Goal: Task Accomplishment & Management: Use online tool/utility

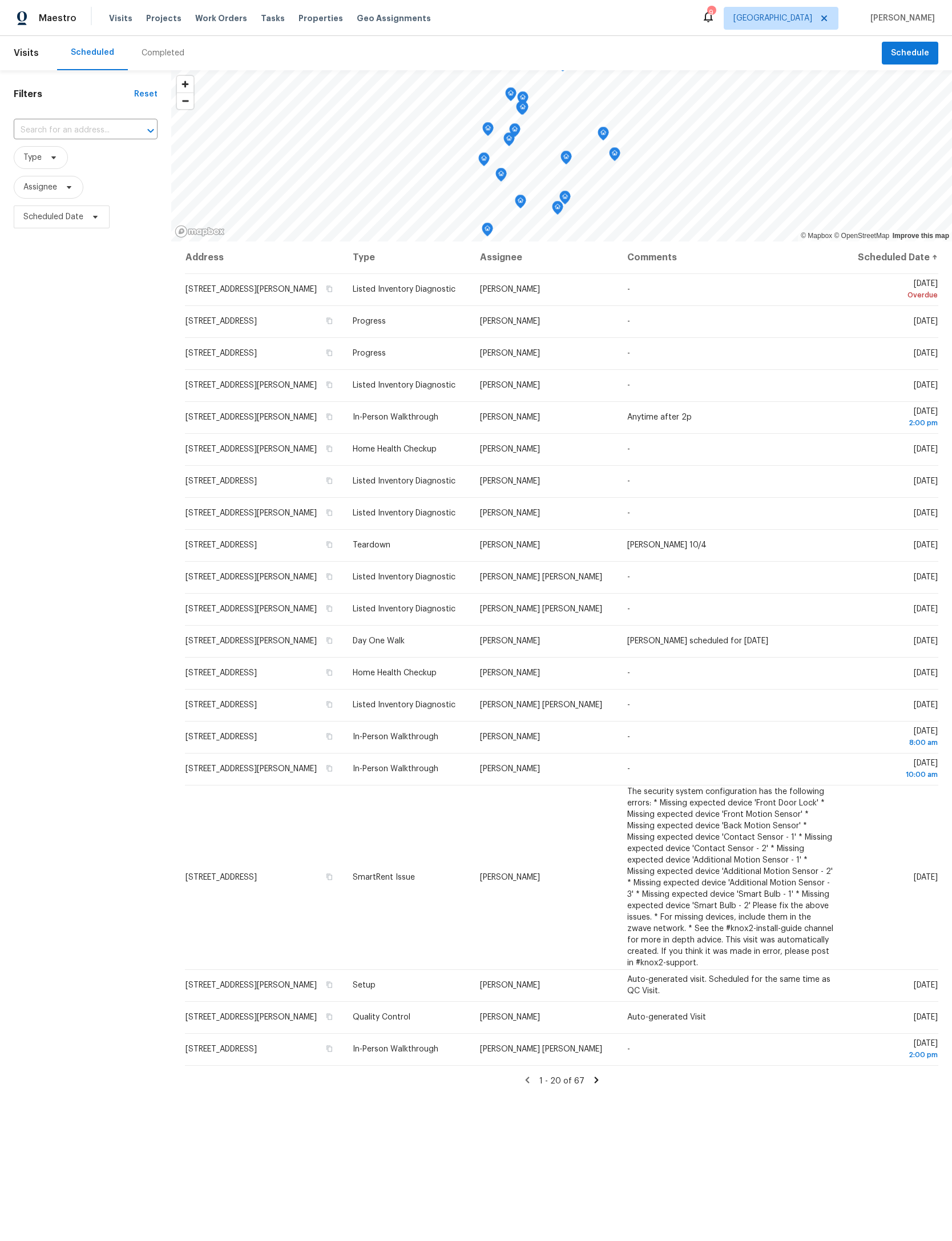
scroll to position [89, 15]
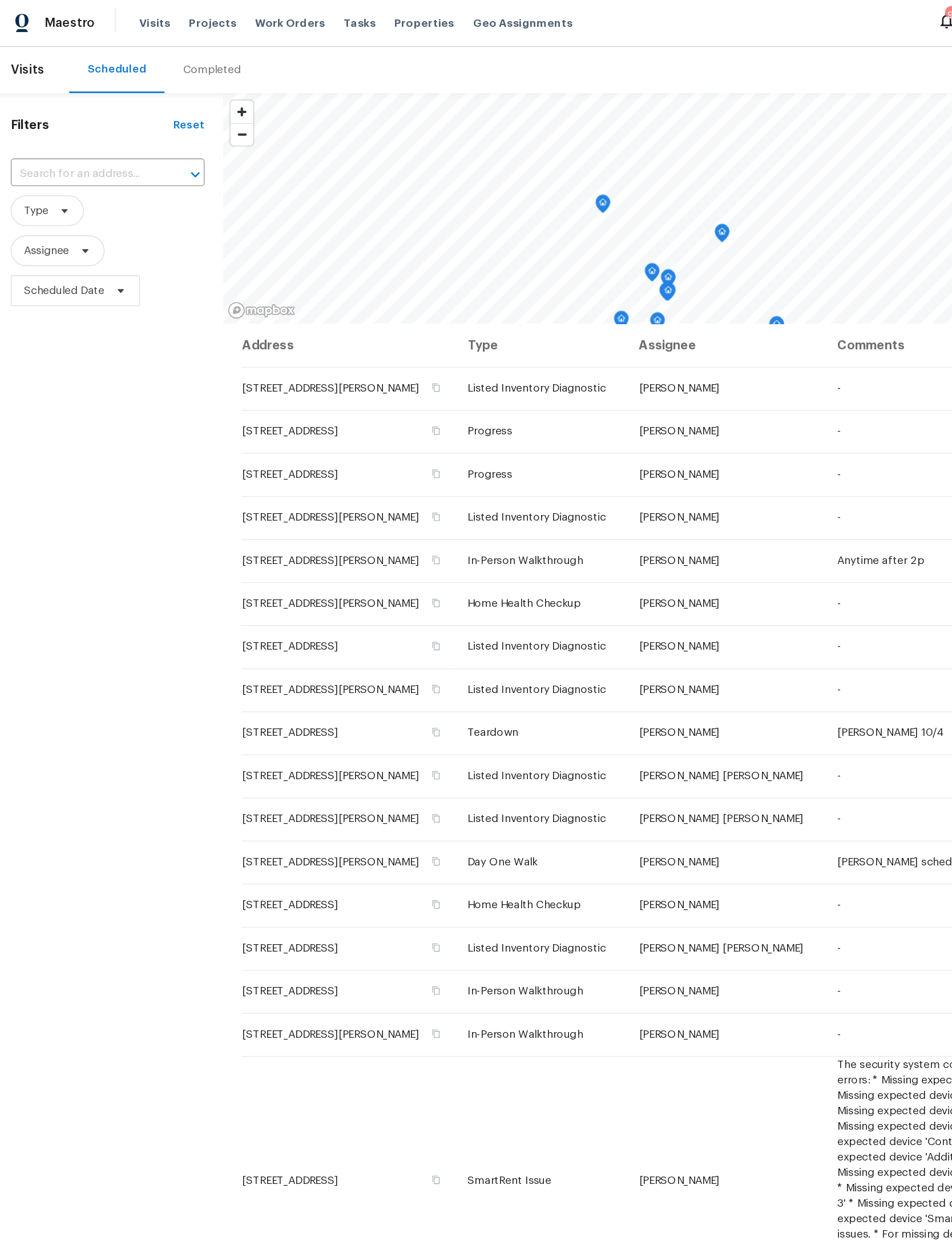
click at [216, 12] on span "Work Orders" at bounding box center [221, 18] width 52 height 11
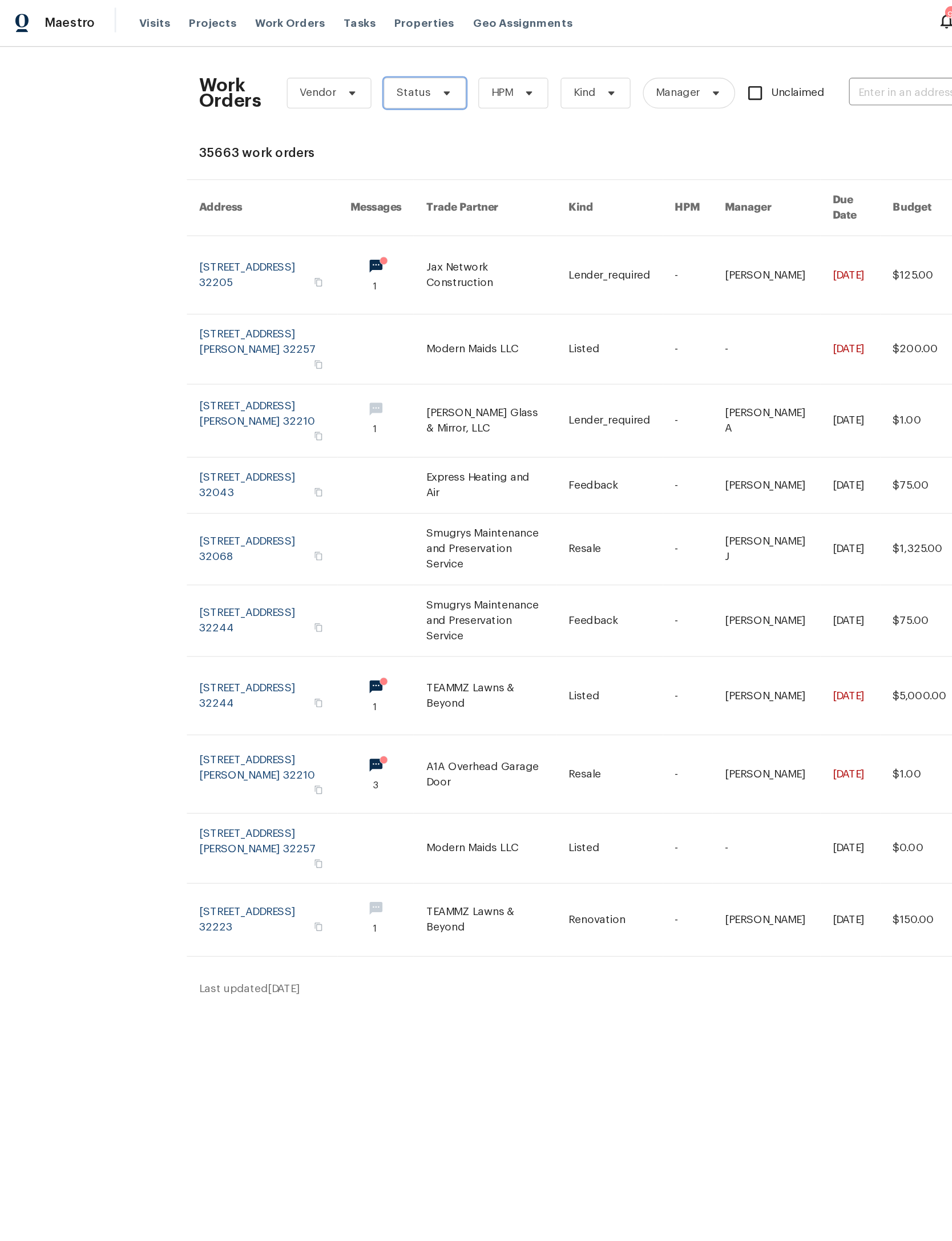
click at [342, 70] on icon at bounding box center [338, 70] width 9 height 9
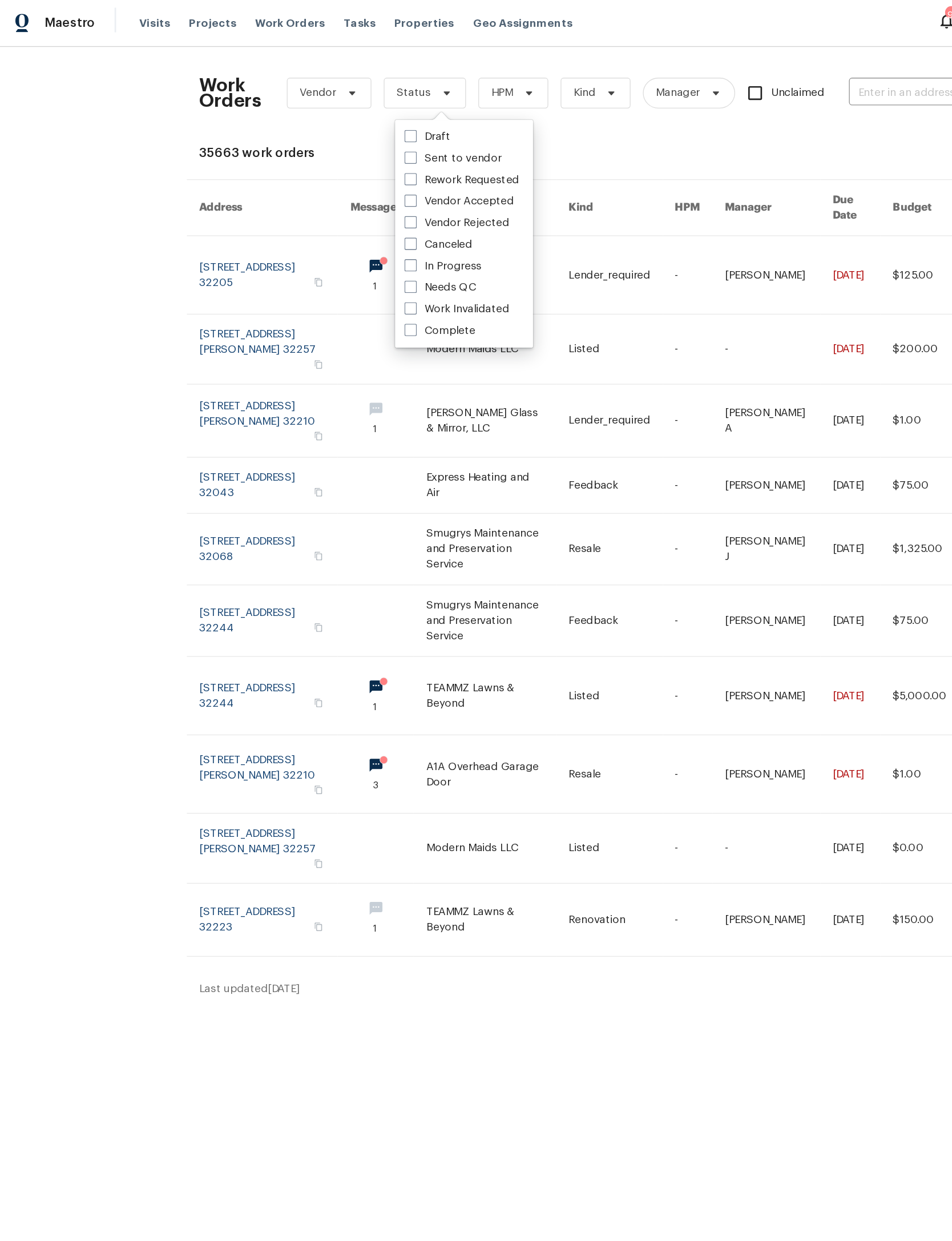
click at [350, 216] on label "Needs QC" at bounding box center [332, 215] width 53 height 11
click at [313, 216] on input "Needs QC" at bounding box center [309, 213] width 8 height 8
checkbox input "true"
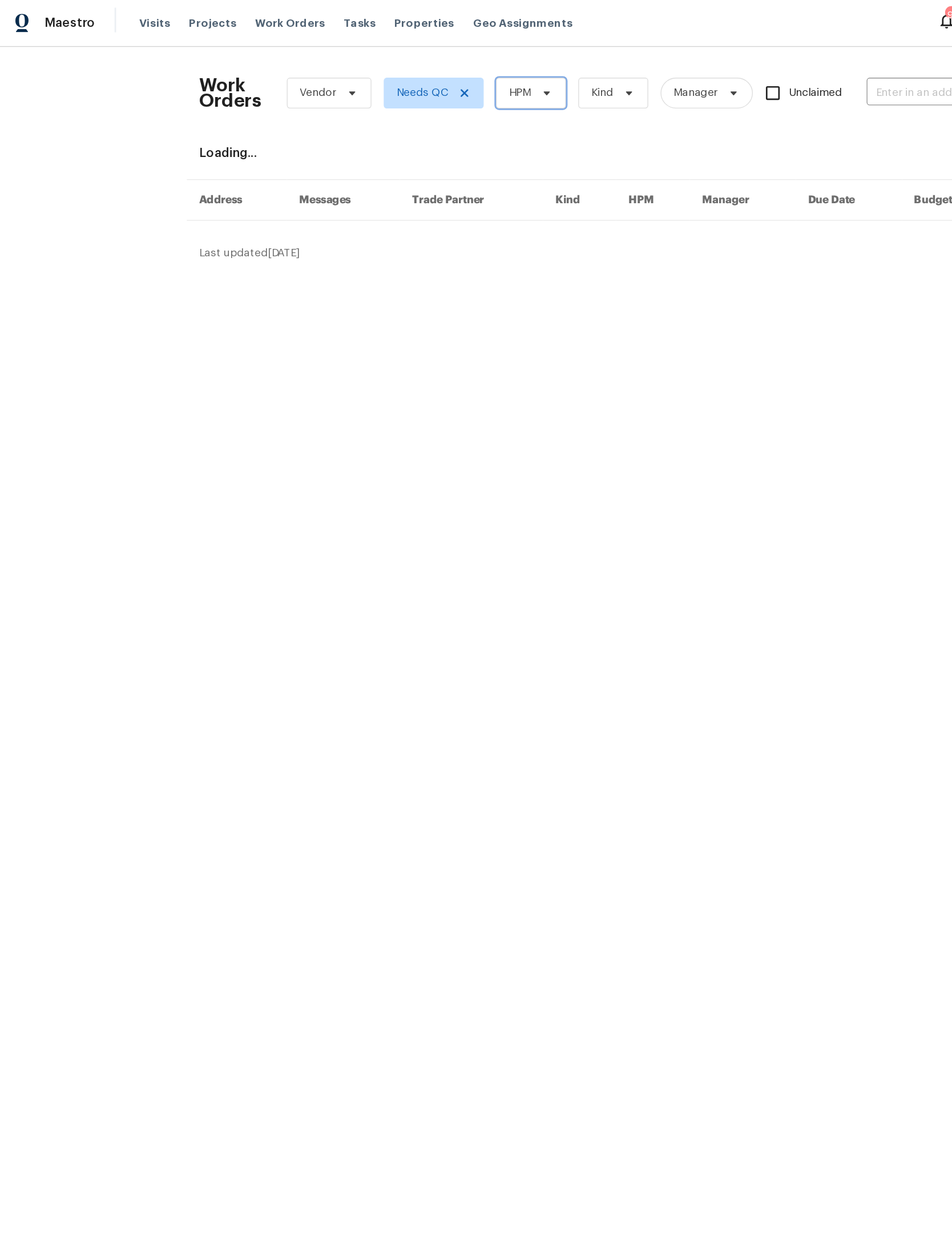
click at [416, 72] on icon at bounding box center [412, 70] width 9 height 9
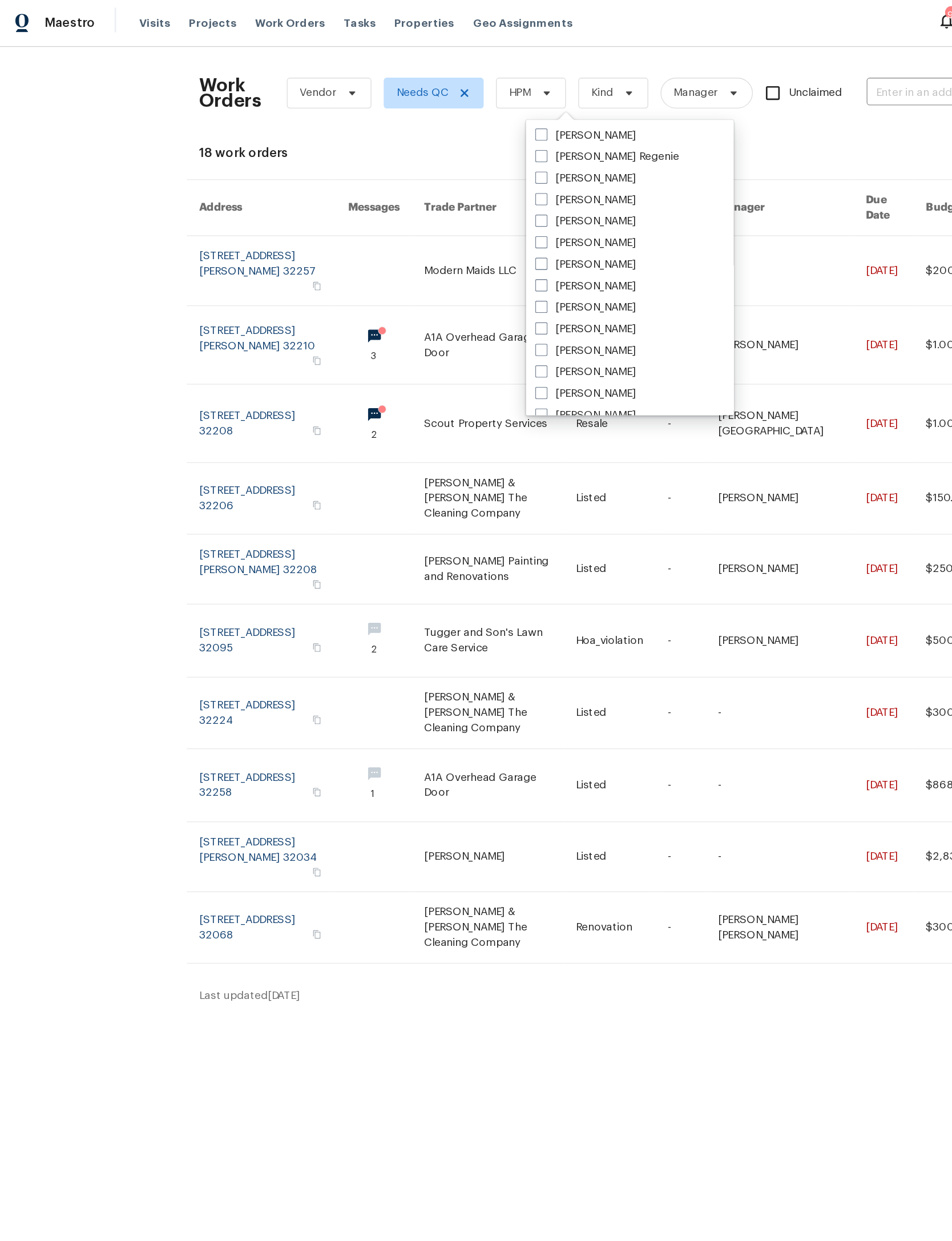
scroll to position [163, 0]
click at [466, 167] on label "[PERSON_NAME]" at bounding box center [439, 163] width 75 height 11
click at [410, 165] on input "[PERSON_NAME]" at bounding box center [406, 161] width 8 height 8
checkbox input "true"
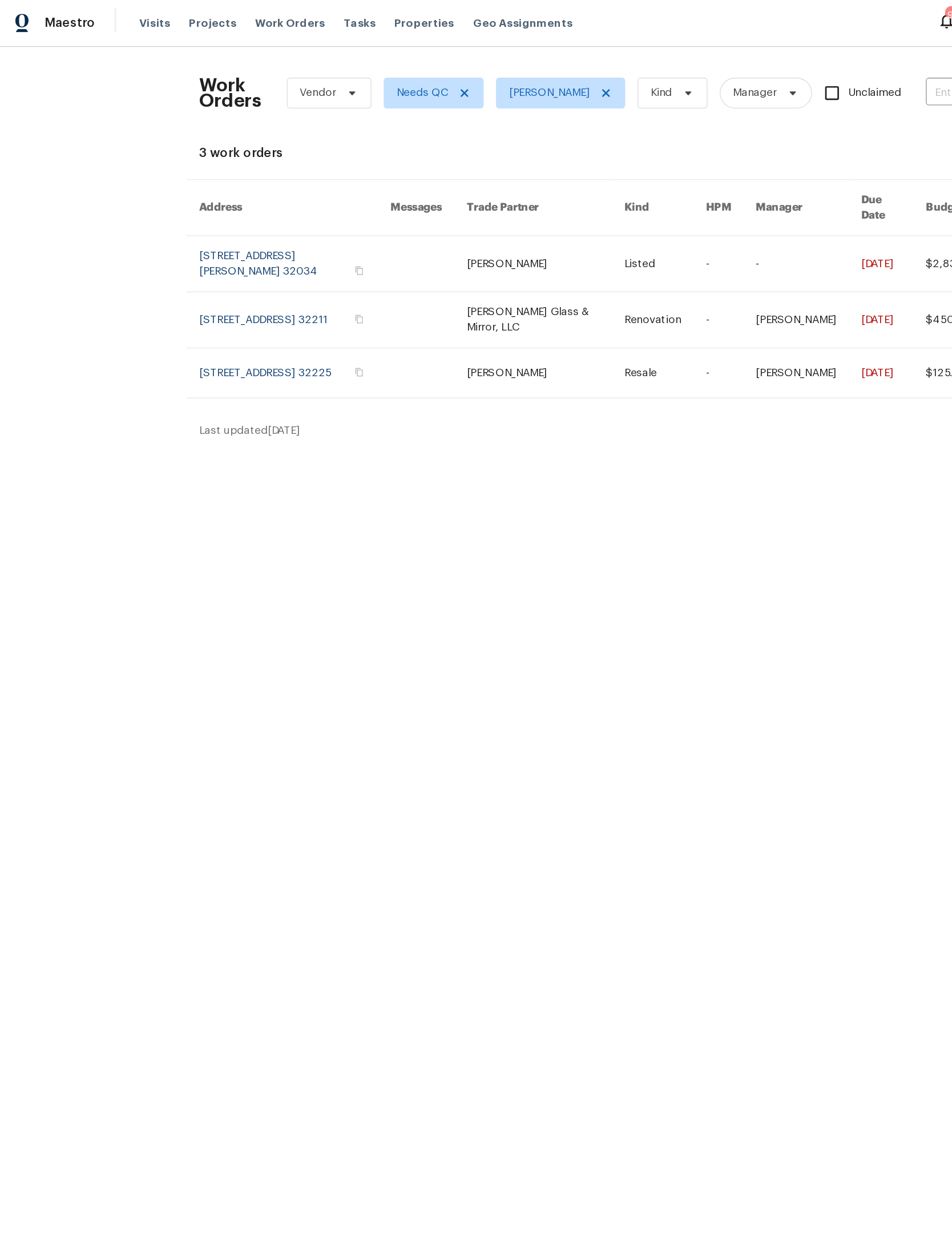
scroll to position [0, 26]
click at [567, 202] on link at bounding box center [606, 197] width 78 height 41
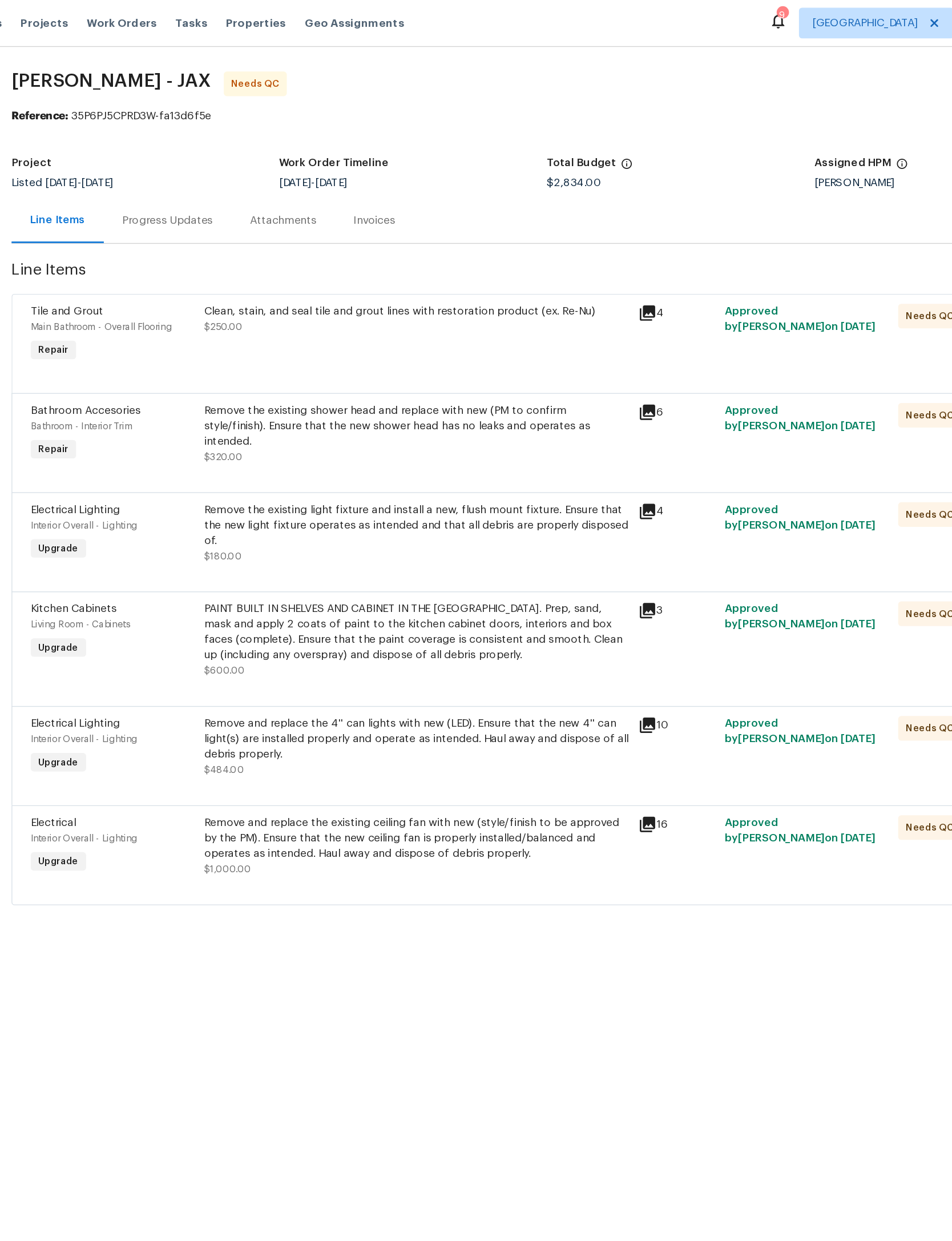
click at [446, 238] on div "Clean, stain, and seal tile and grout lines with restoration product (ex. Re-Nu)" at bounding box center [439, 233] width 315 height 11
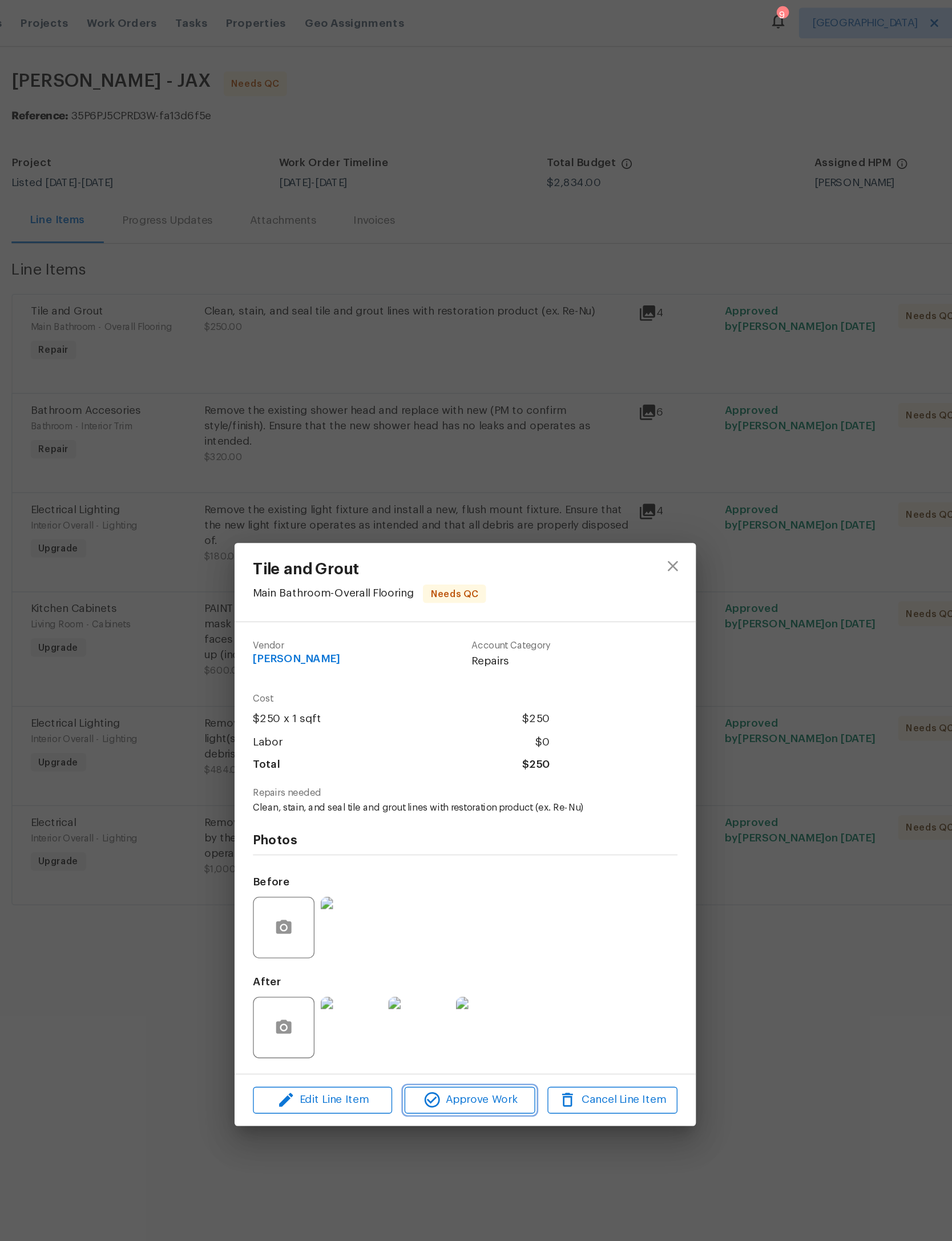
click at [431, 828] on button "Approve Work" at bounding box center [479, 818] width 97 height 20
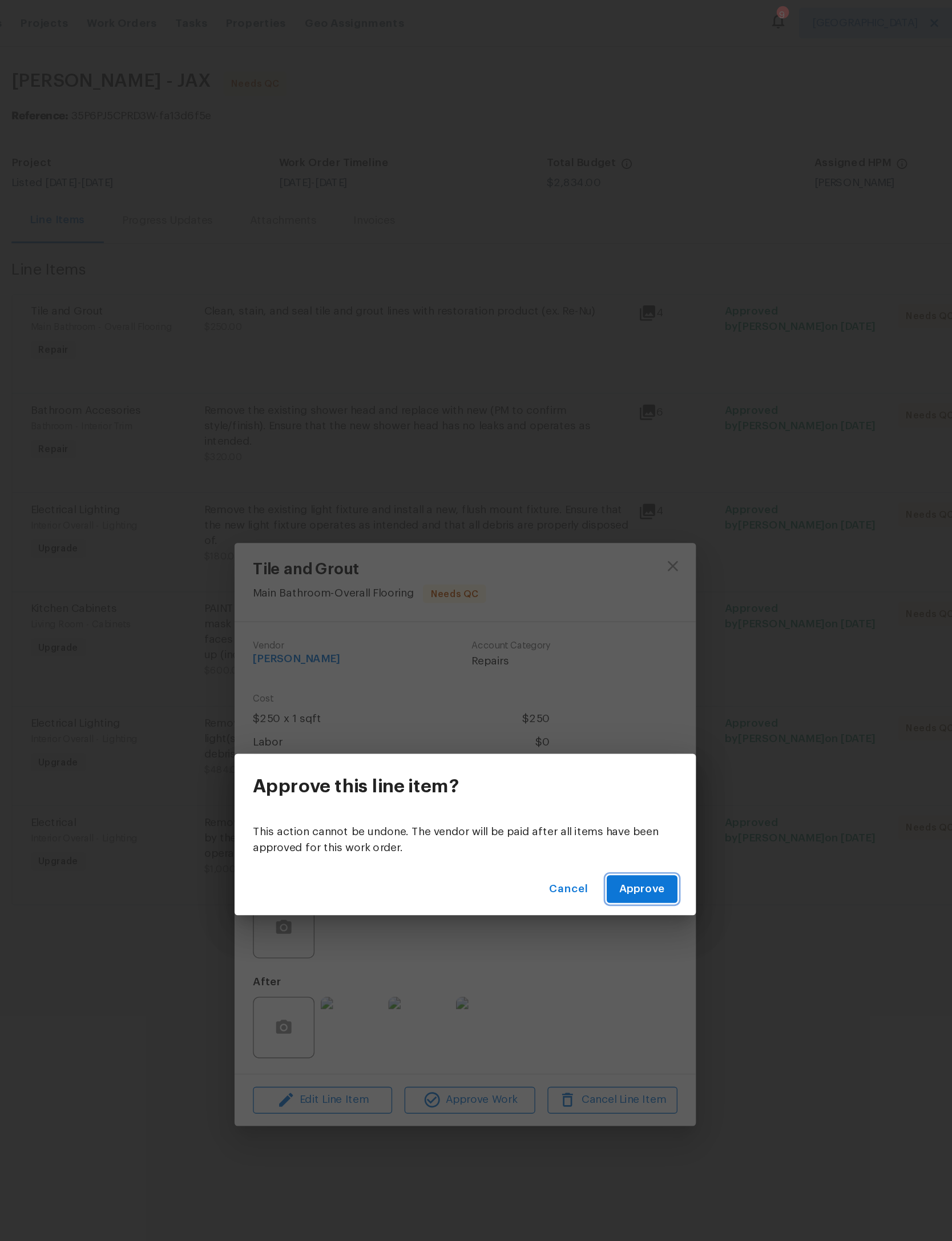
click at [590, 659] on span "Approve" at bounding box center [607, 661] width 34 height 14
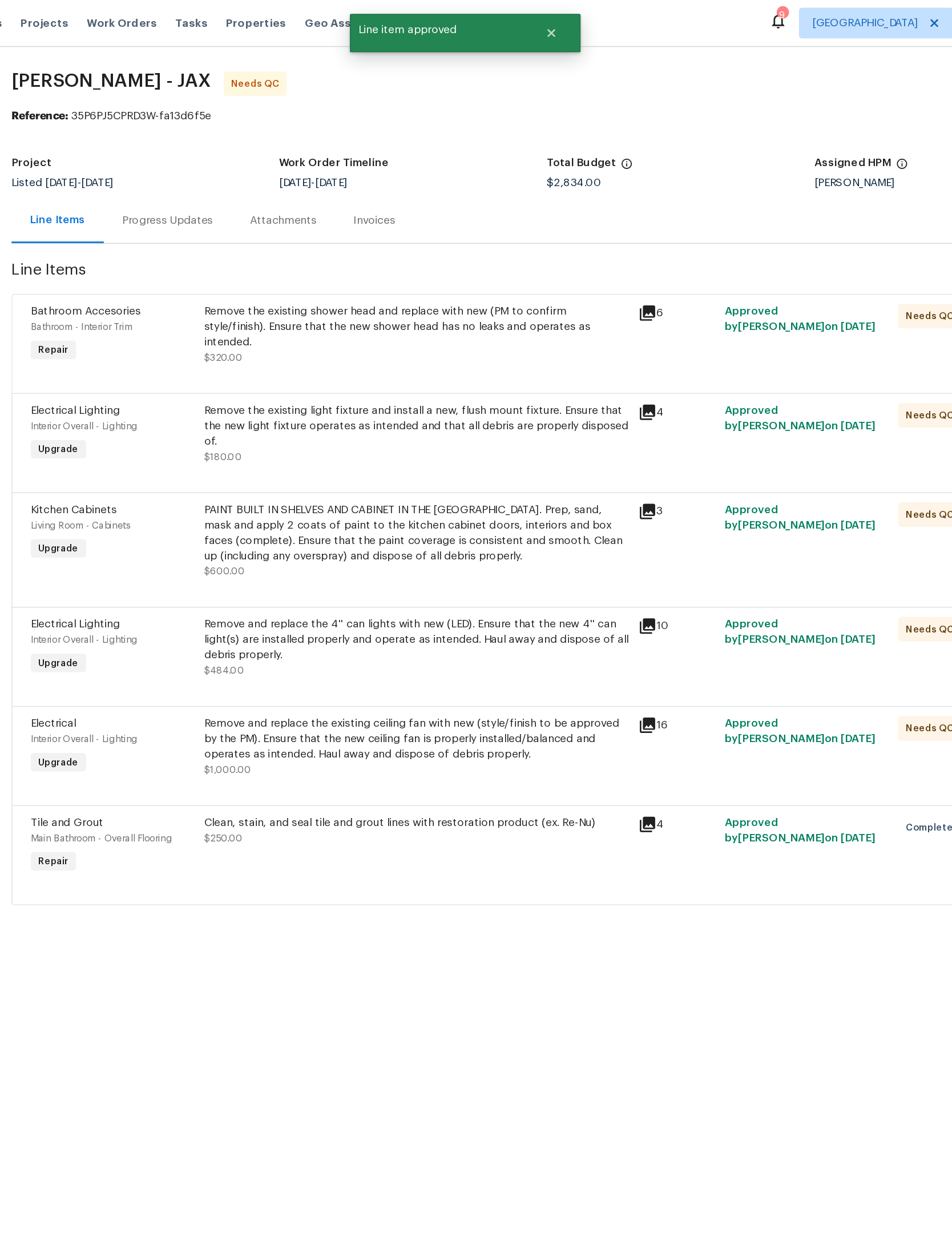
click at [421, 256] on div "Remove the existing shower head and replace with new (PM to confirm style/finis…" at bounding box center [439, 244] width 315 height 34
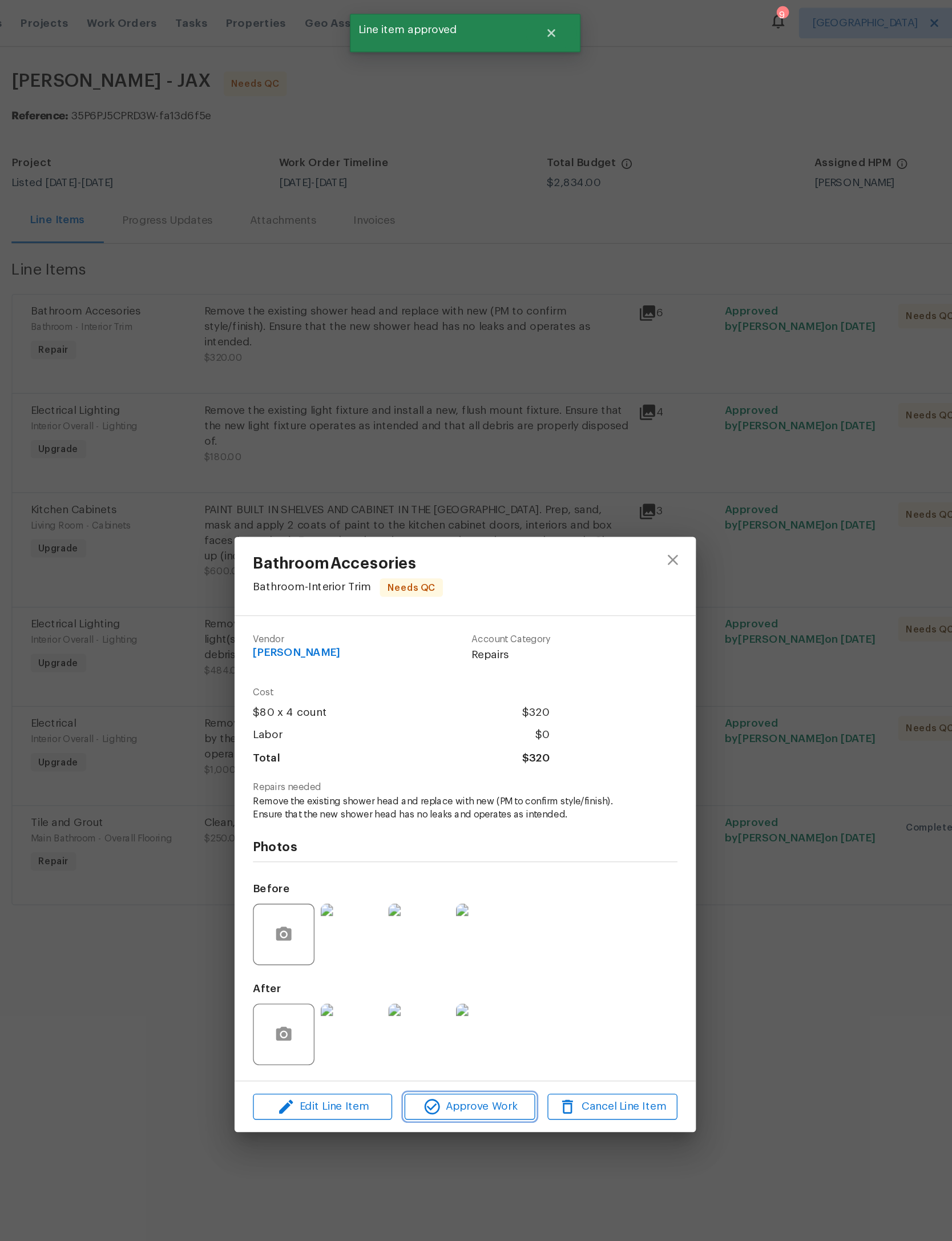
click at [435, 830] on span "Approve Work" at bounding box center [479, 822] width 89 height 14
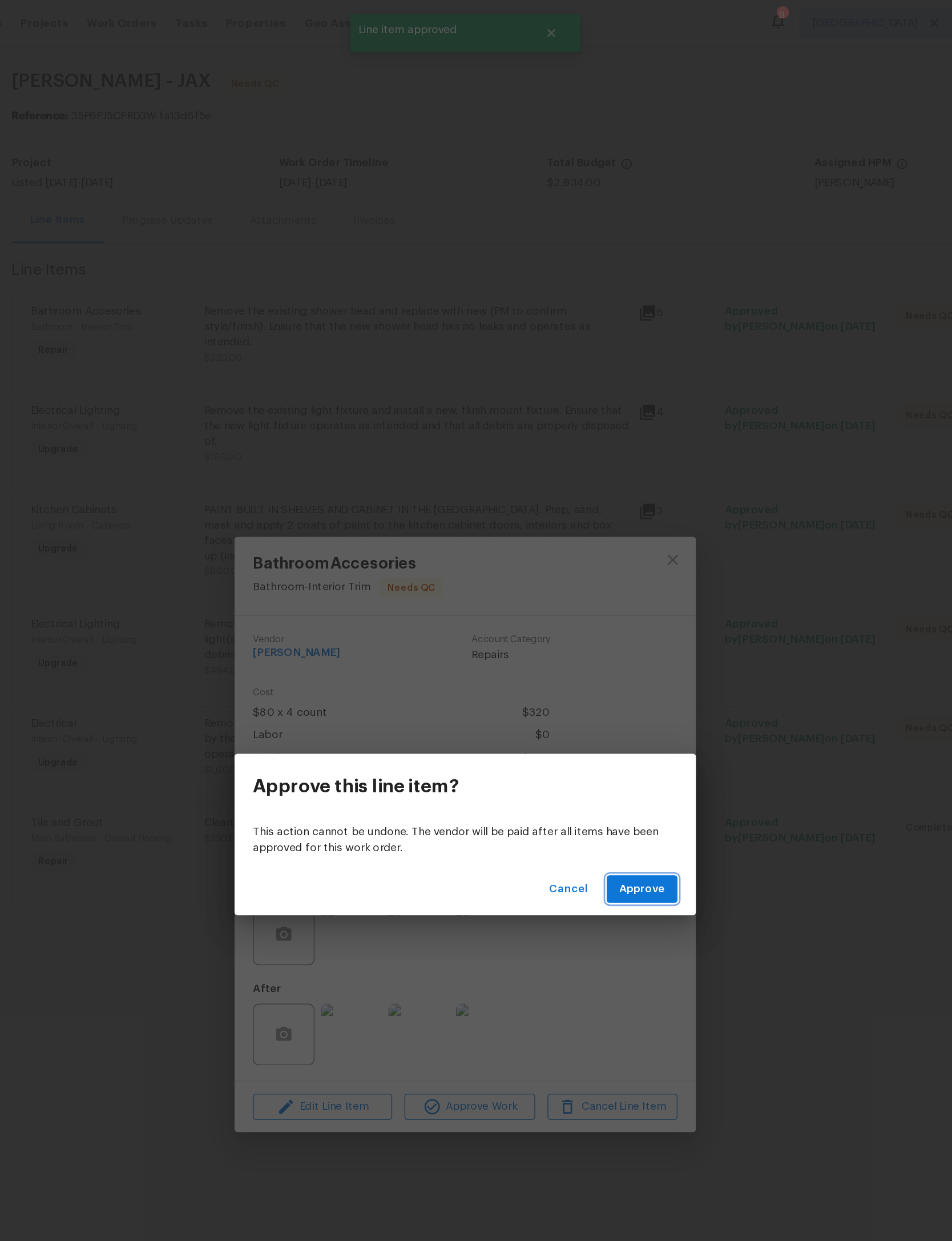
click at [581, 650] on button "Approve" at bounding box center [607, 661] width 52 height 21
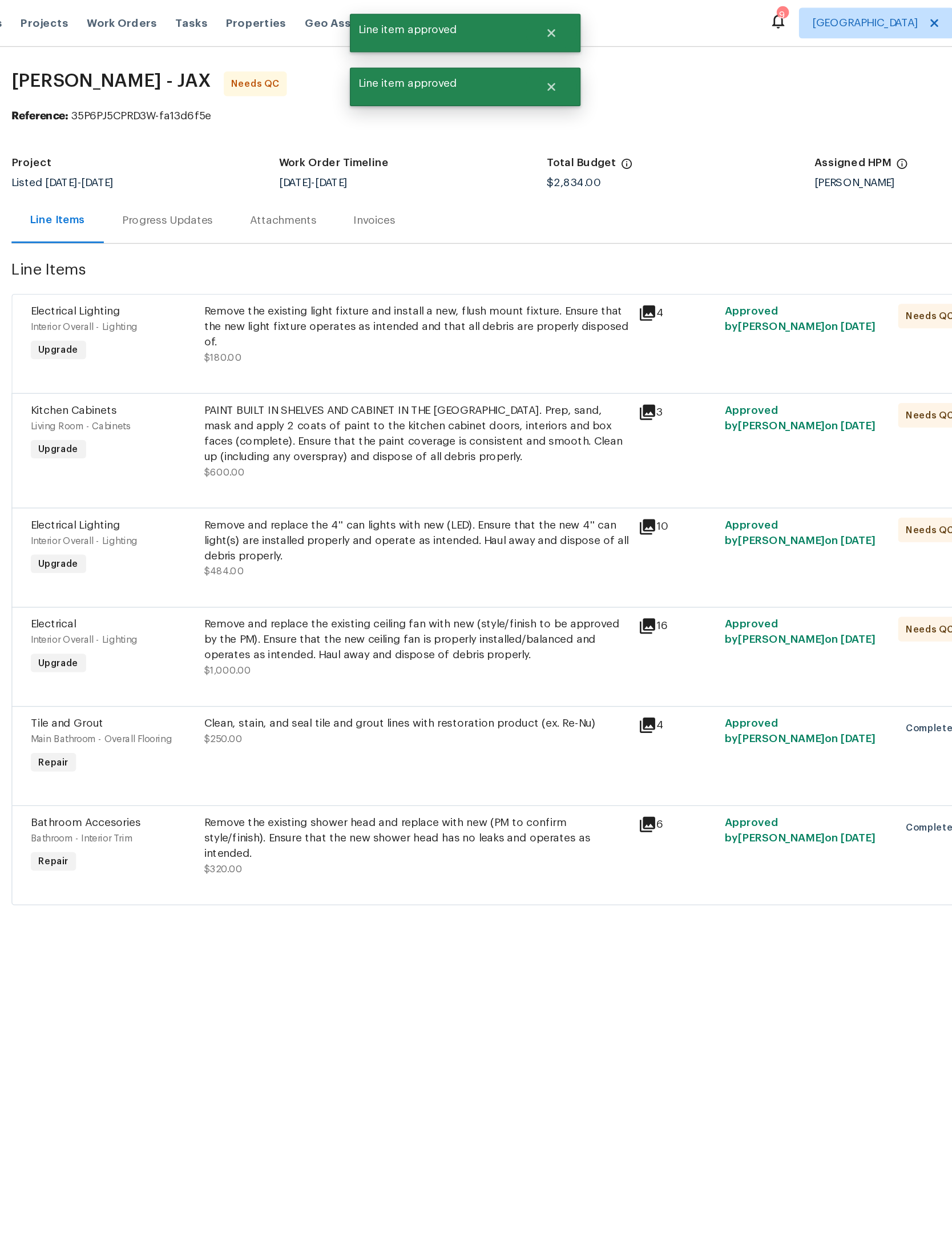
click at [404, 250] on div "Remove the existing light fixture and install a new, flush mount fixture. Ensur…" at bounding box center [439, 244] width 315 height 34
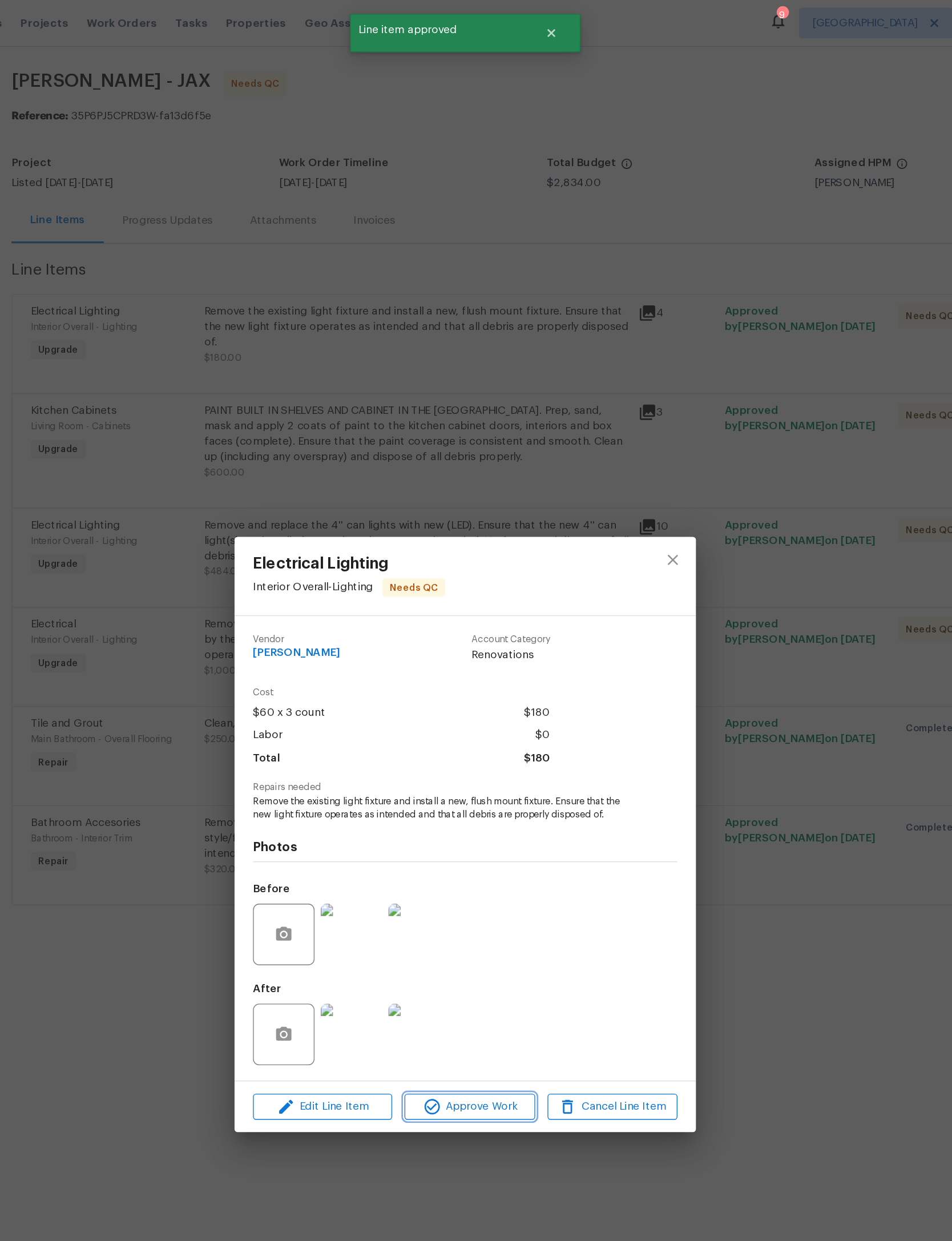
click at [435, 830] on span "Approve Work" at bounding box center [479, 822] width 89 height 14
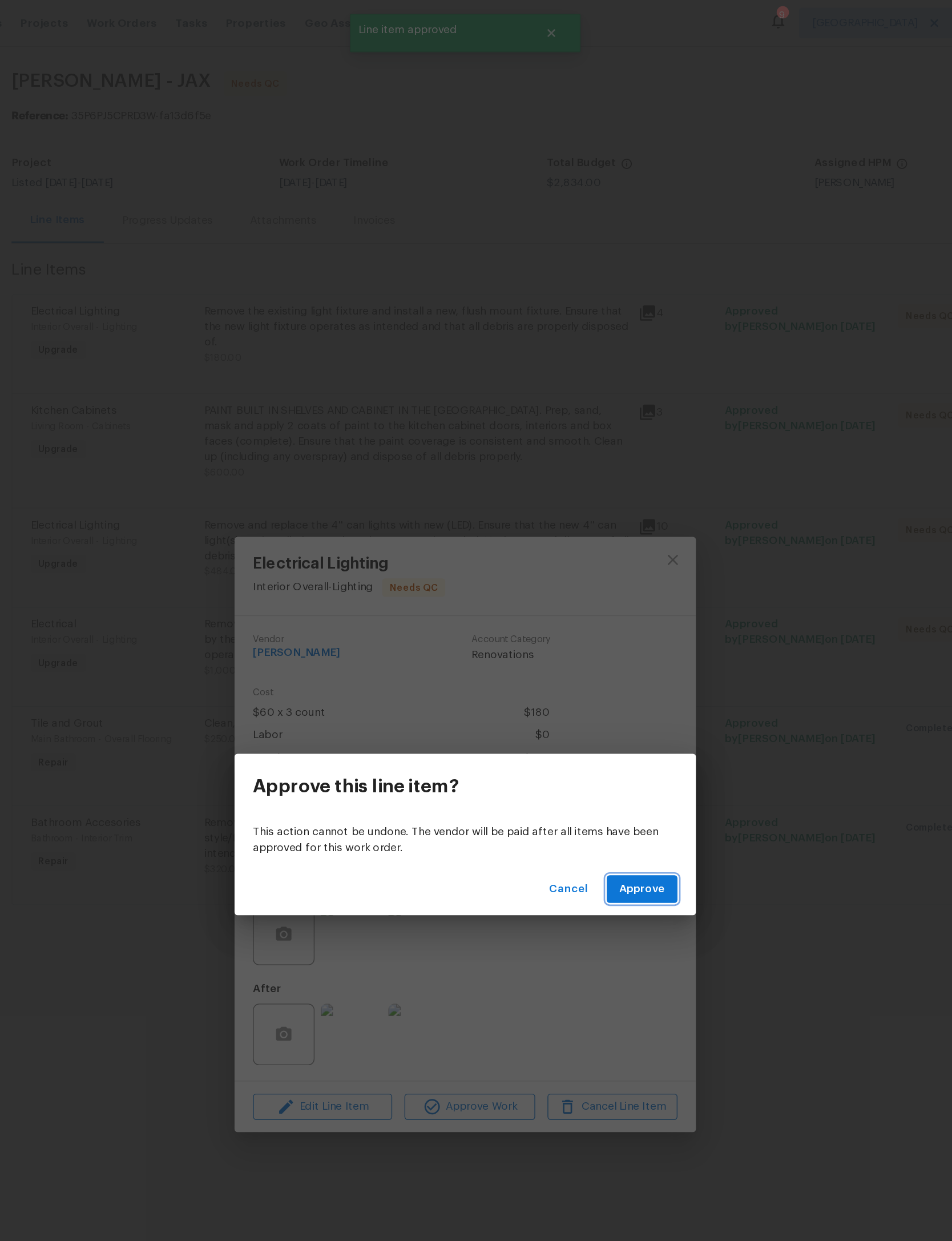
click at [590, 666] on span "Approve" at bounding box center [607, 661] width 34 height 14
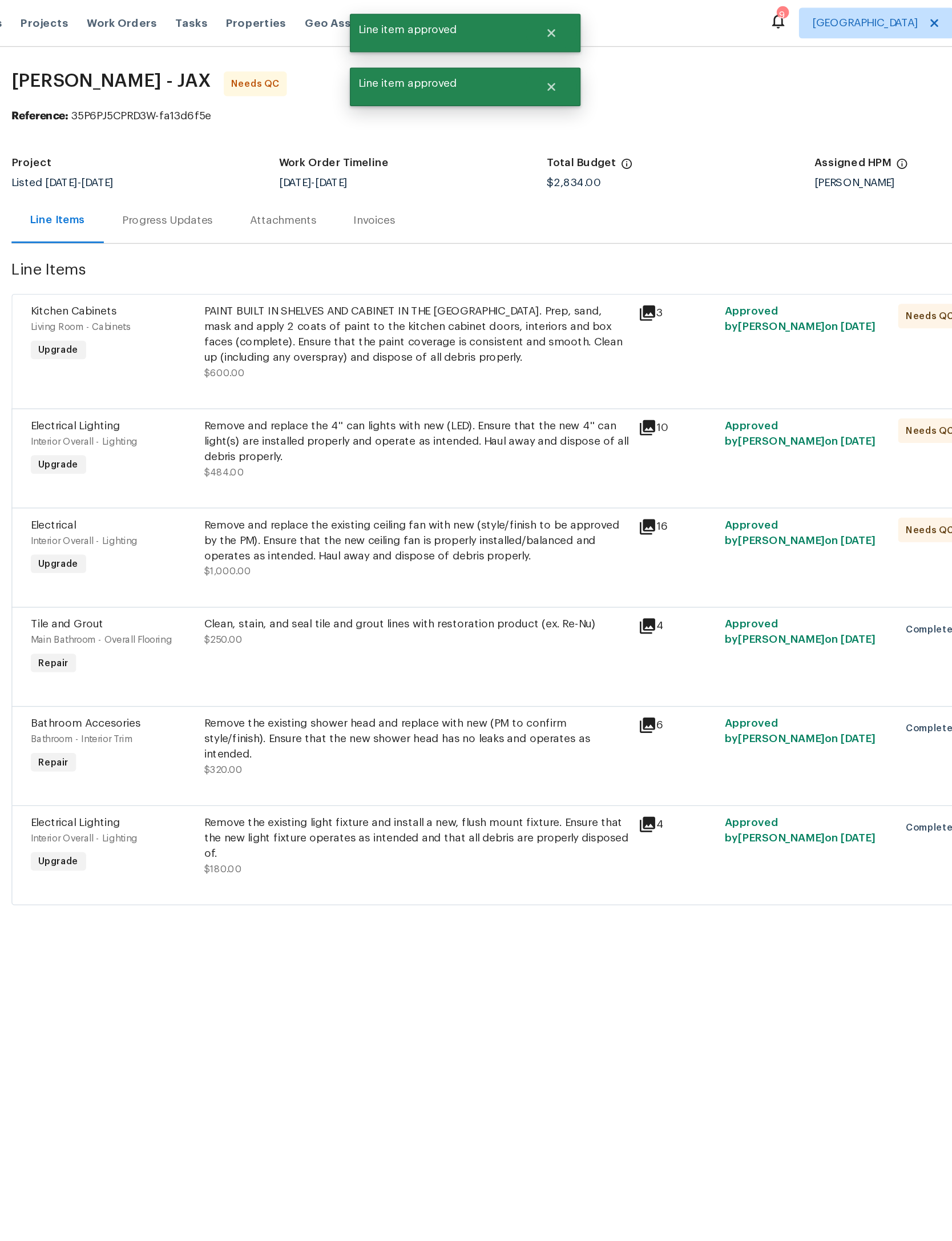
click at [385, 252] on div "PAINT BUILT IN SHELVES AND CABINET IN THE [GEOGRAPHIC_DATA]. Prep, sand, mask a…" at bounding box center [439, 250] width 315 height 46
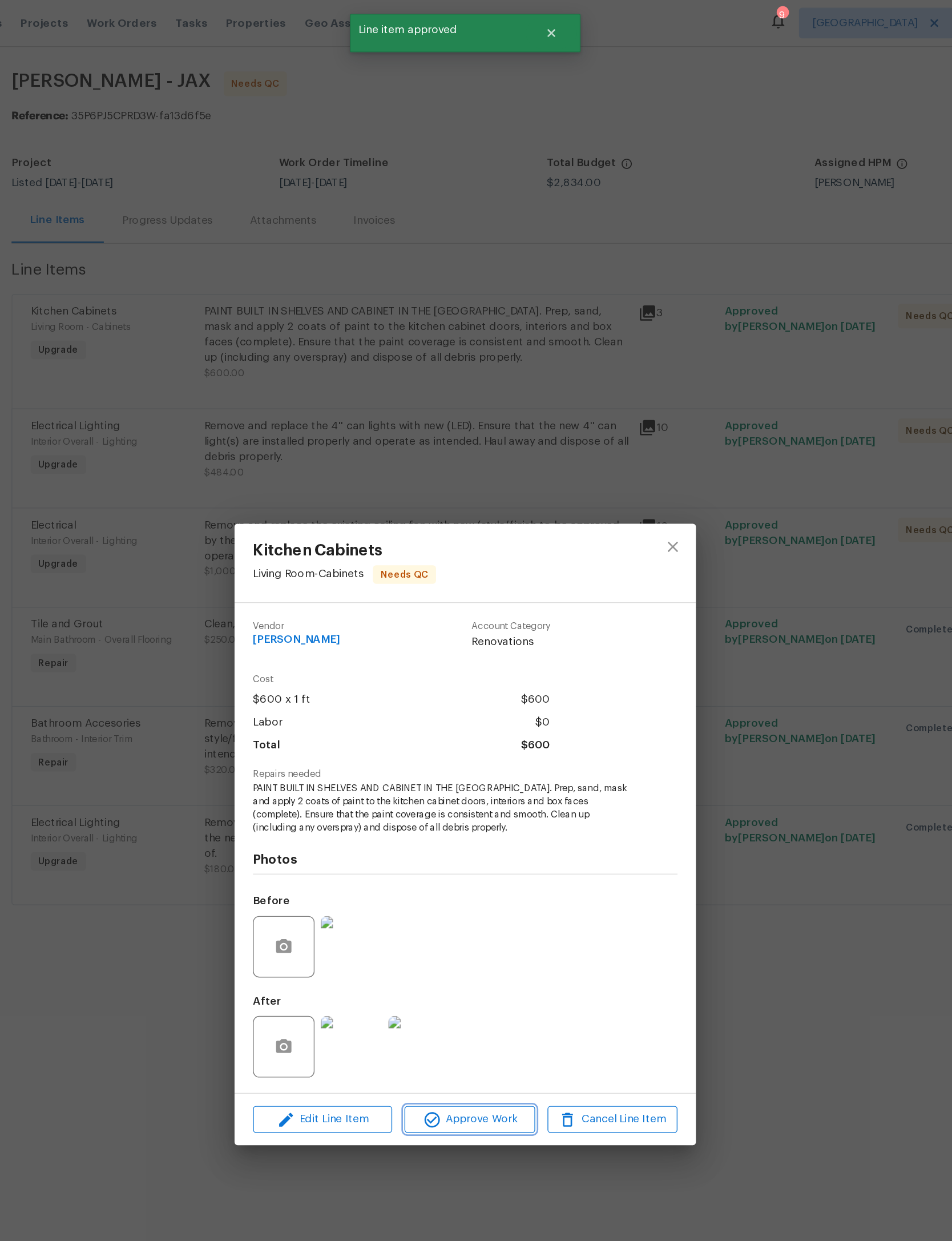
click at [431, 842] on button "Approve Work" at bounding box center [479, 832] width 97 height 20
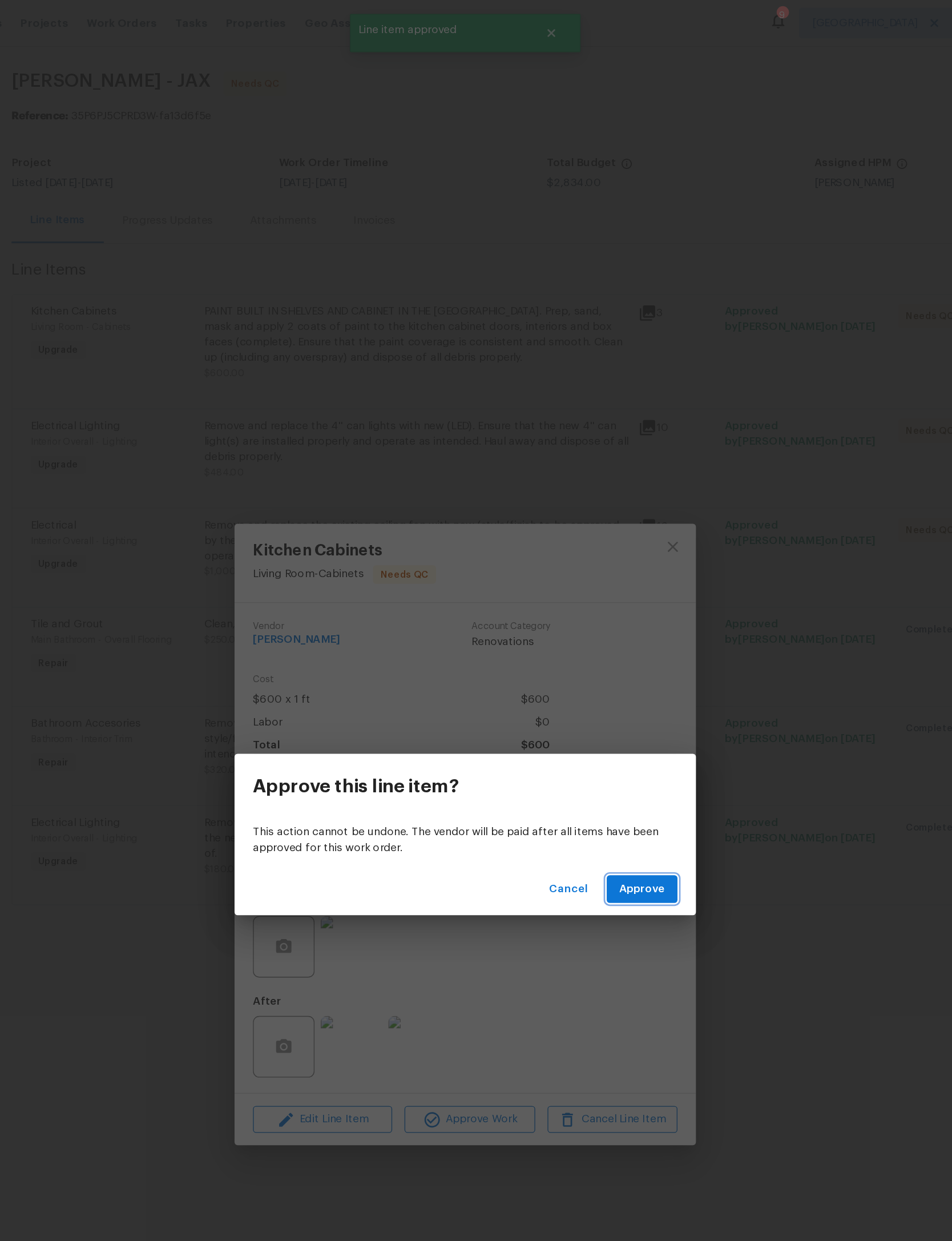
click at [581, 651] on button "Approve" at bounding box center [607, 661] width 52 height 21
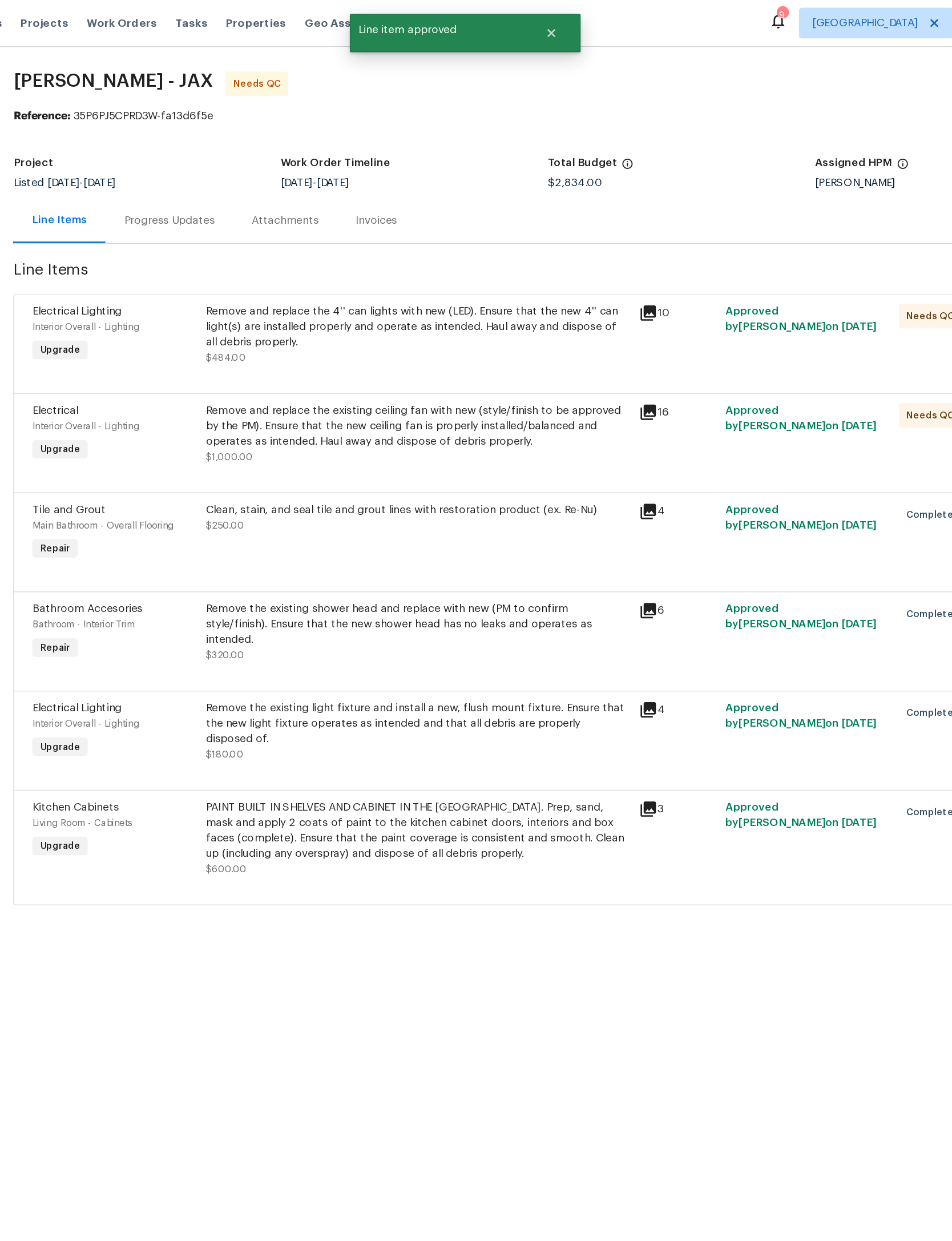
click at [408, 251] on div "Remove and replace the 4'' can lights with new (LED). Ensure that the new 4'' c…" at bounding box center [440, 244] width 314 height 34
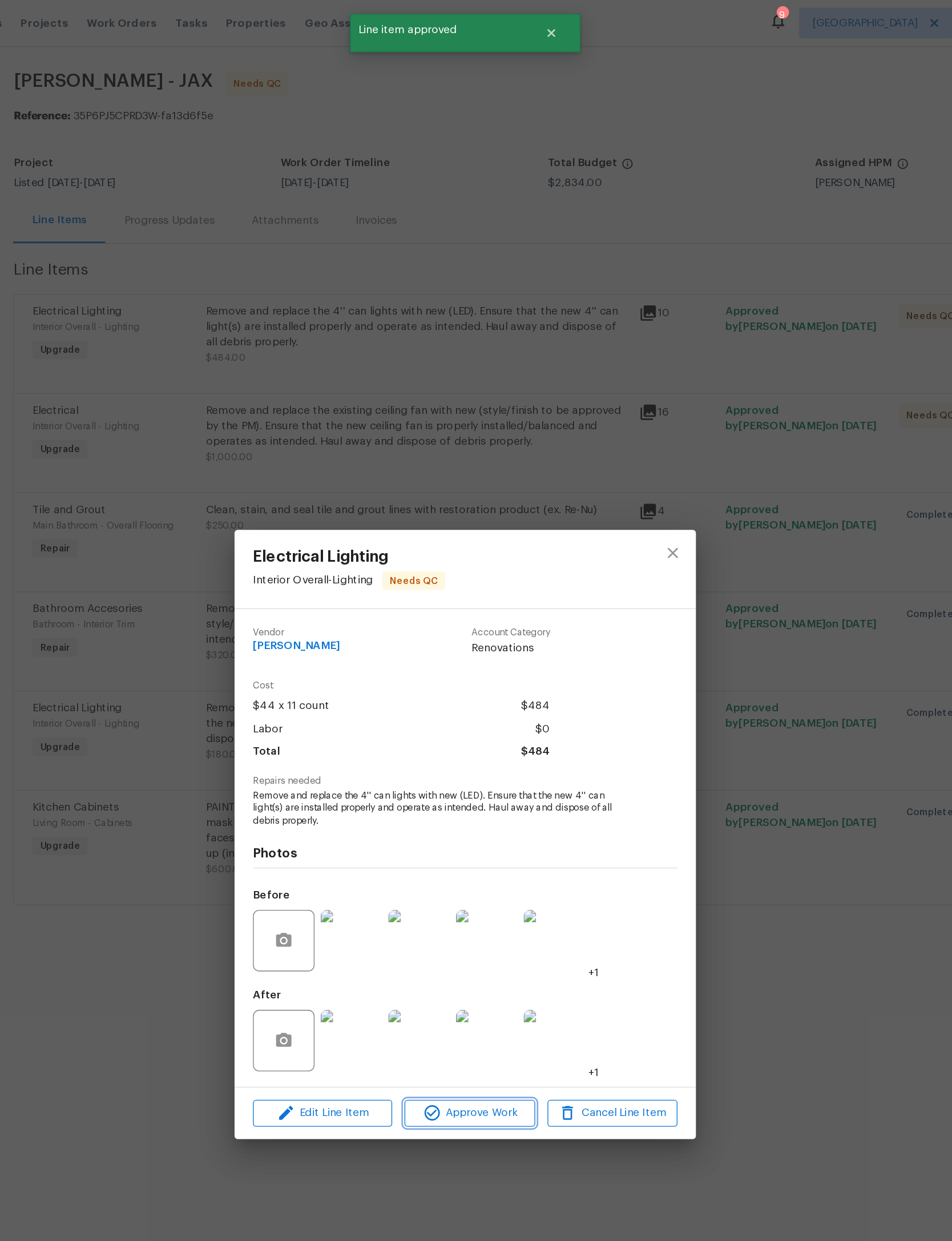
click at [435, 835] on span "Approve Work" at bounding box center [479, 827] width 89 height 14
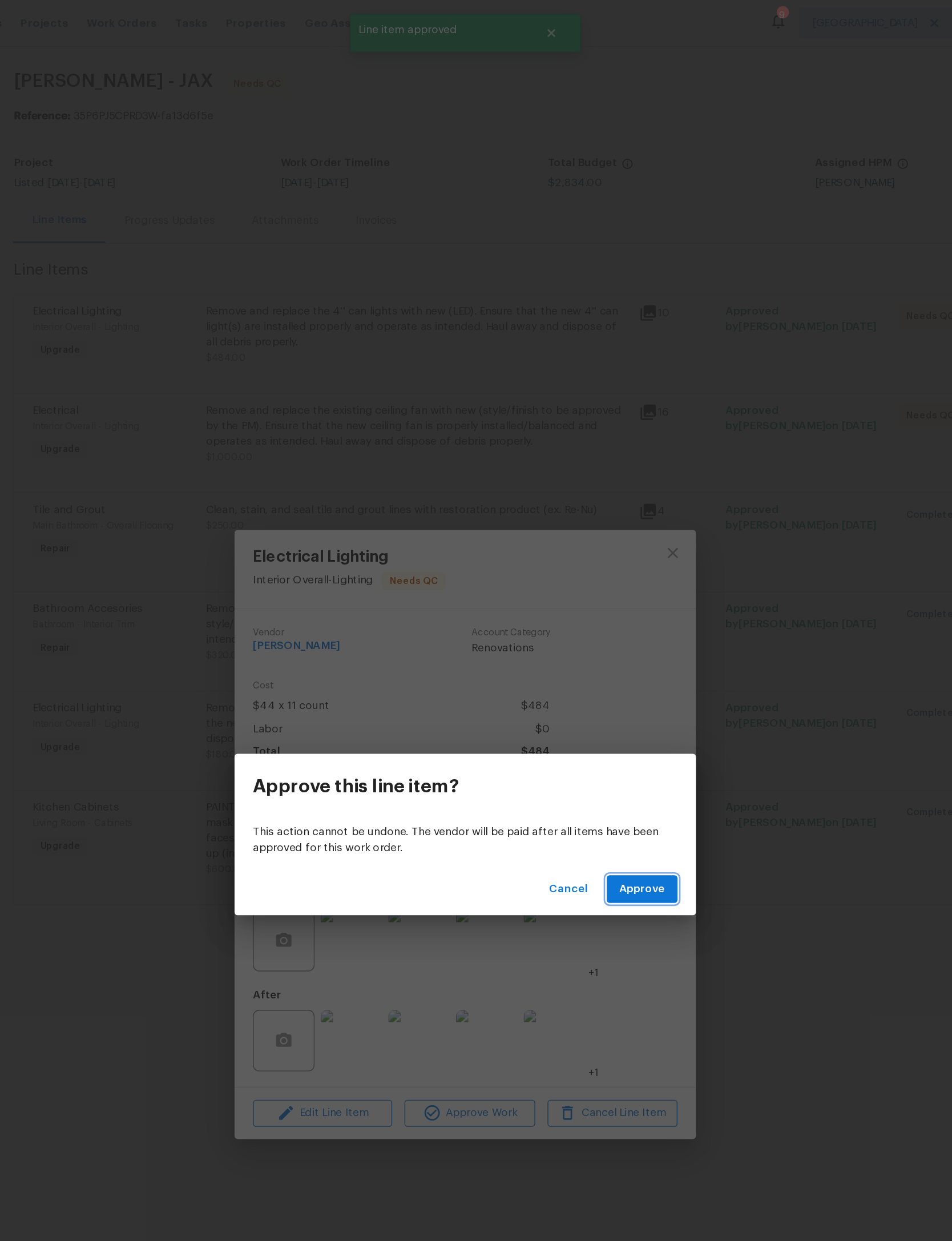
click at [581, 650] on button "Approve" at bounding box center [607, 661] width 52 height 21
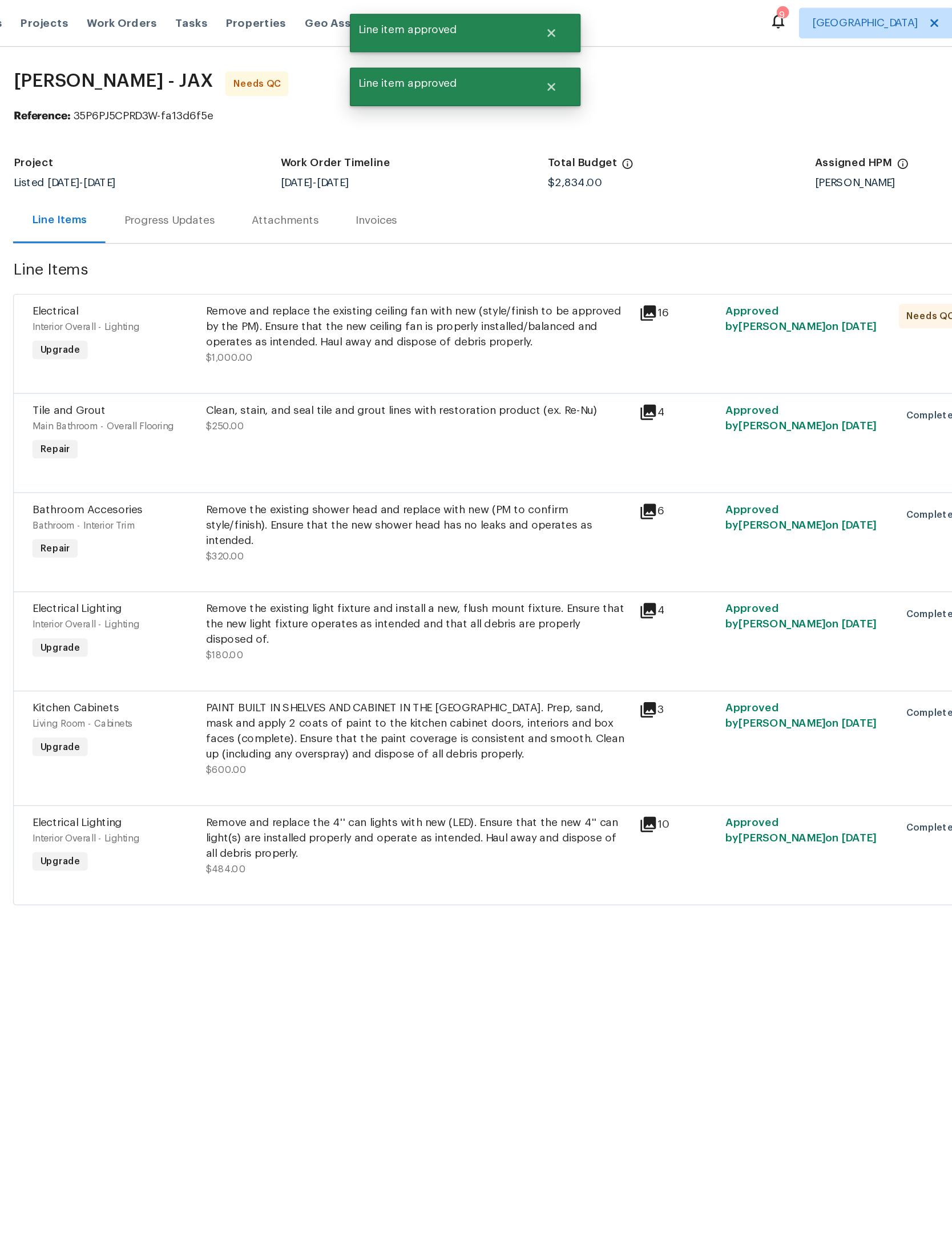
click at [407, 261] on div "Remove and replace the existing ceiling fan with new (style/finish to be approv…" at bounding box center [440, 244] width 314 height 34
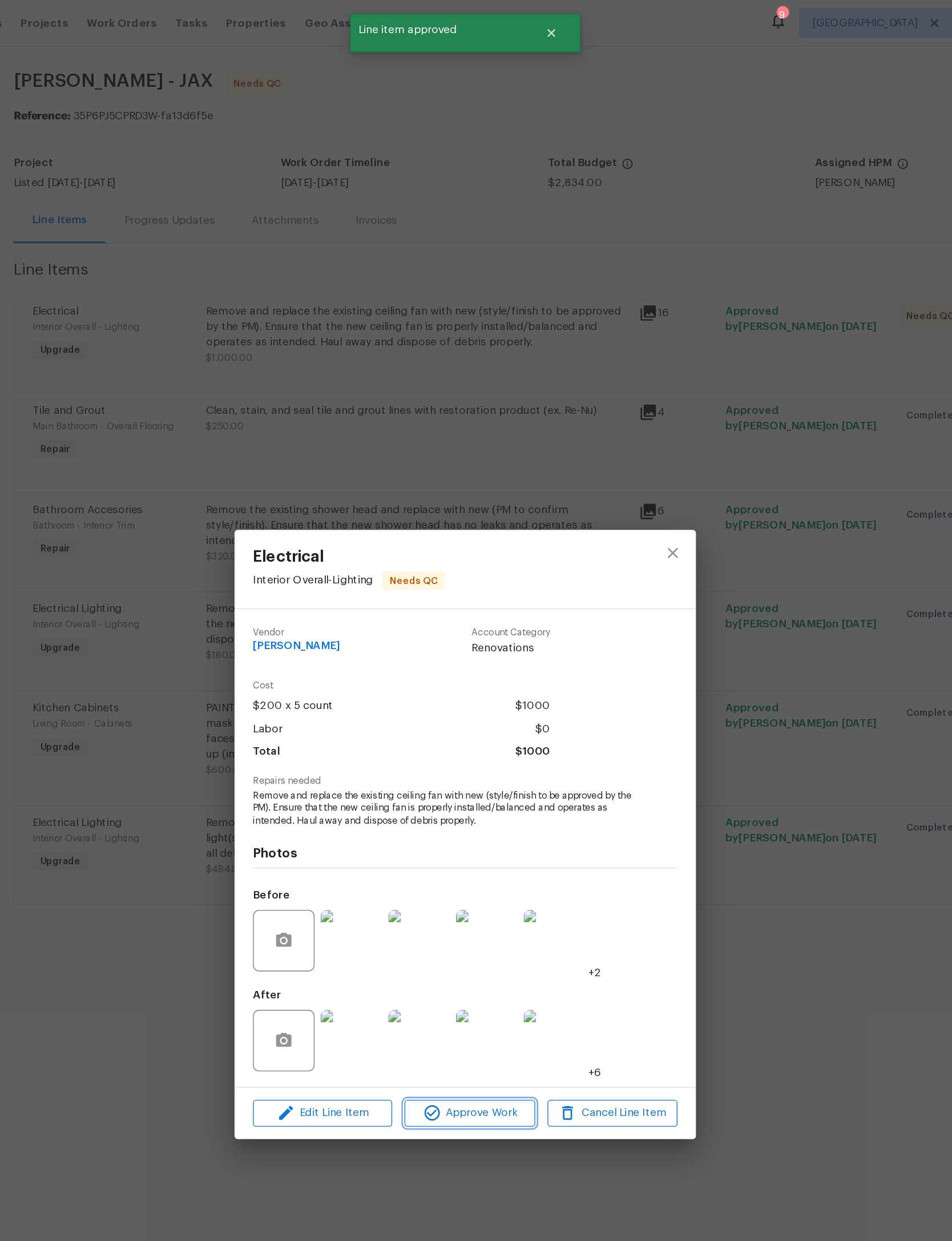
click at [435, 835] on span "Approve Work" at bounding box center [479, 827] width 89 height 14
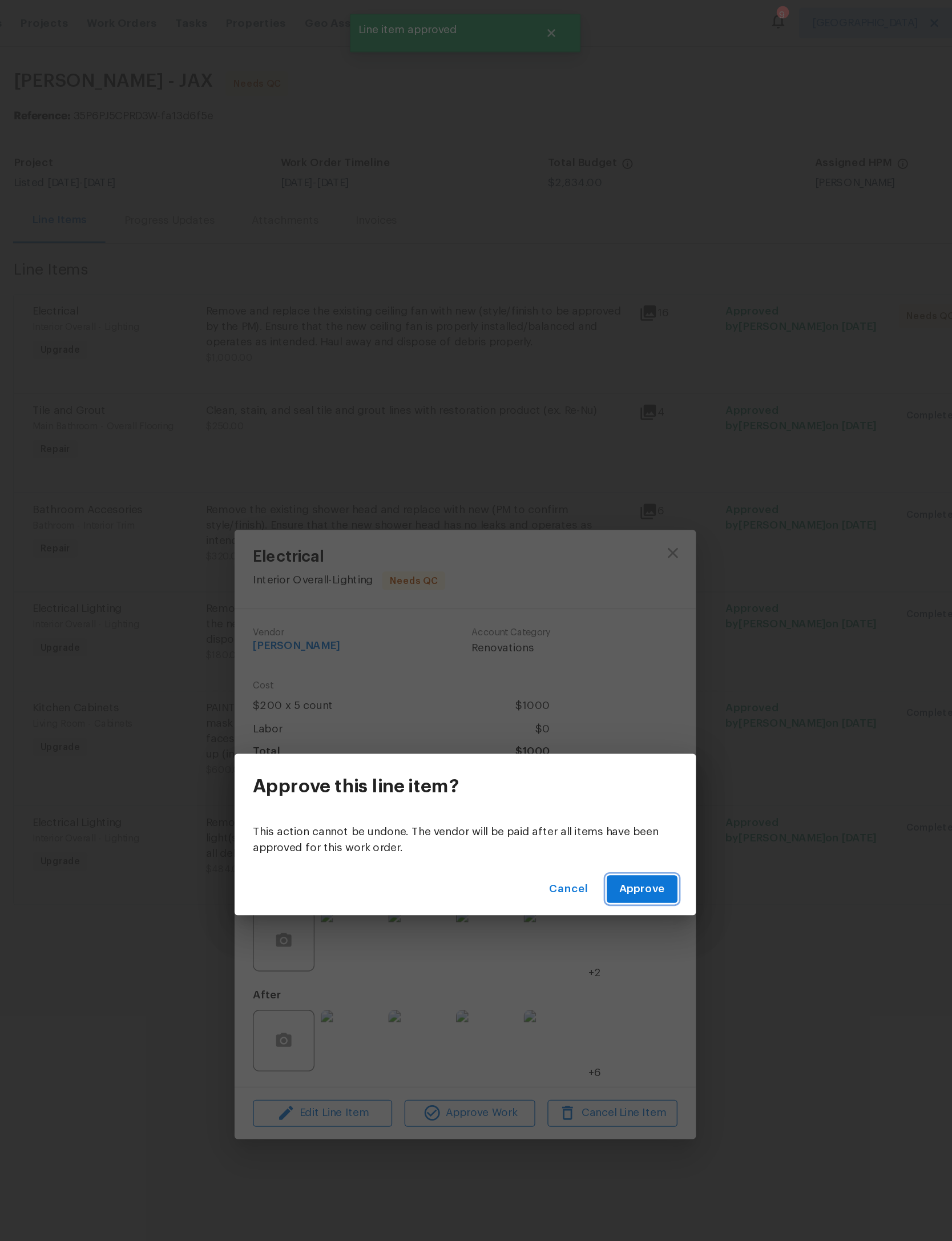
click at [581, 652] on button "Approve" at bounding box center [607, 661] width 52 height 21
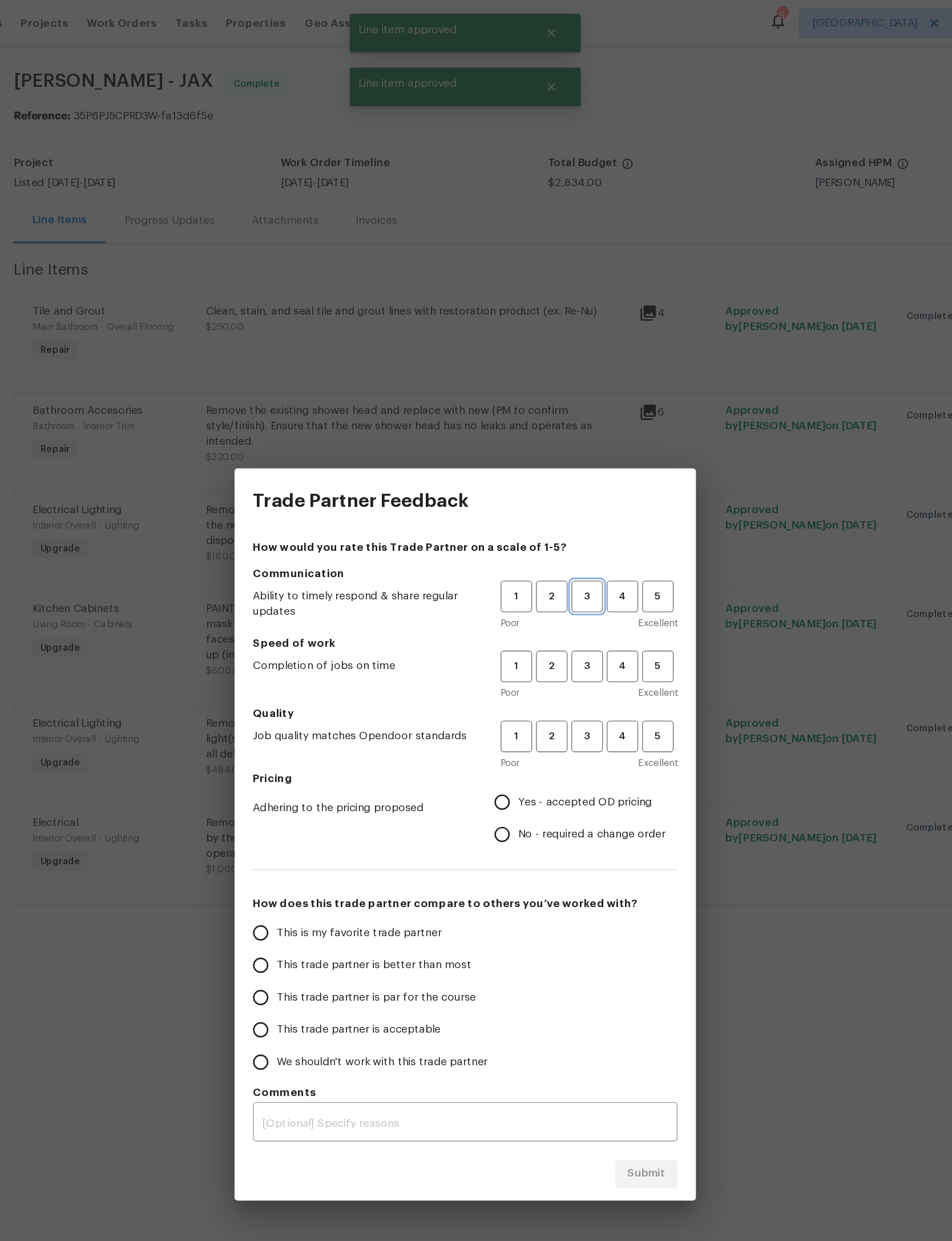
click at [556, 438] on span "3" at bounding box center [567, 444] width 21 height 13
click at [556, 493] on span "3" at bounding box center [567, 496] width 21 height 13
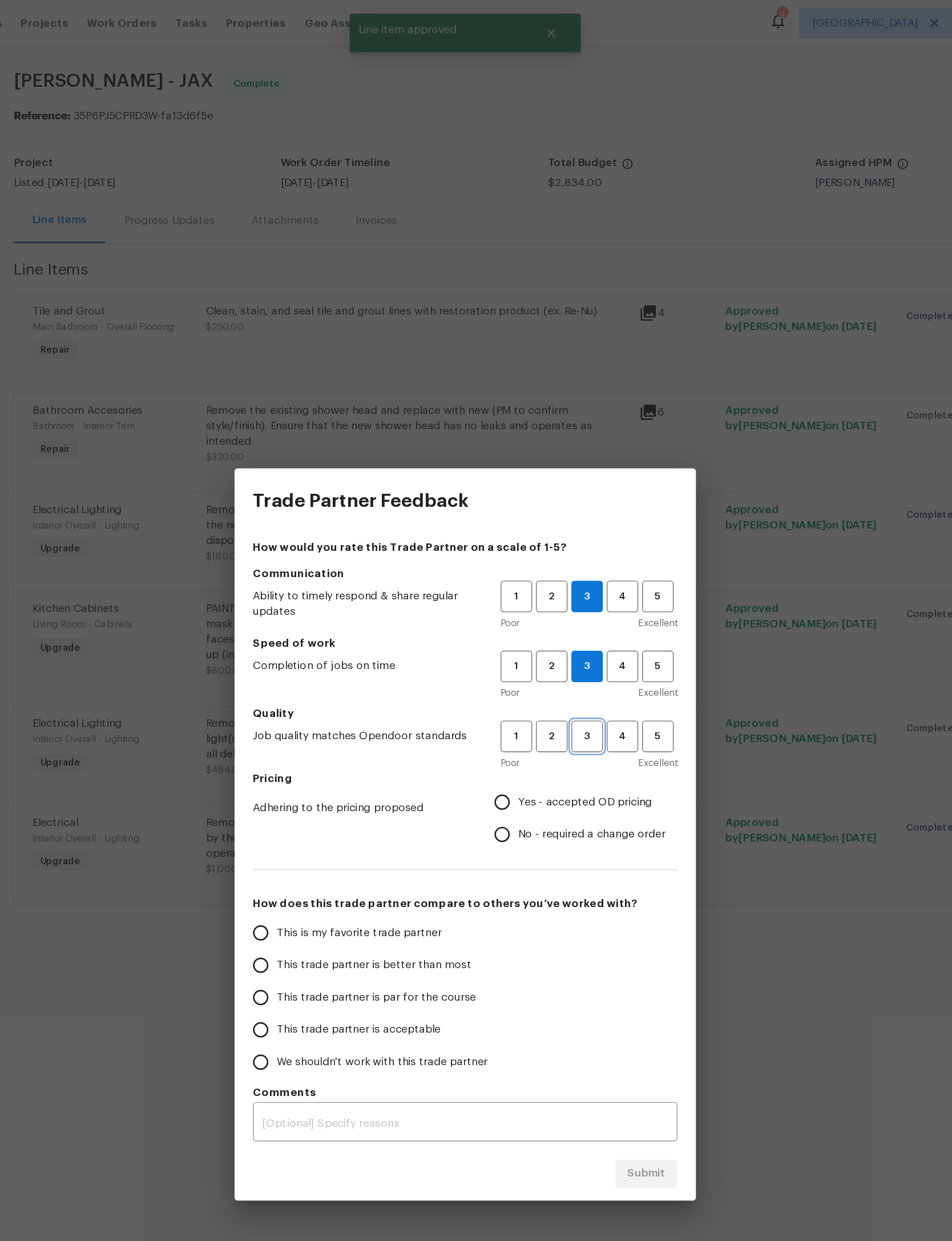
click at [556, 551] on span "3" at bounding box center [567, 548] width 21 height 13
click at [515, 597] on span "Yes - accepted OD pricing" at bounding box center [565, 596] width 100 height 12
click at [492, 597] on input "Yes - accepted OD pricing" at bounding box center [503, 596] width 24 height 24
radio input "true"
click at [336, 738] on span "This trade partner is par for the course" at bounding box center [410, 742] width 148 height 12
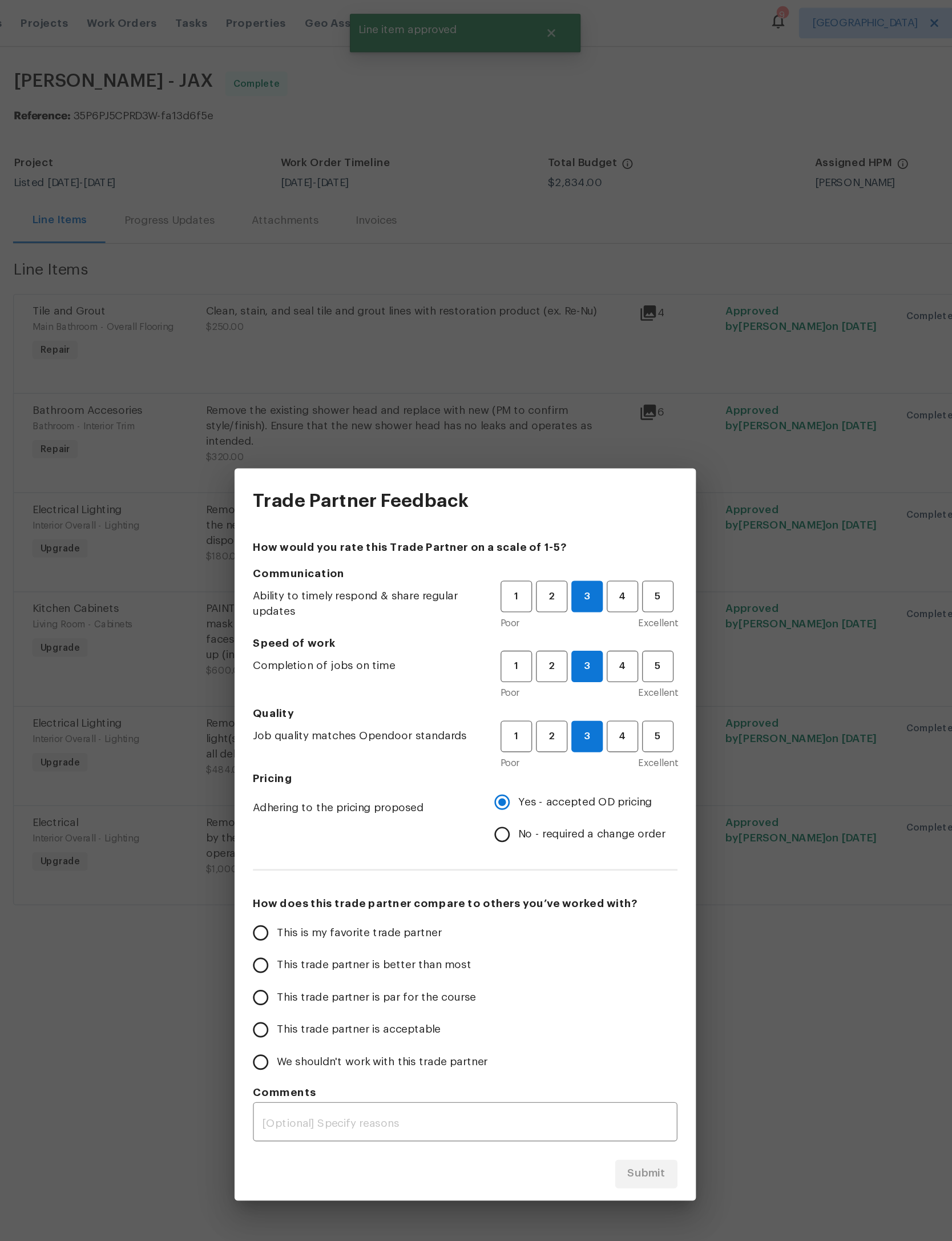
click at [312, 738] on input "This trade partner is par for the course" at bounding box center [324, 741] width 24 height 24
click at [596, 867] on span "Submit" at bounding box center [609, 872] width 28 height 14
radio input "true"
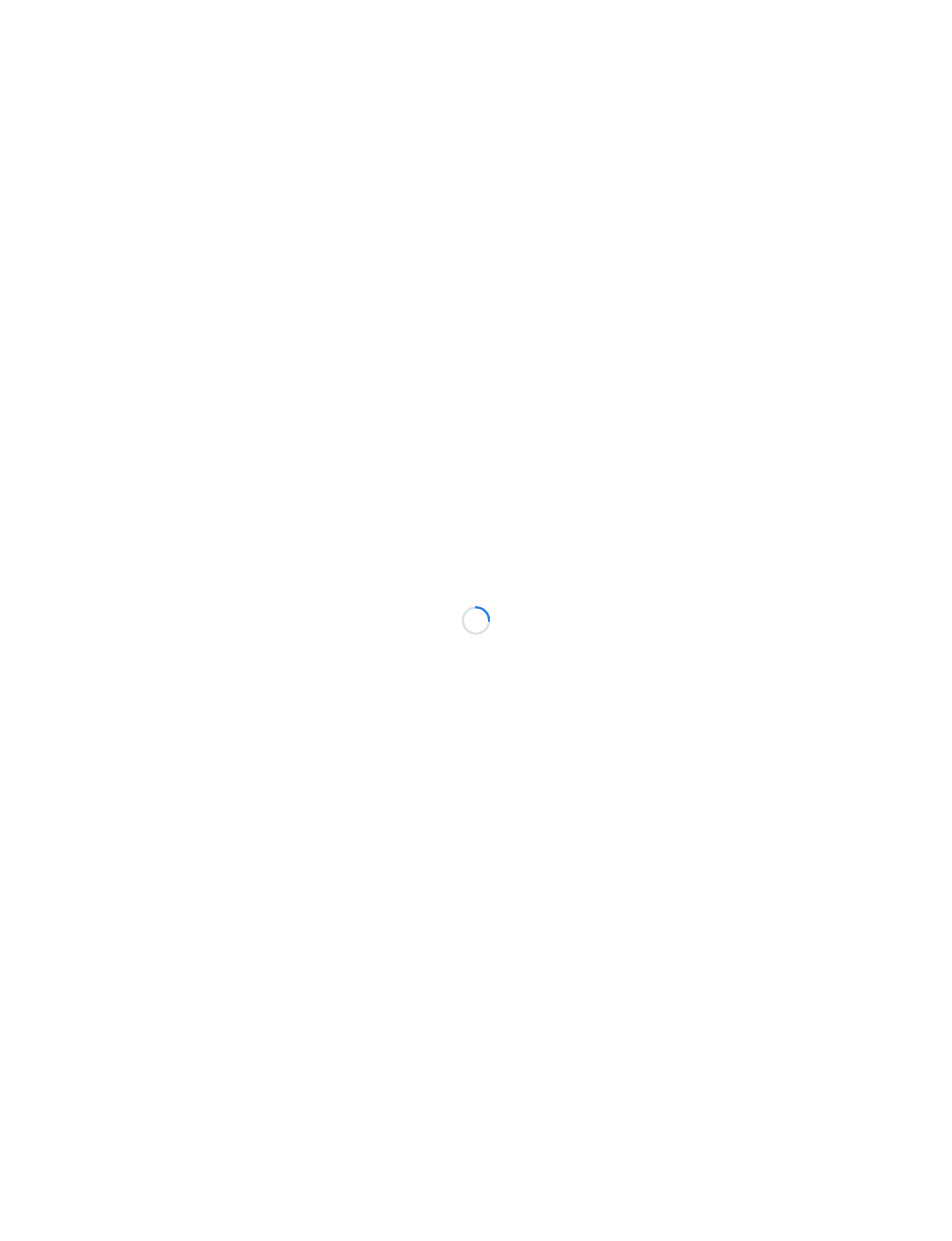
scroll to position [108, 0]
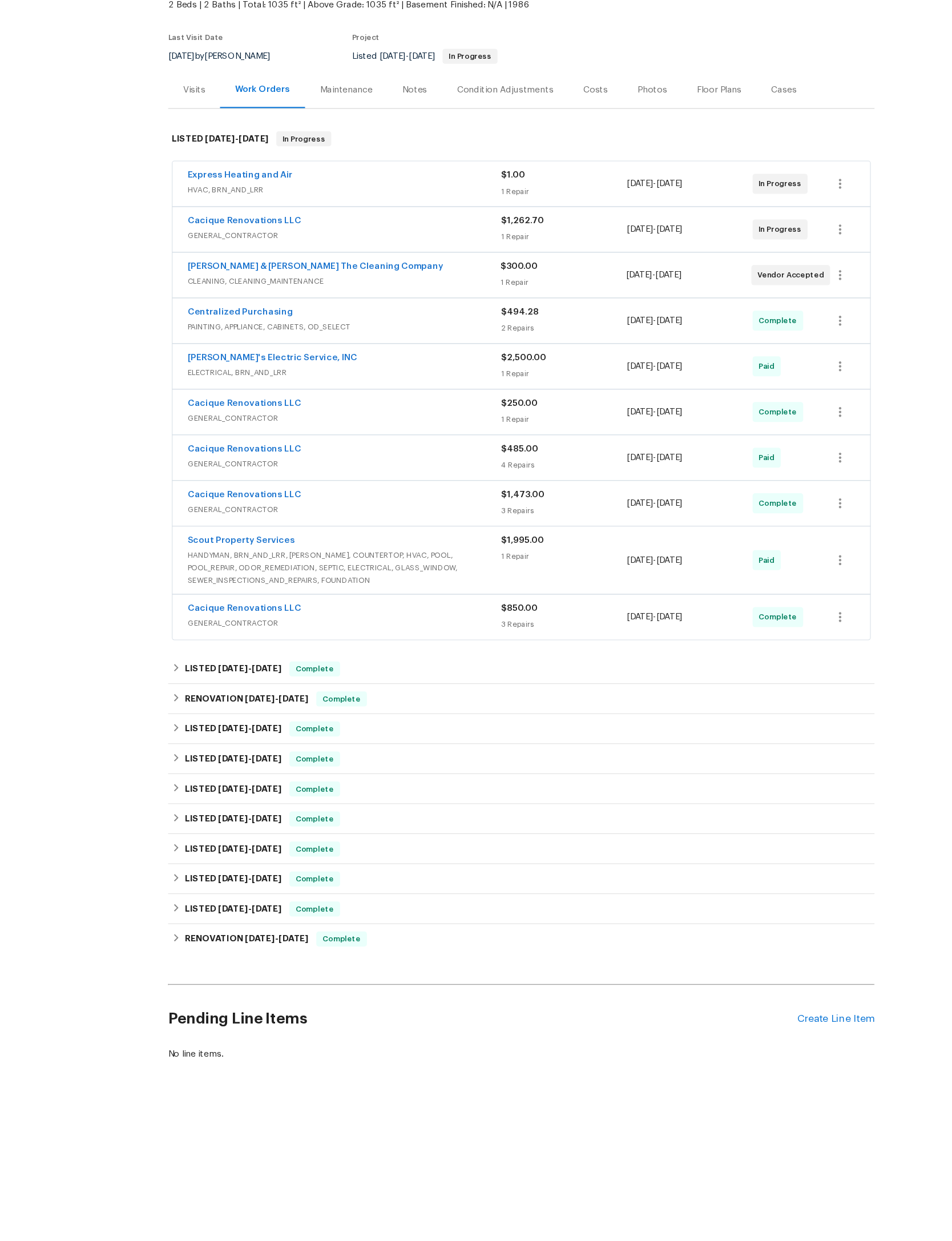
click at [210, 106] on span "2 Beds | 2 Baths | Total: 1035 ft² | Above Grade: 1035 ft² | Basement Finished:…" at bounding box center [361, 112] width 414 height 11
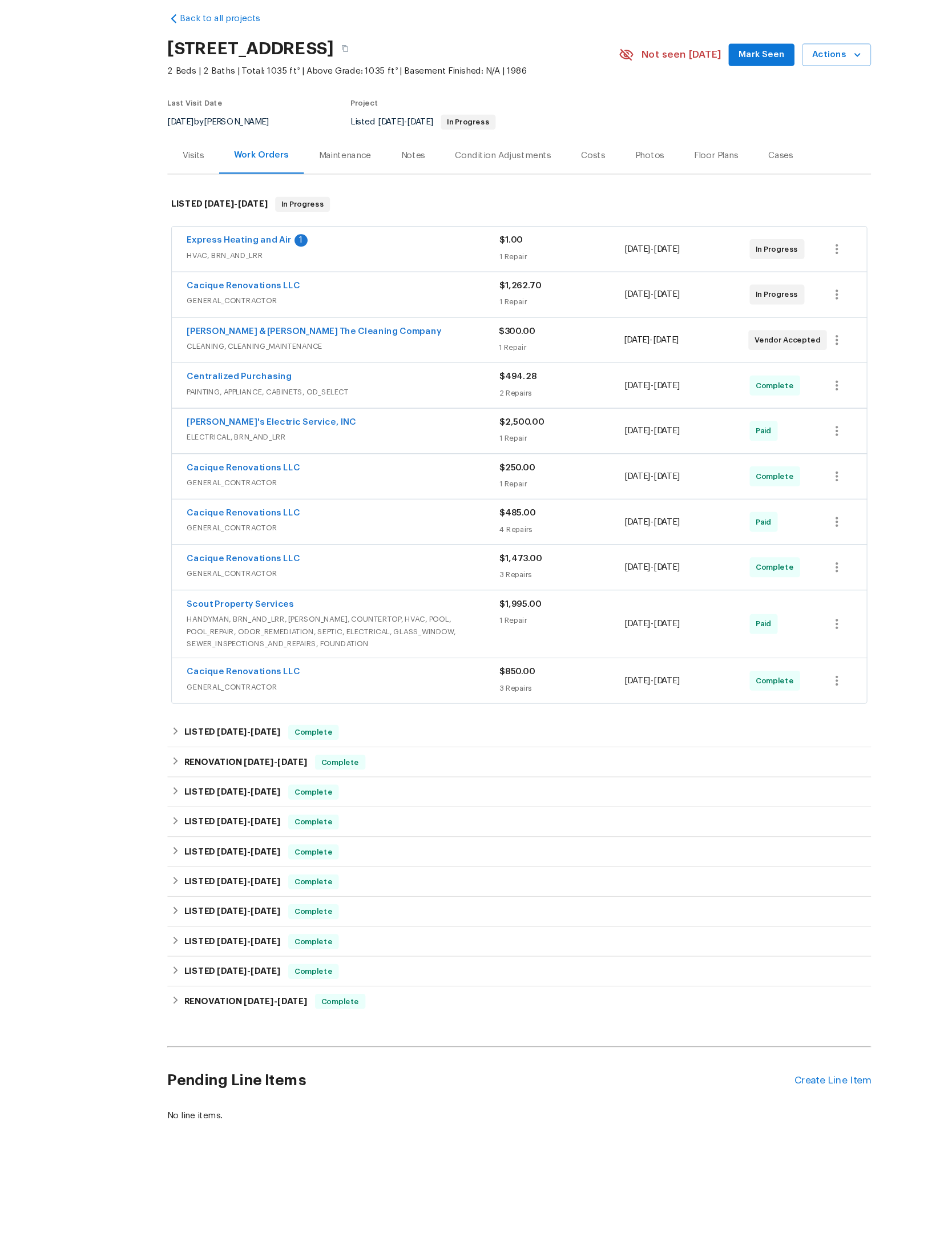
click at [267, 264] on link "Express Heating and Air" at bounding box center [218, 268] width 96 height 8
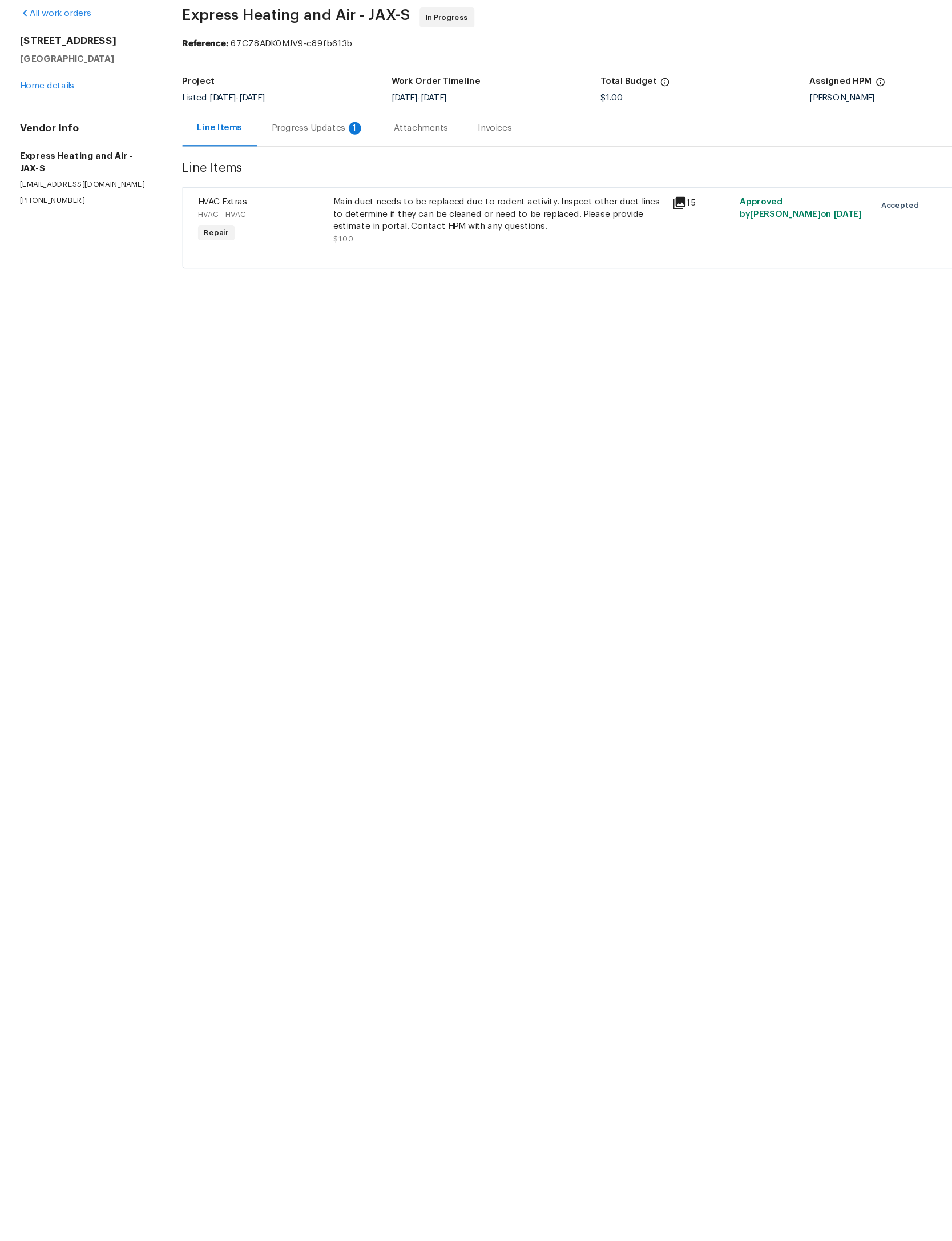
click at [331, 160] on div "1" at bounding box center [326, 165] width 11 height 11
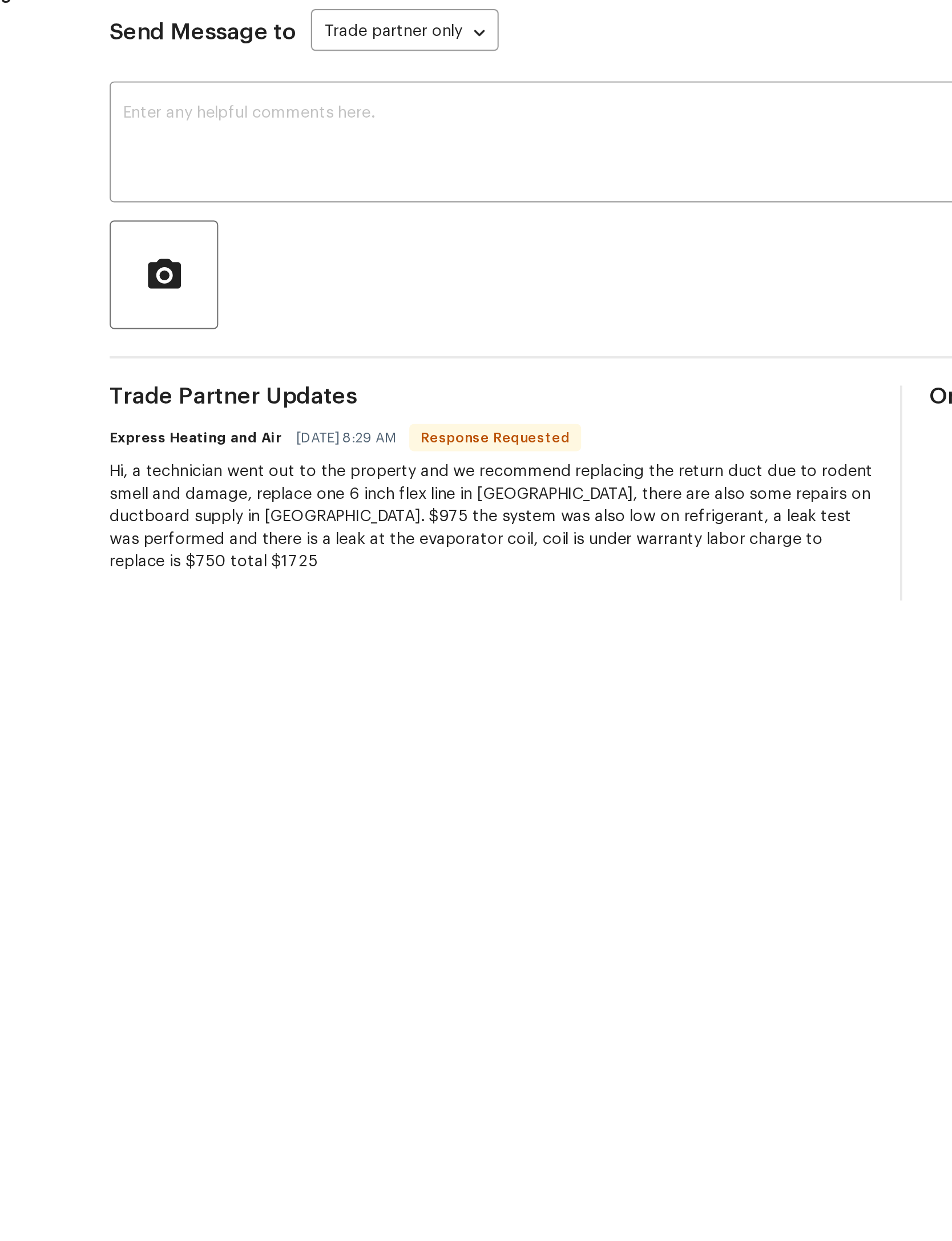
click at [282, 246] on textarea at bounding box center [479, 266] width 677 height 40
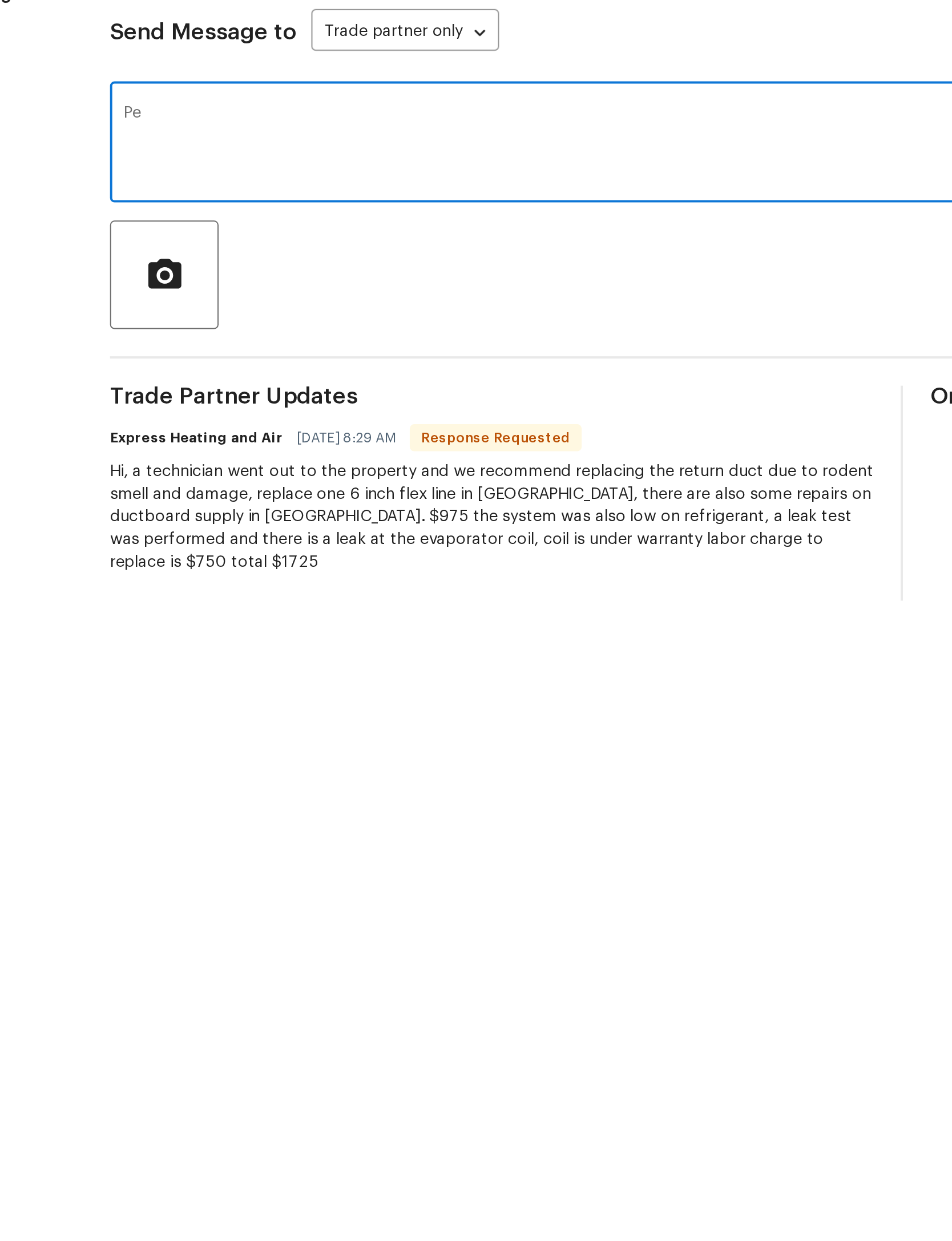
type textarea "P"
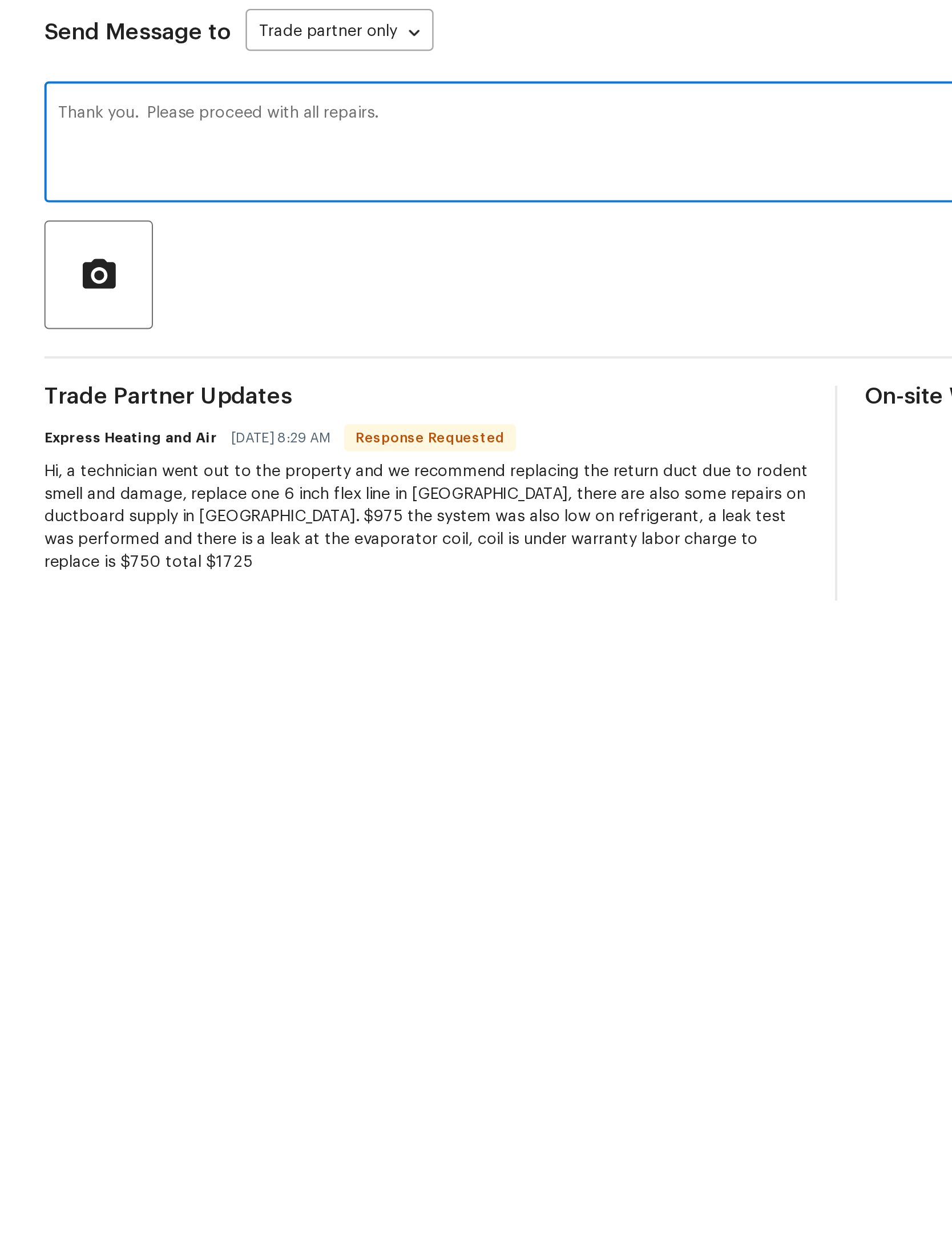
click at [345, 246] on textarea "Thank you. Please proceed with all repairs." at bounding box center [479, 266] width 677 height 40
click at [233, 246] on textarea "Thank you. Please proceed with all repairs. What is your timeframe for completi…" at bounding box center [479, 266] width 677 height 40
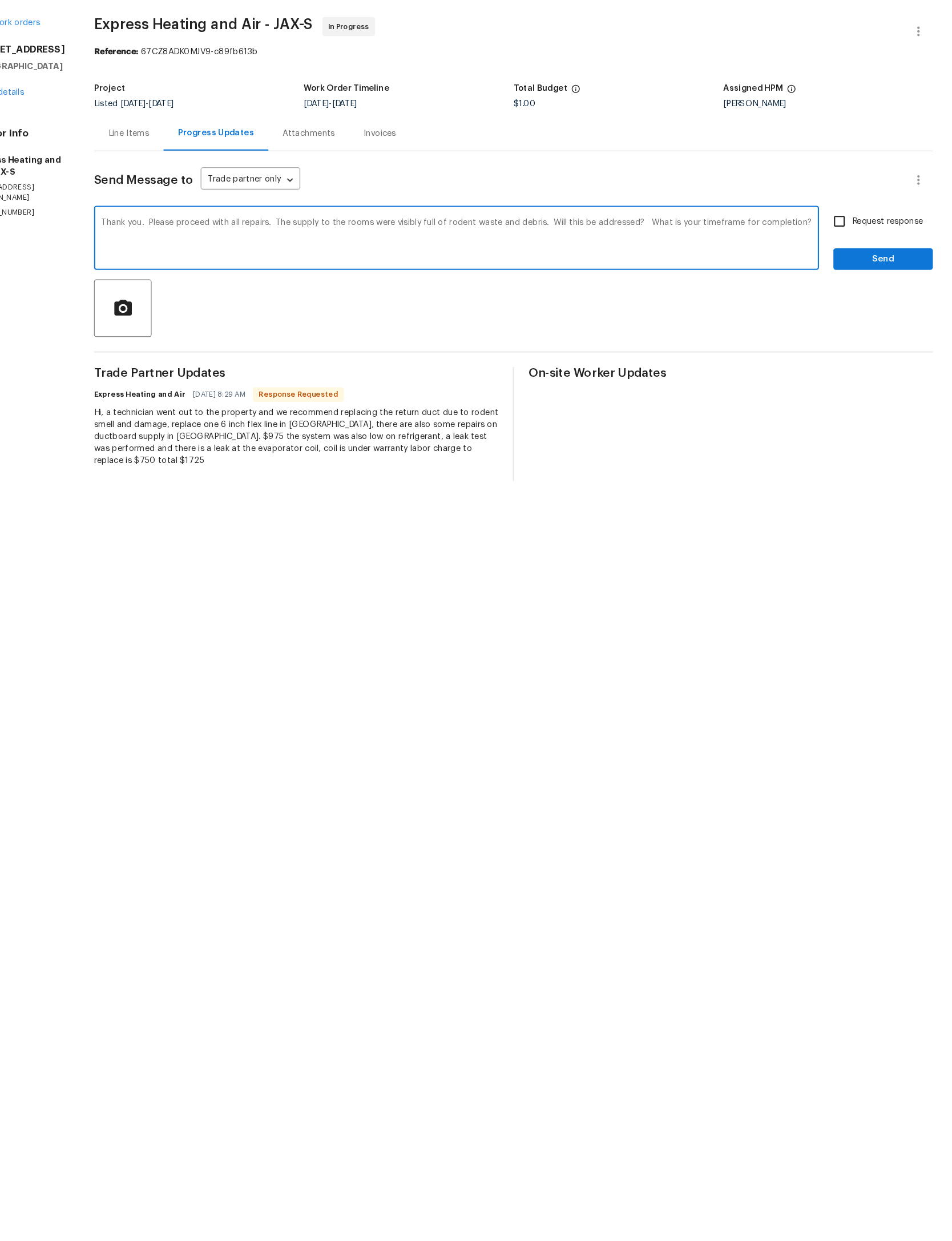
type textarea "Thank you. Please proceed with all repairs. The supply to the rooms were visibl…"
click at [848, 278] on span "Send" at bounding box center [886, 285] width 77 height 14
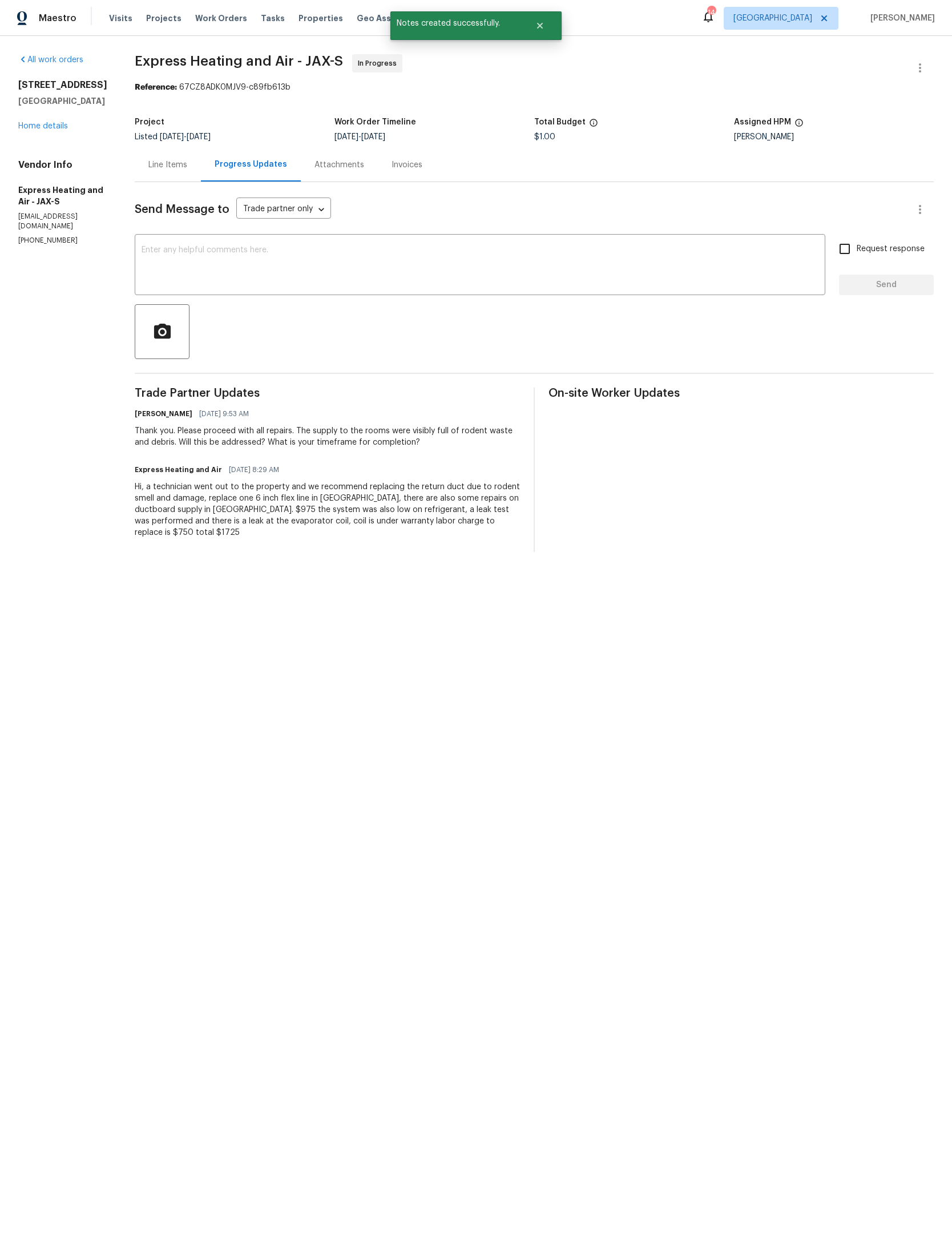
click at [47, 130] on link "Home details" at bounding box center [43, 126] width 49 height 8
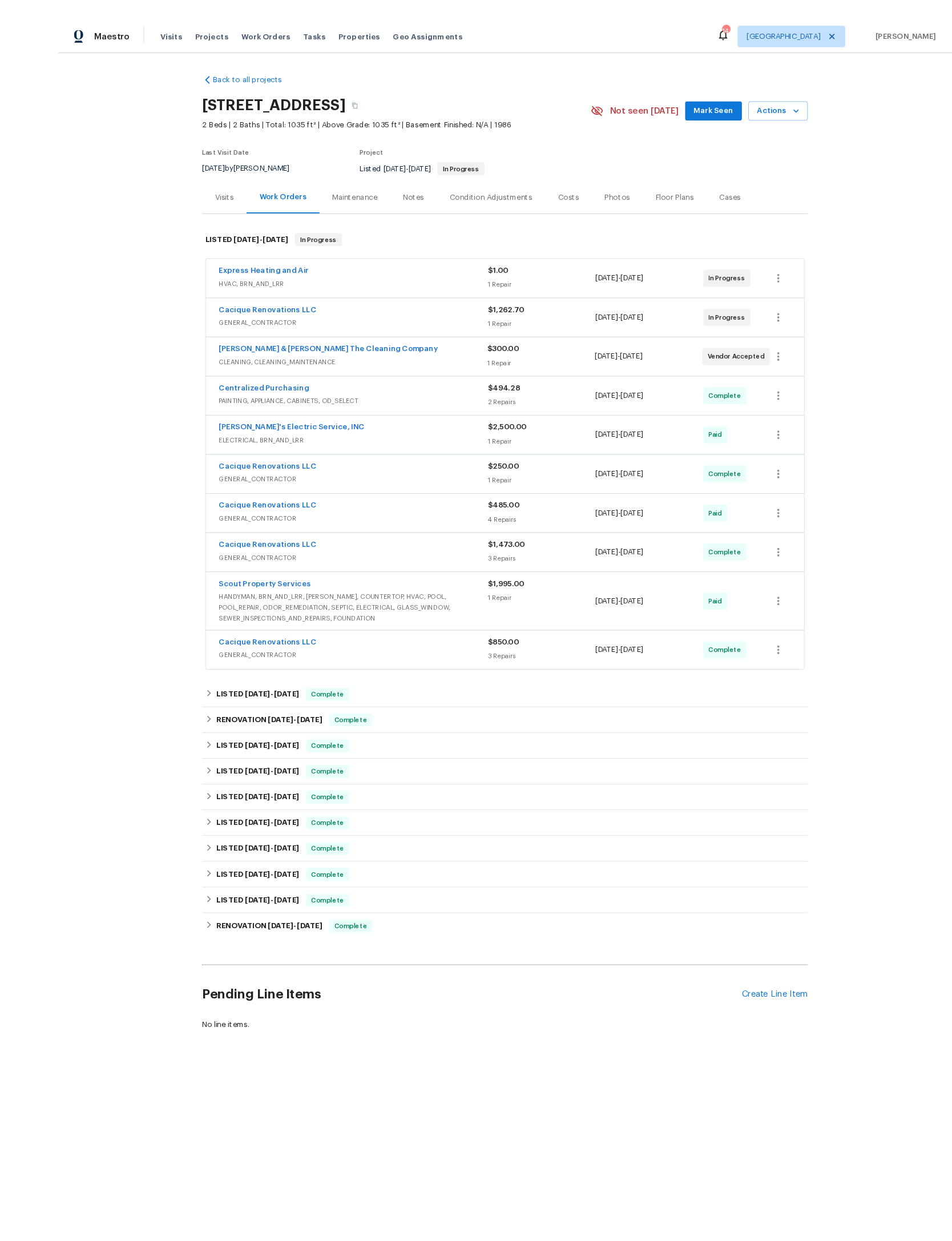
scroll to position [10, 0]
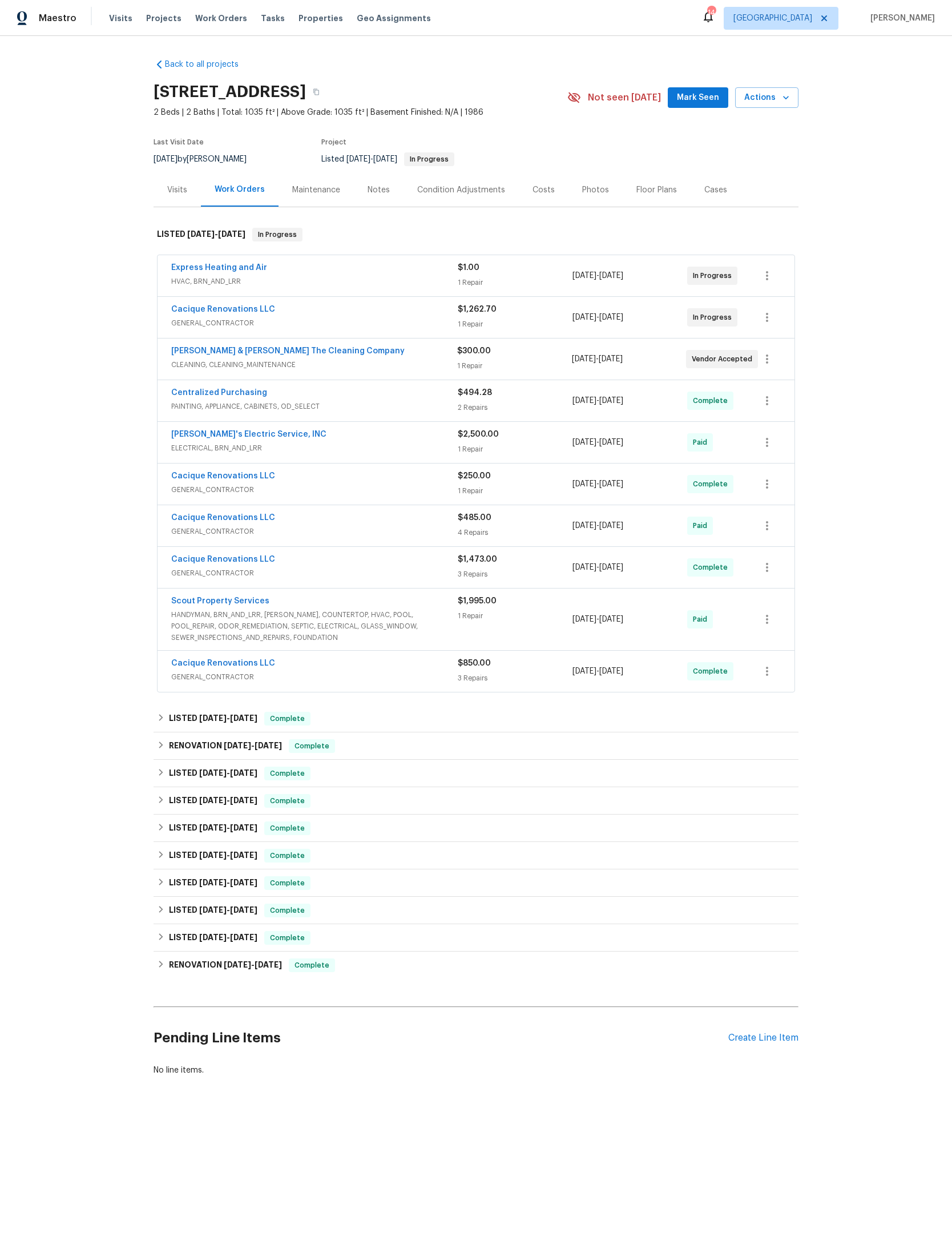
click at [772, 1064] on div "Pending Line Items Create Line Item" at bounding box center [476, 1038] width 644 height 53
click at [781, 1044] on div "Create Line Item" at bounding box center [763, 1038] width 70 height 10
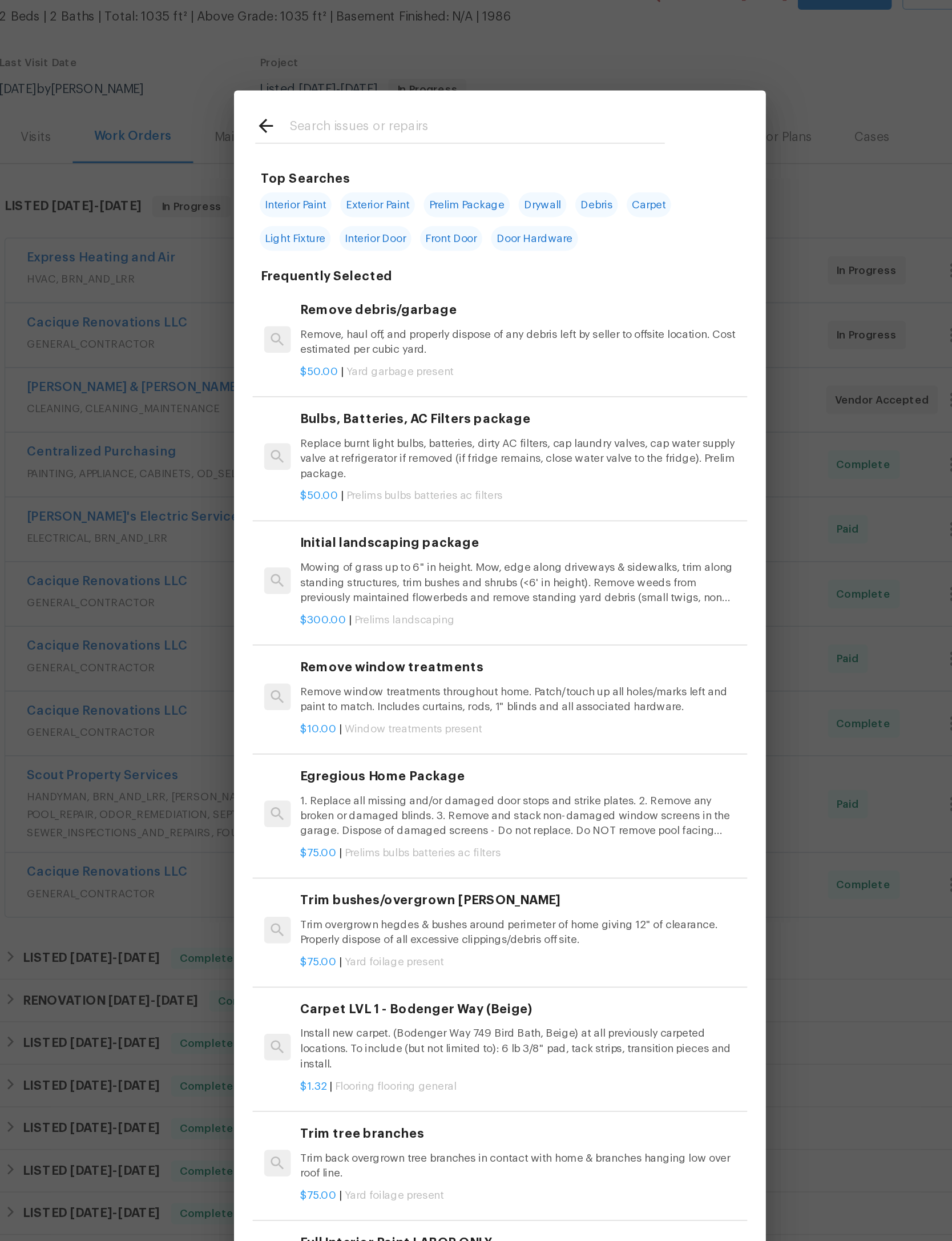
click at [385, 176] on input "text" at bounding box center [460, 184] width 242 height 17
click at [557, 225] on span "Carpet" at bounding box center [571, 233] width 28 height 16
type input "Carpet"
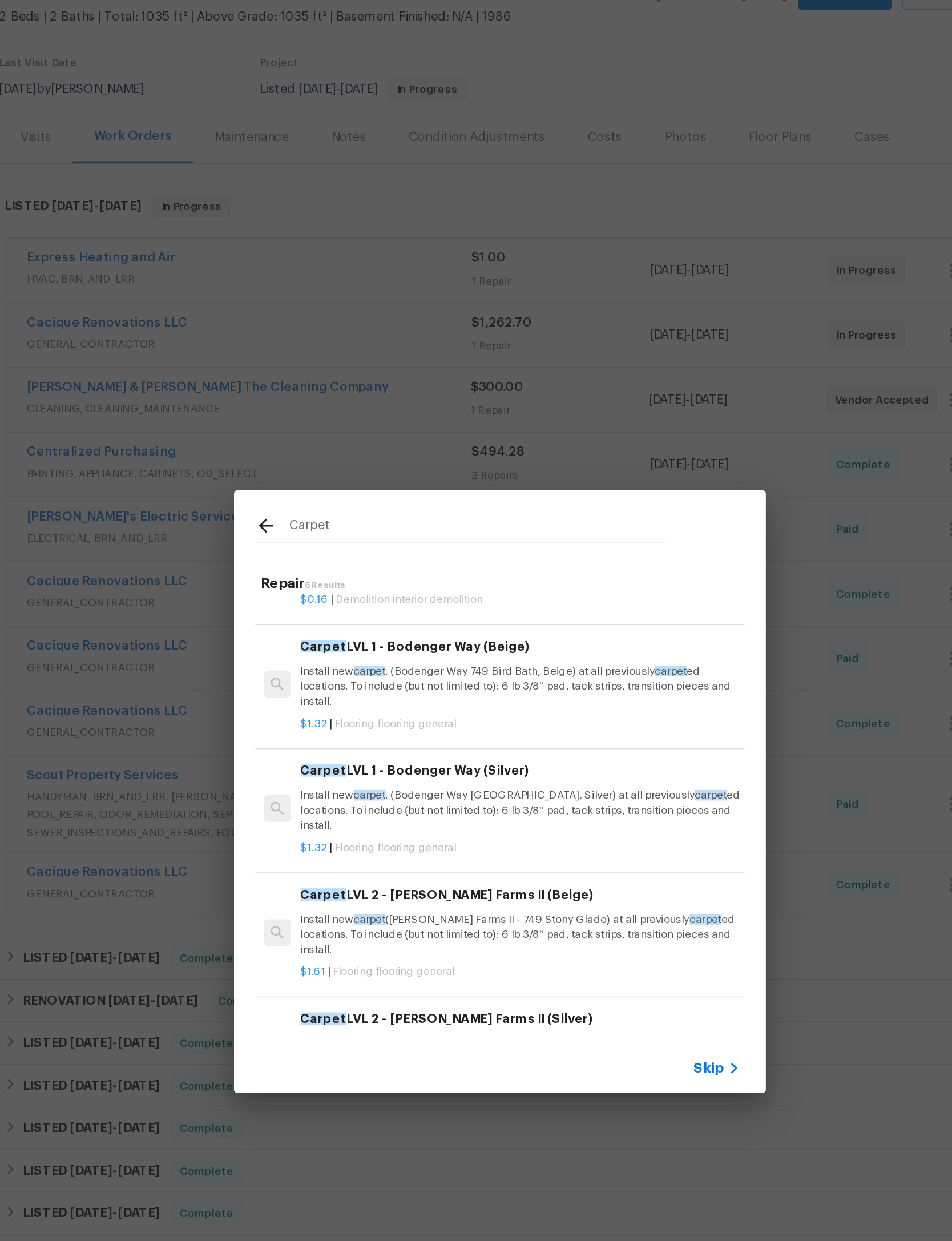
scroll to position [61, 0]
click at [388, 529] on p "Install new carpet . (Bodenger Way 749 Bird Bath, Beige) at all previously carp…" at bounding box center [489, 543] width 283 height 29
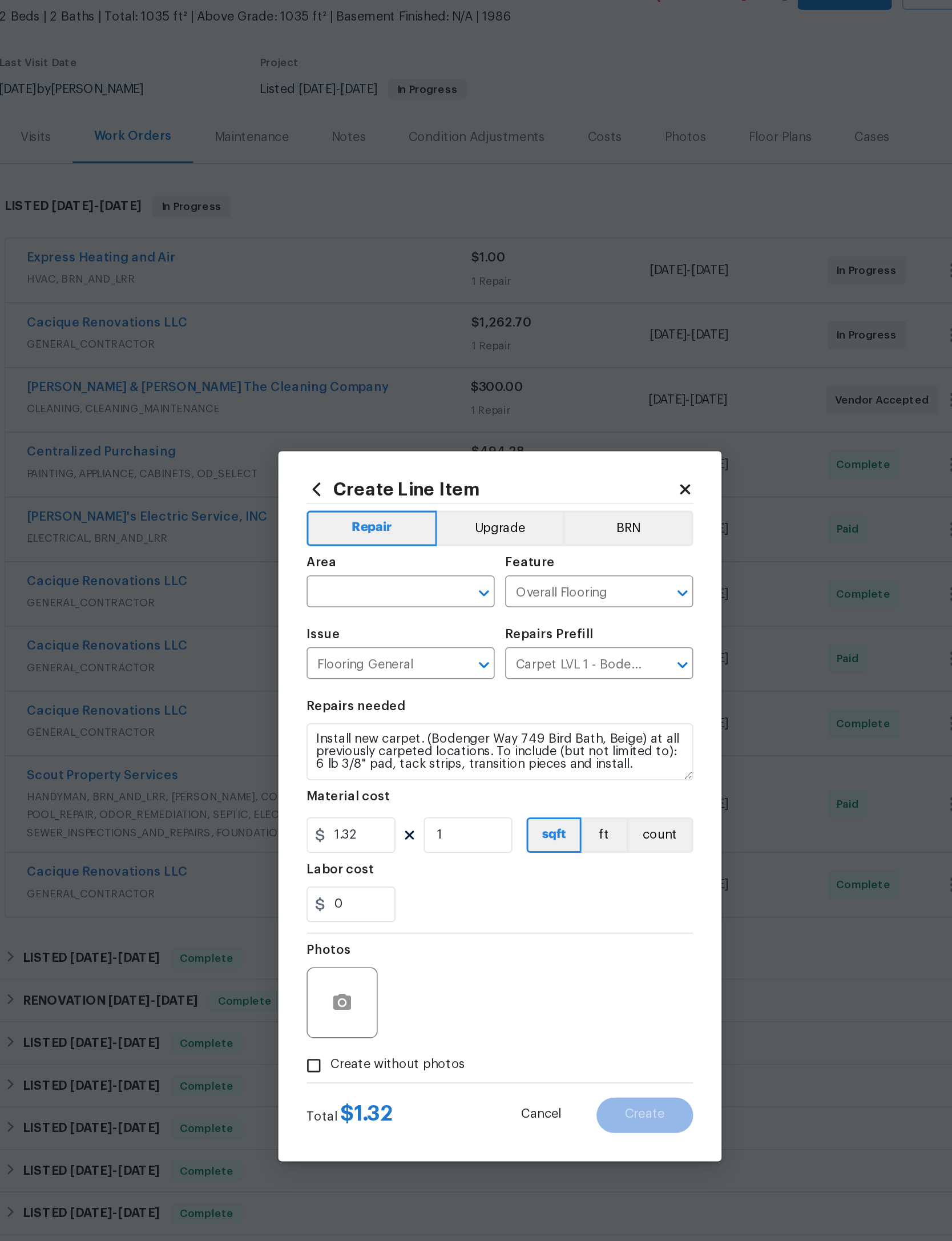
click at [351, 475] on input "text" at bounding box center [396, 483] width 89 height 18
click at [351, 517] on li "Interior Overall" at bounding box center [411, 526] width 121 height 19
type input "Interior Overall"
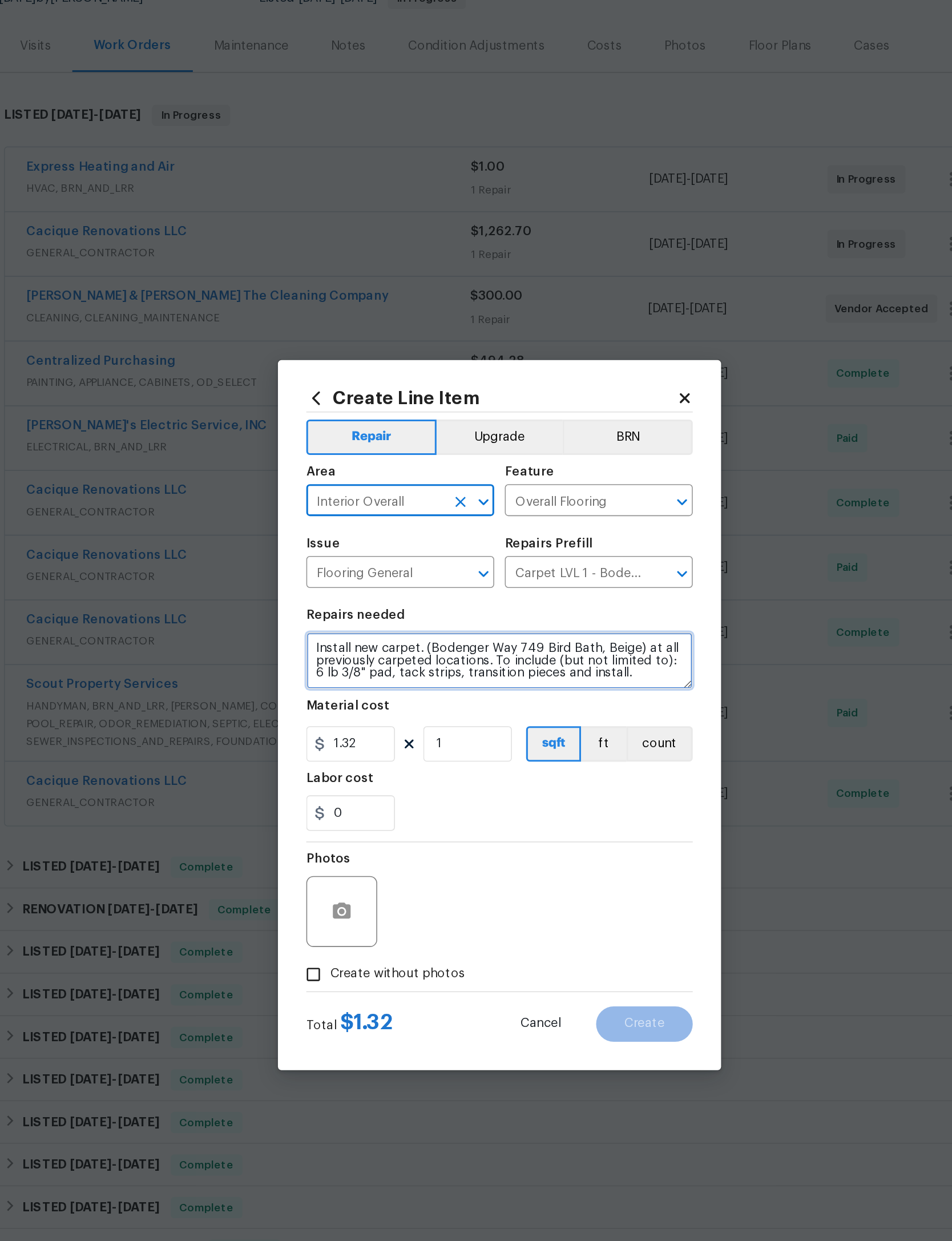
click at [351, 568] on textarea "Install new carpet. (Bodenger Way 749 Bird Bath, Beige) at all previously carpe…" at bounding box center [476, 586] width 249 height 36
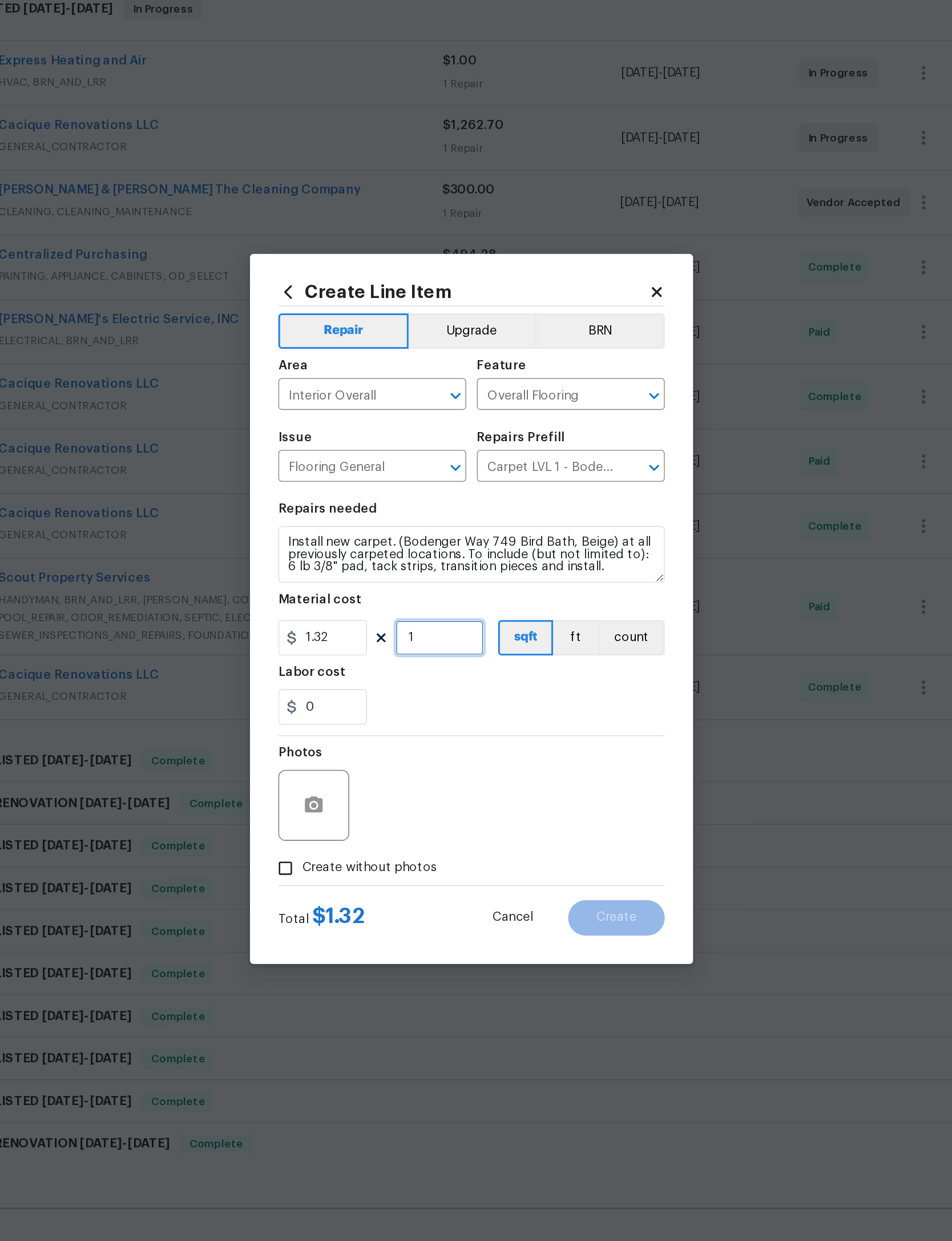
click at [427, 628] on input "1" at bounding box center [456, 639] width 57 height 23
type input "1035"
click at [351, 672] on div "0" at bounding box center [476, 684] width 249 height 23
click at [351, 724] on div at bounding box center [374, 747] width 46 height 46
click at [361, 734] on button "button" at bounding box center [374, 747] width 28 height 28
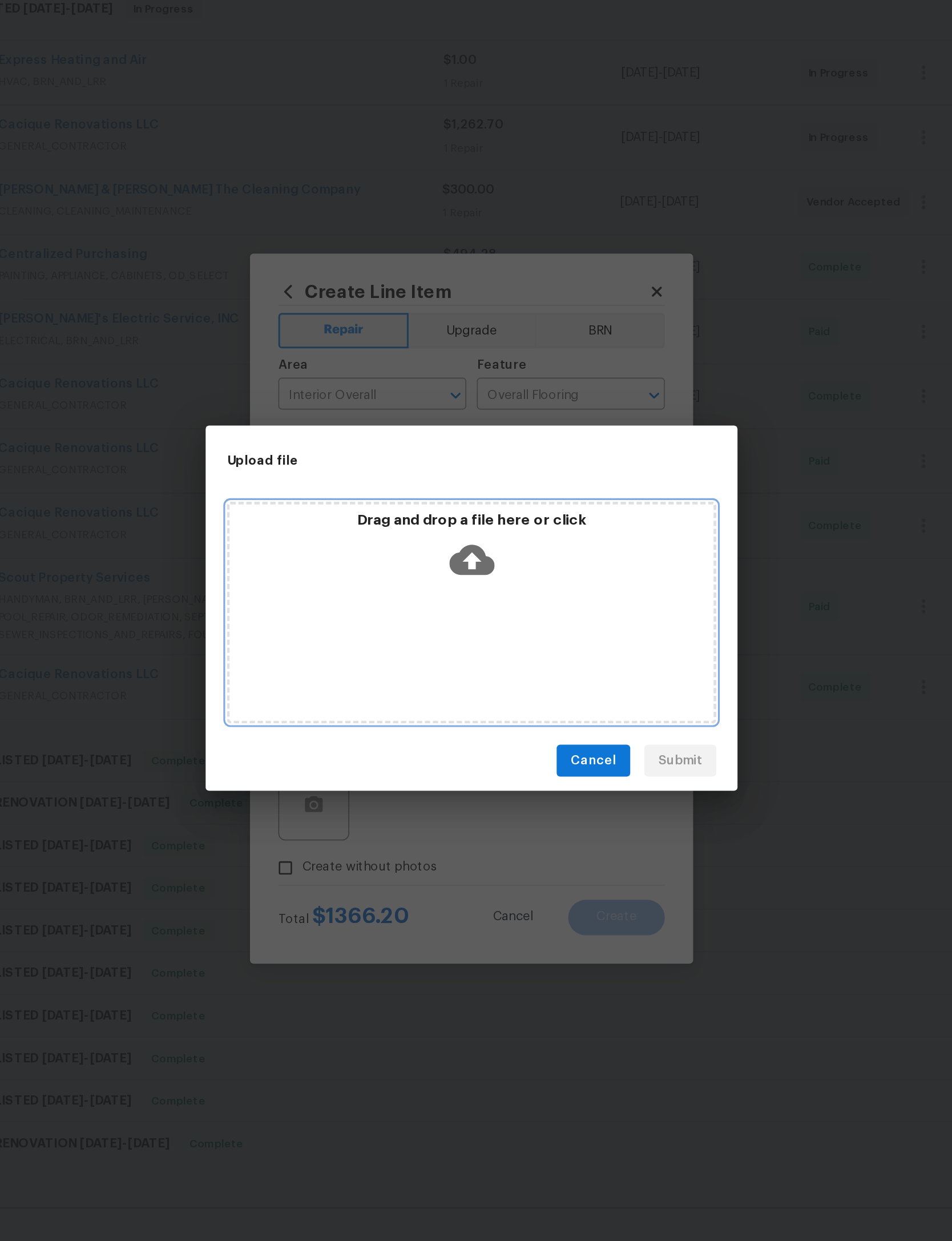
click at [461, 580] on icon at bounding box center [476, 590] width 29 height 19
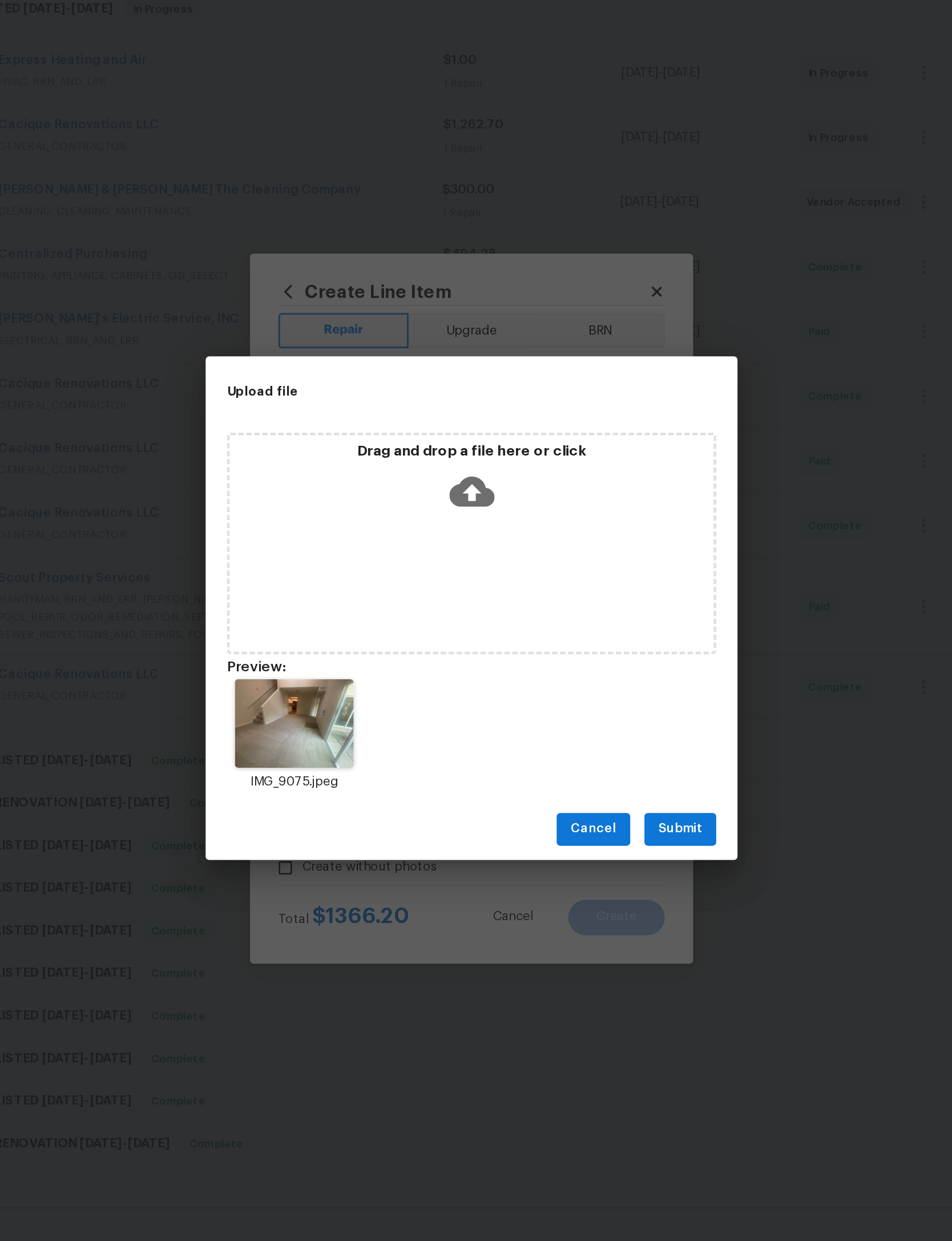
click at [596, 756] on span "Submit" at bounding box center [609, 762] width 28 height 14
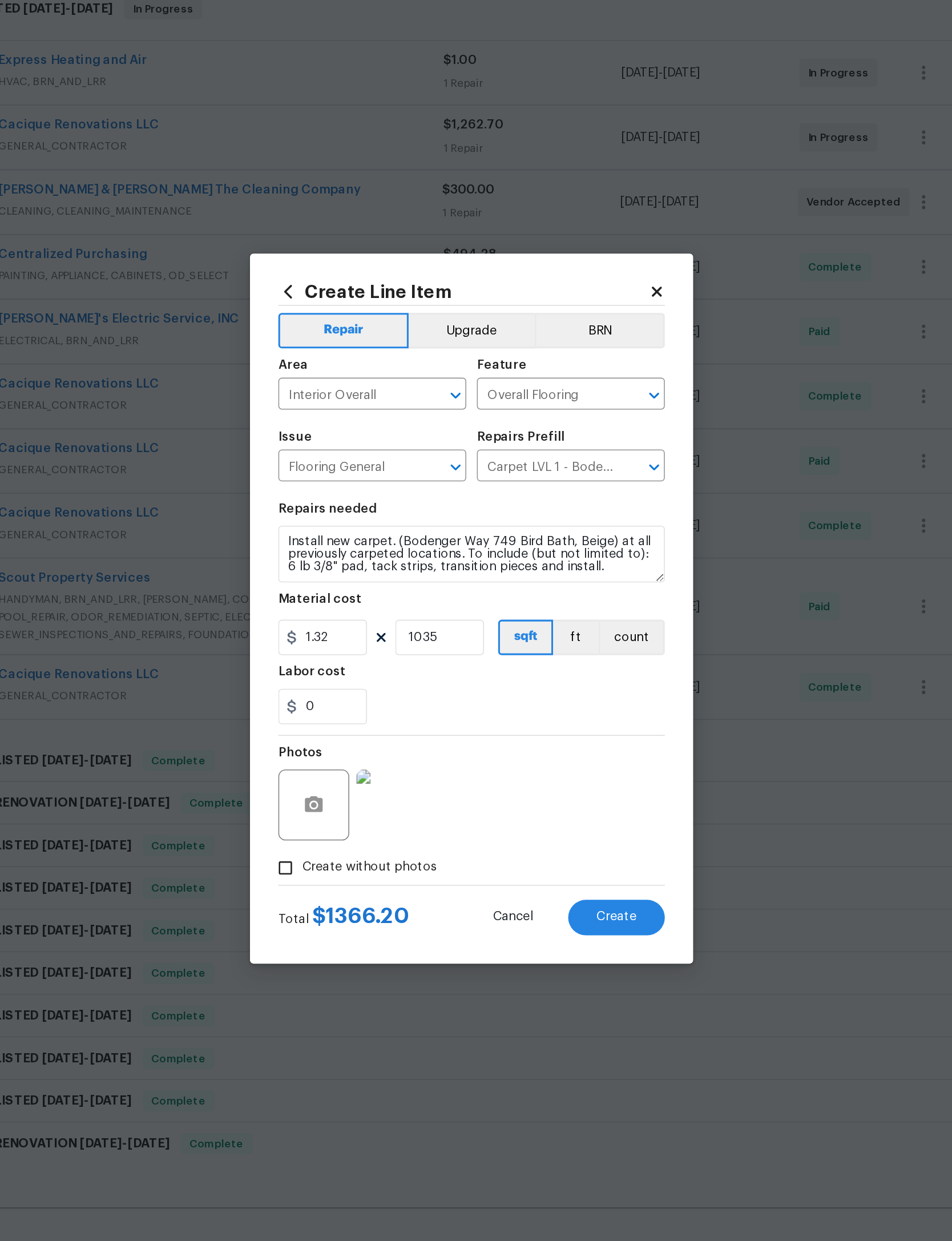
click at [556, 816] on span "Create" at bounding box center [569, 819] width 26 height 9
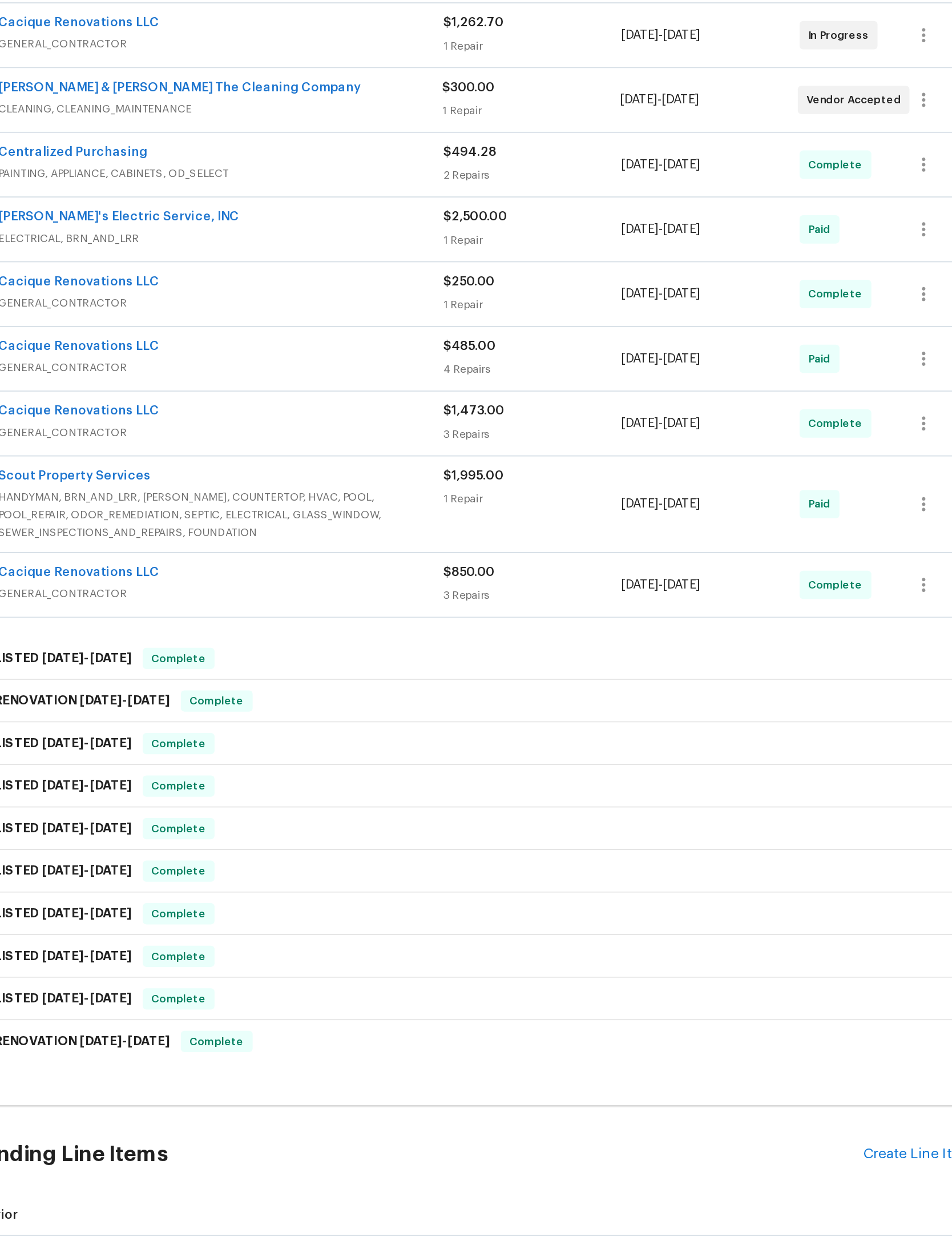
scroll to position [135, 0]
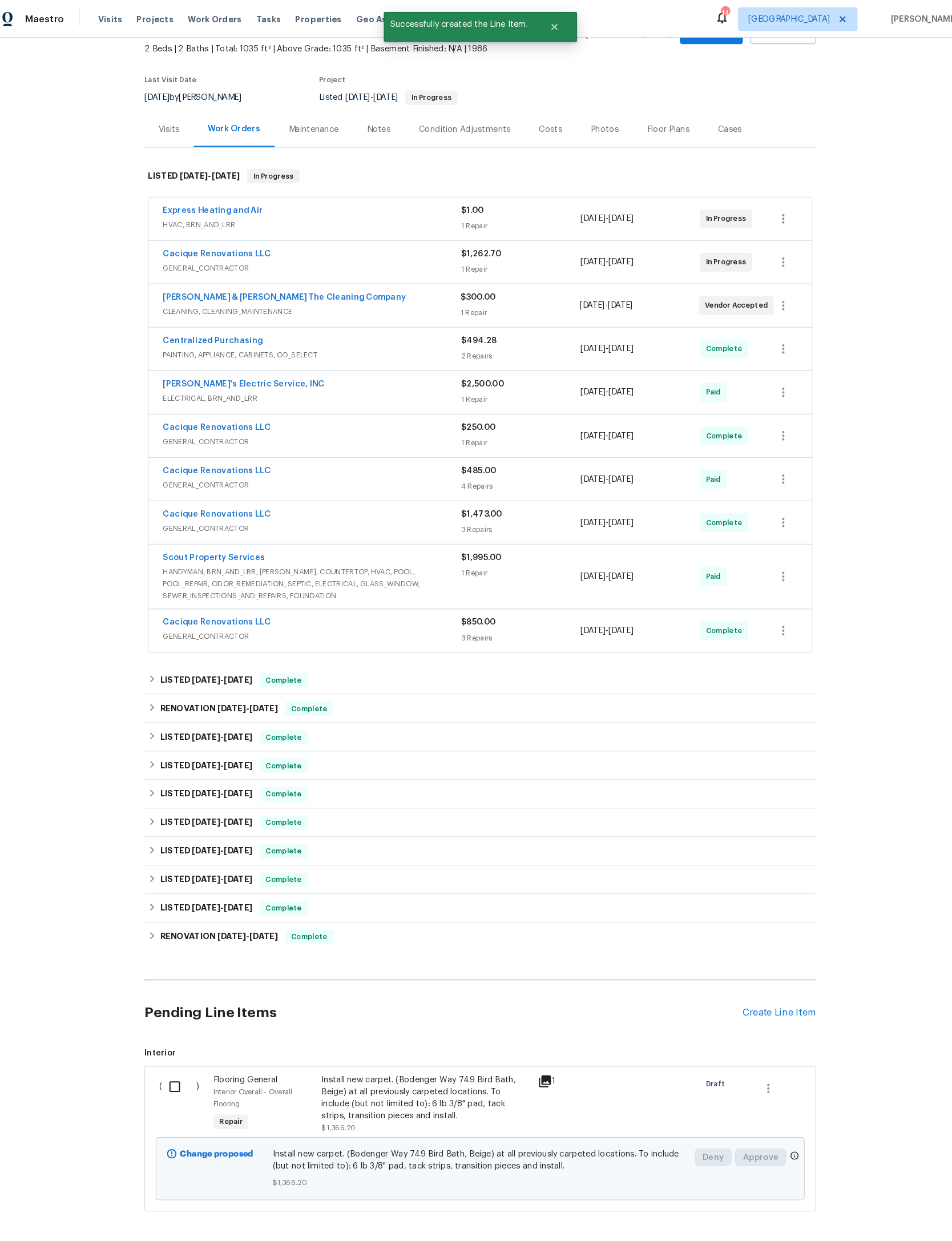
click at [171, 1035] on input "checkbox" at bounding box center [187, 1043] width 32 height 24
checkbox input "true"
click at [868, 1223] on button "Create Work Order" at bounding box center [886, 1213] width 94 height 21
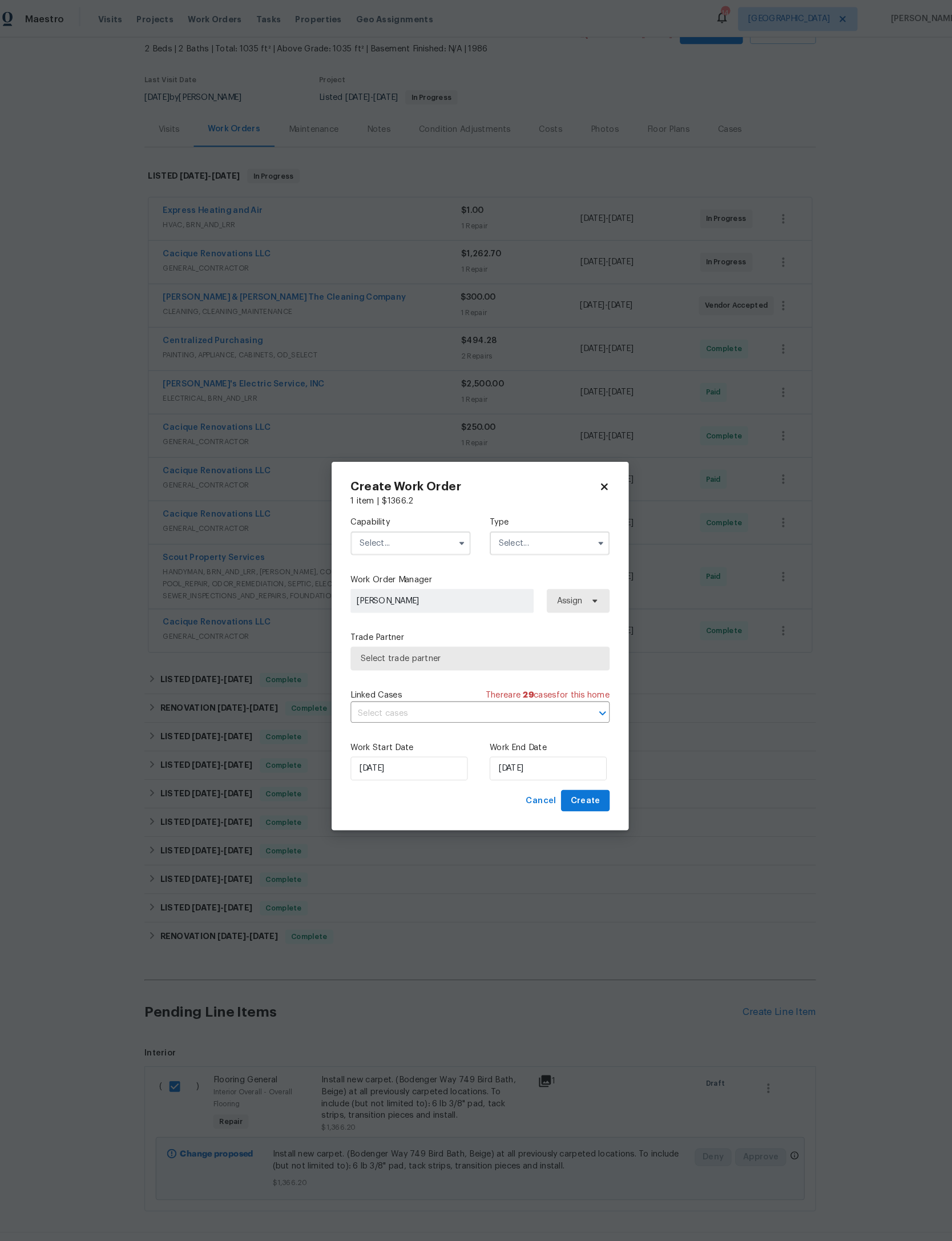
scroll to position [52, 0]
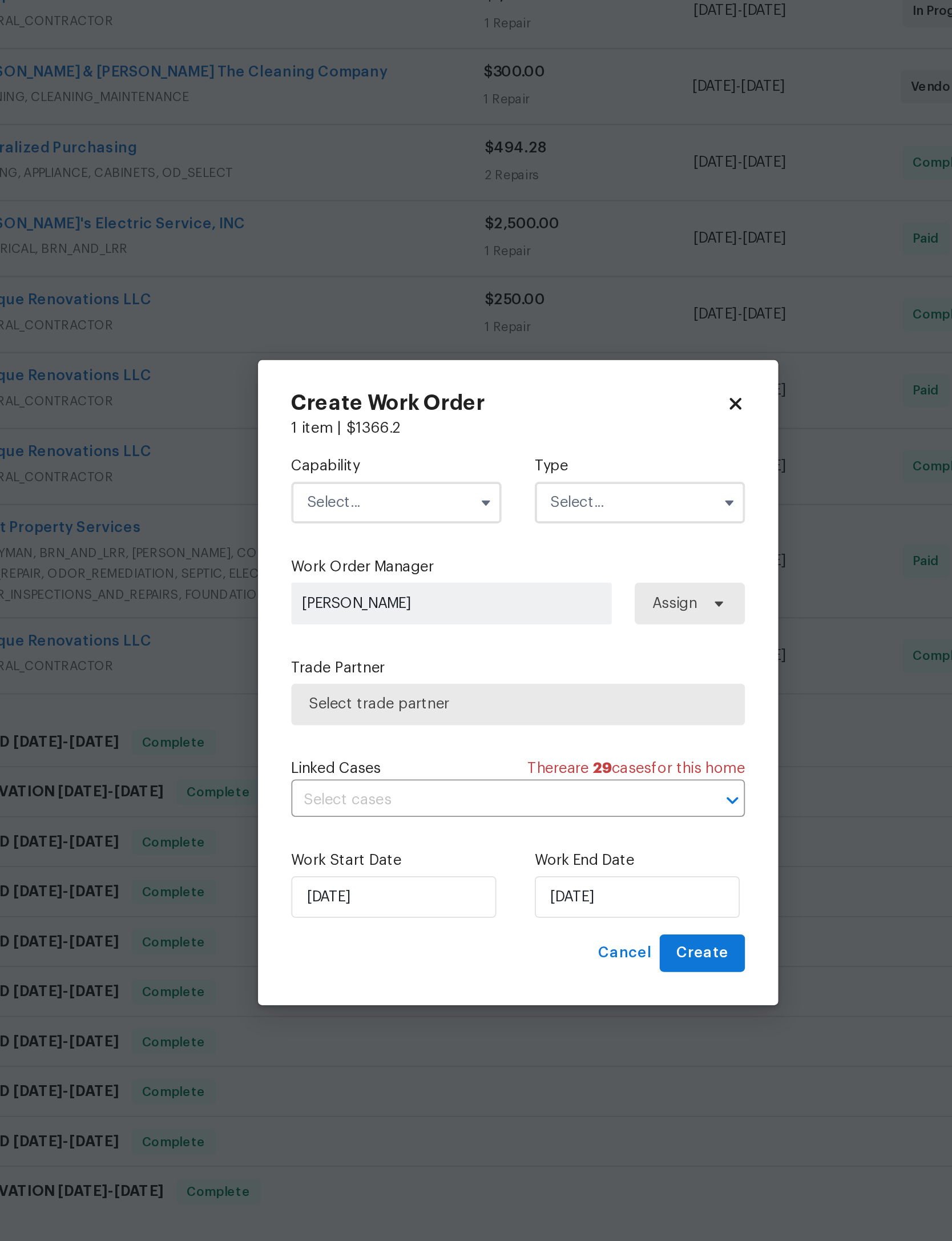
click at [351, 510] on input "text" at bounding box center [408, 521] width 115 height 23
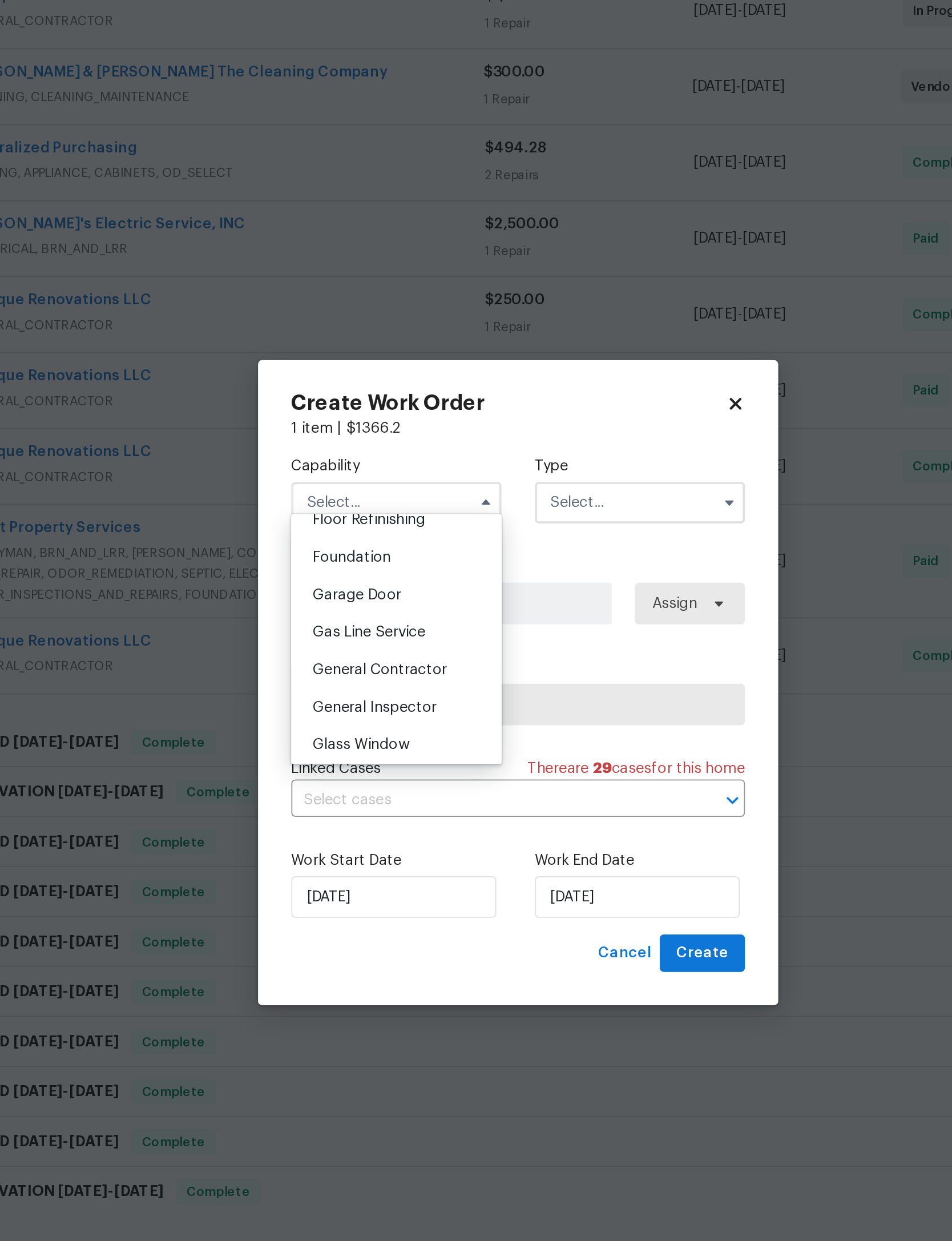
scroll to position [474, 0]
click at [364, 506] on span "Flooring" at bounding box center [379, 510] width 30 height 8
type input "Flooring"
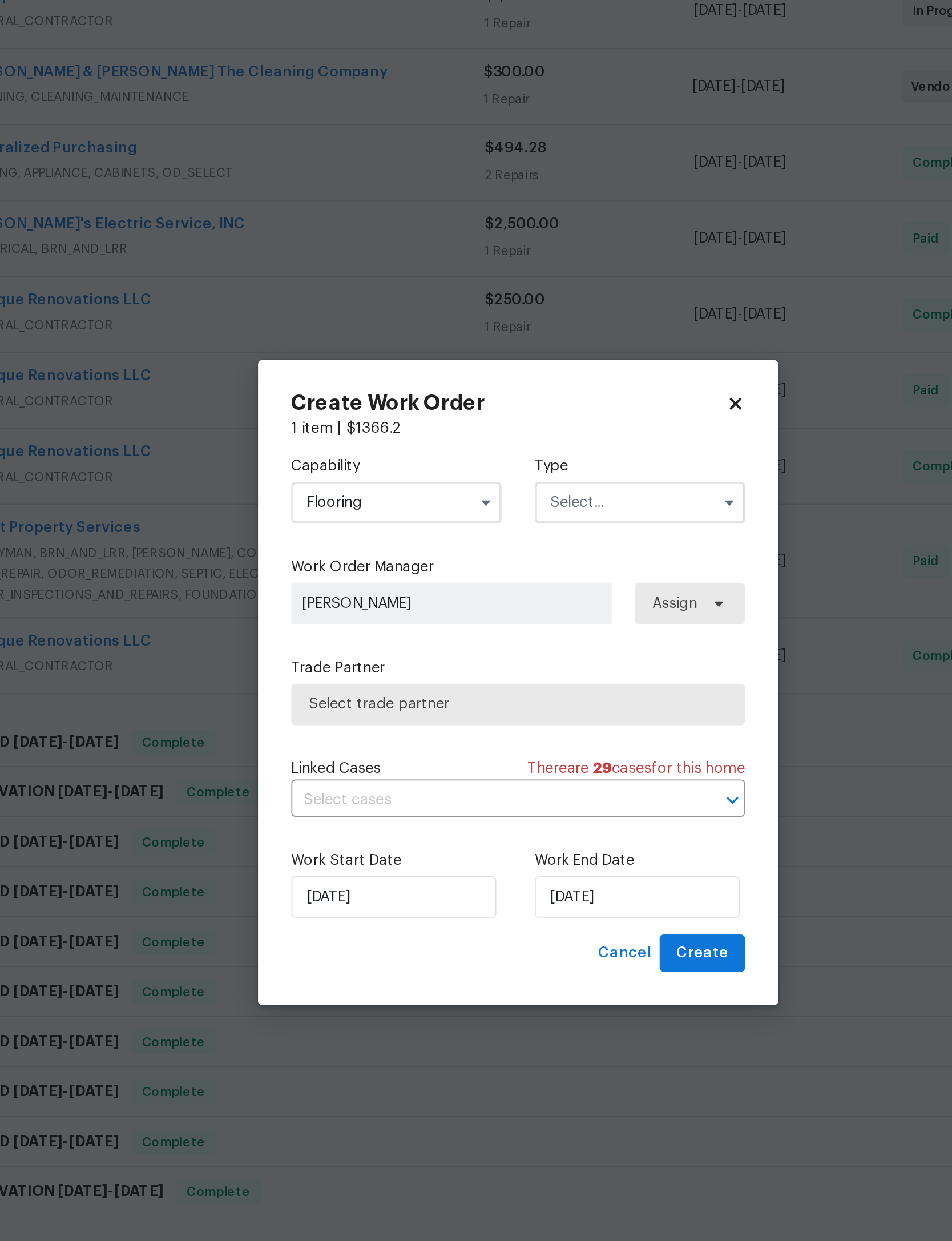
click at [485, 510] on input "text" at bounding box center [542, 521] width 115 height 23
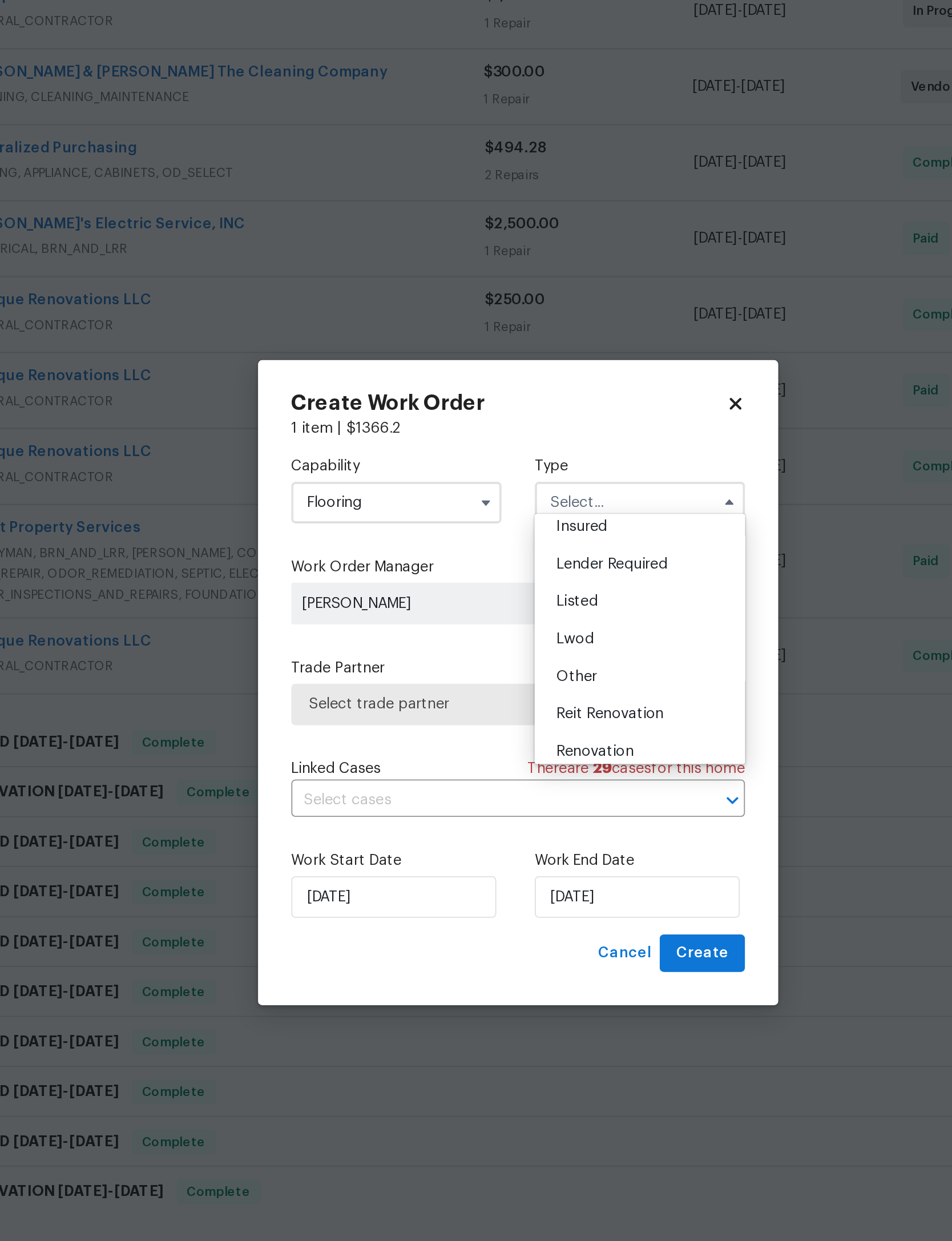
scroll to position [66, 0]
click at [488, 567] on div "Listed" at bounding box center [542, 577] width 109 height 21
type input "Listed"
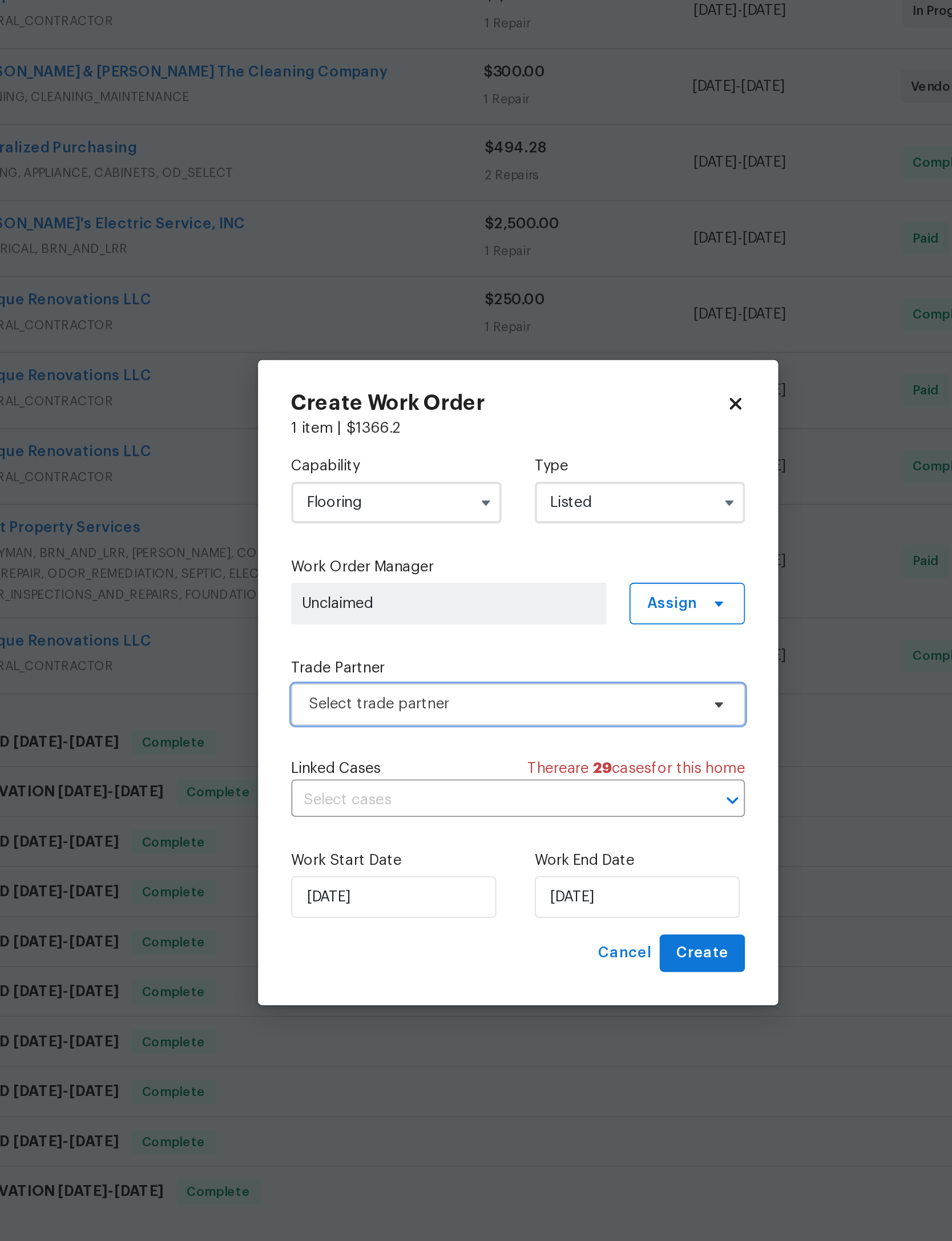
click at [362, 627] on span "Select trade partner" at bounding box center [468, 632] width 213 height 11
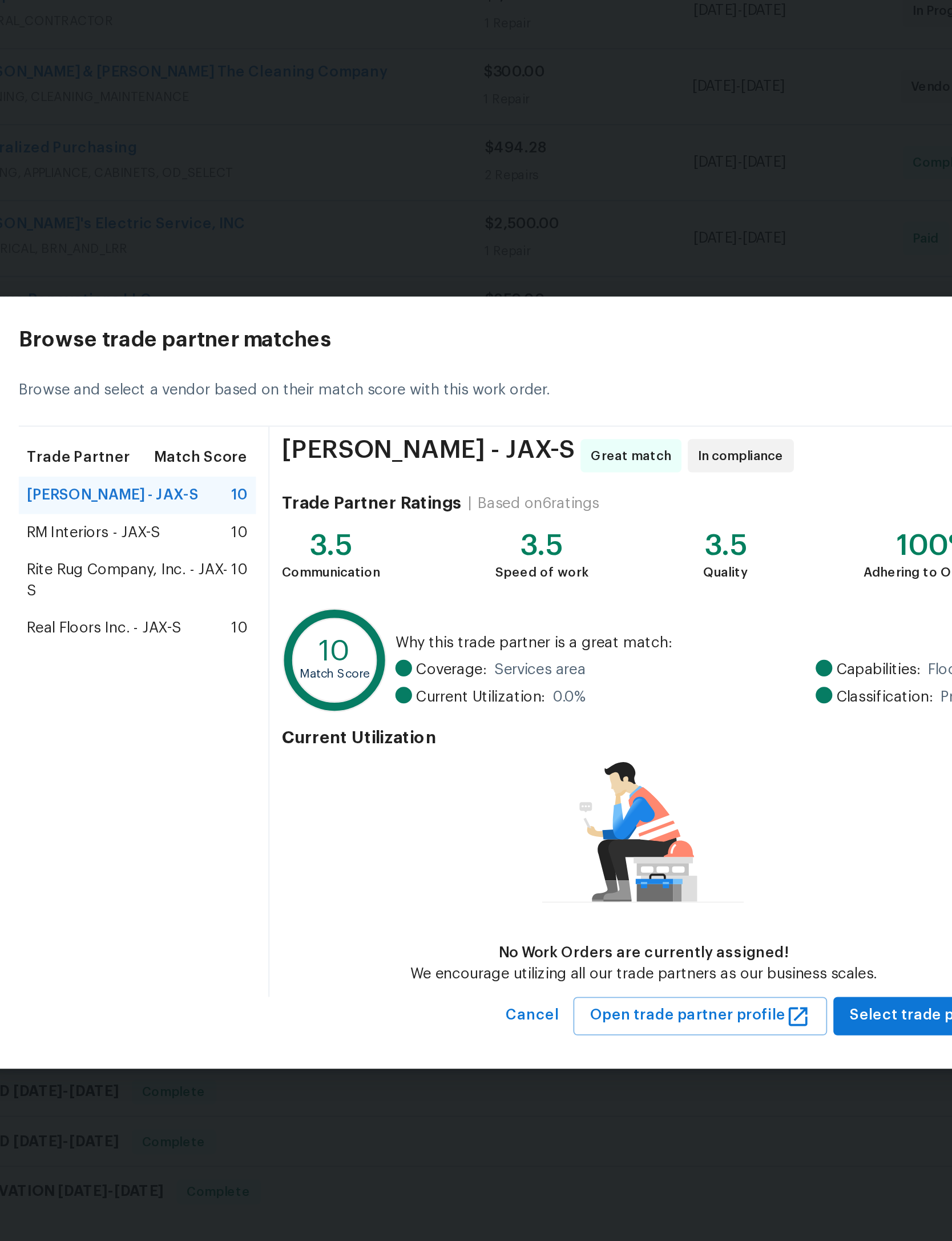
click at [207, 585] on span "Real Floors Inc. - JAX-S" at bounding box center [249, 591] width 84 height 11
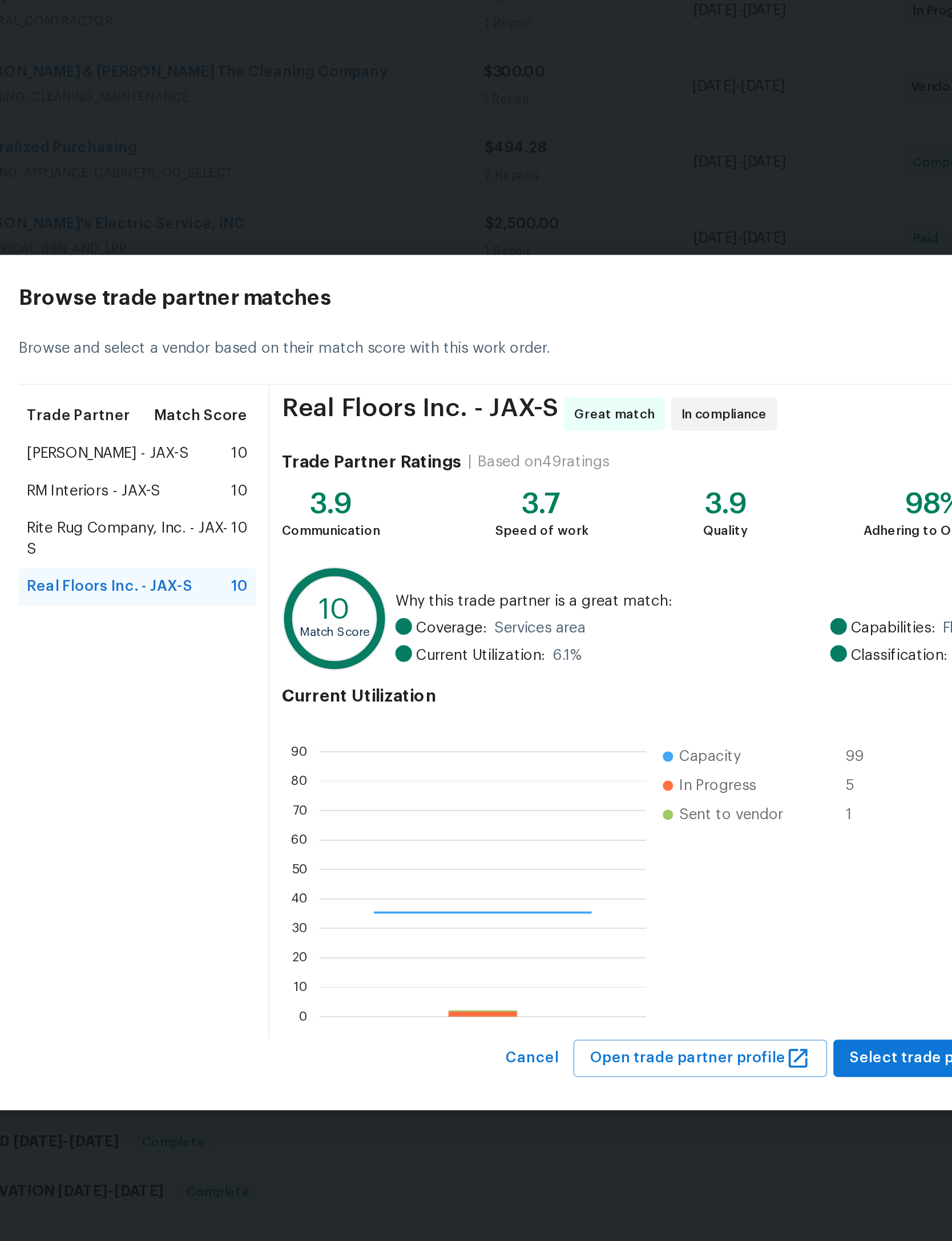
scroll to position [160, 179]
click at [658, 819] on span "Select trade partner" at bounding box center [699, 826] width 83 height 14
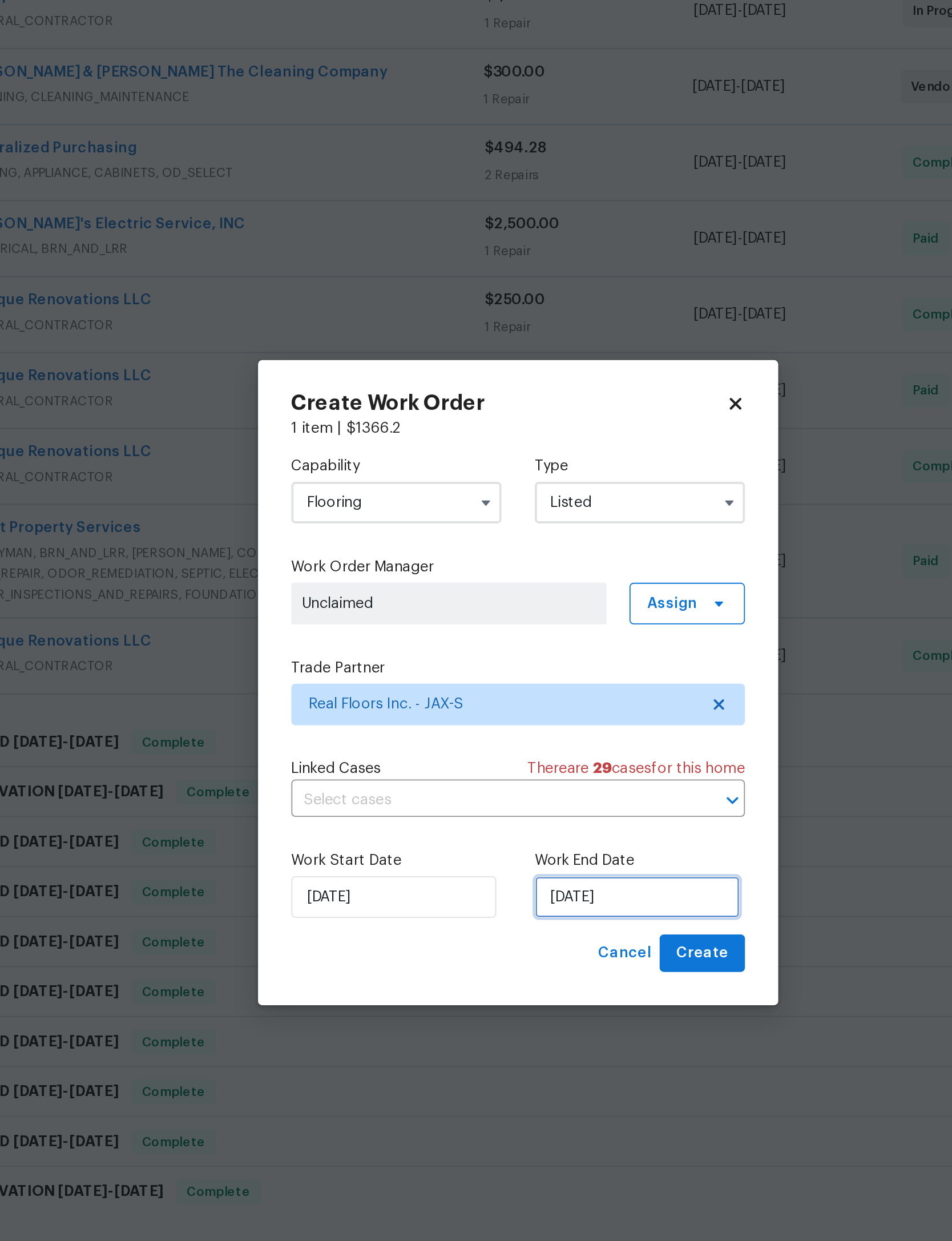
click at [485, 726] on input "[DATE]" at bounding box center [541, 738] width 112 height 23
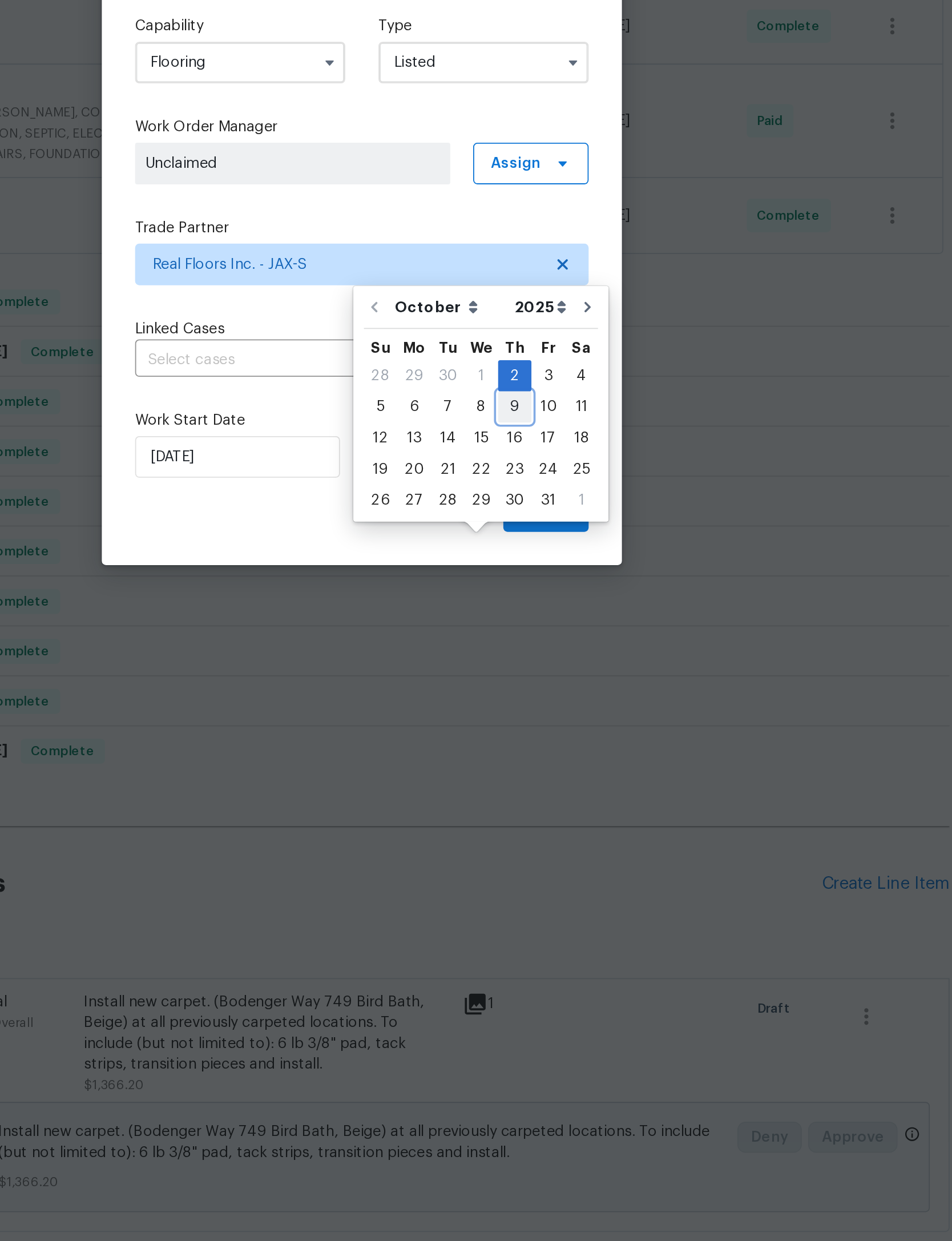
click at [551, 703] on div "9" at bounding box center [559, 710] width 18 height 16
type input "10/9/2025"
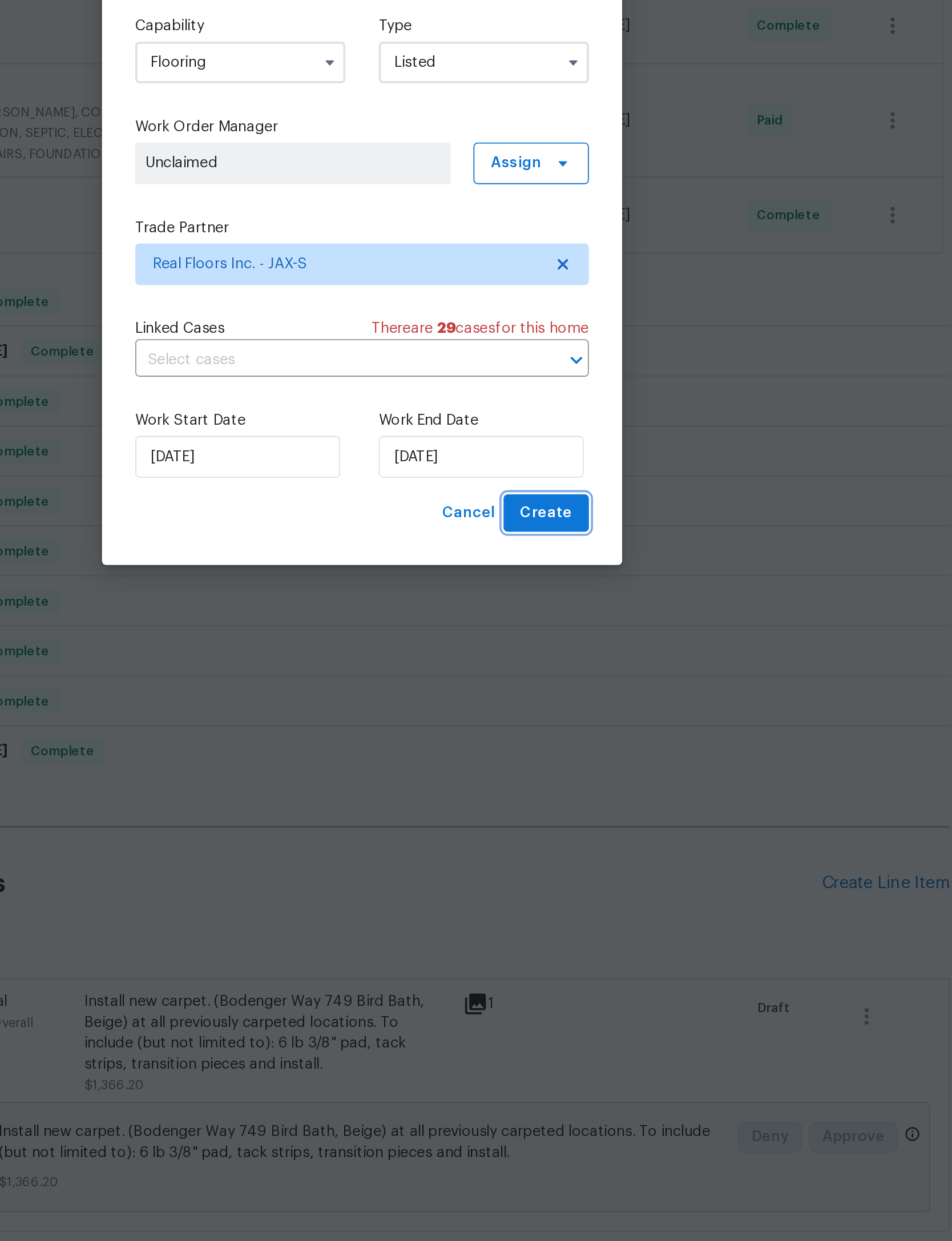
click at [563, 762] on span "Create" at bounding box center [577, 769] width 28 height 14
checkbox input "false"
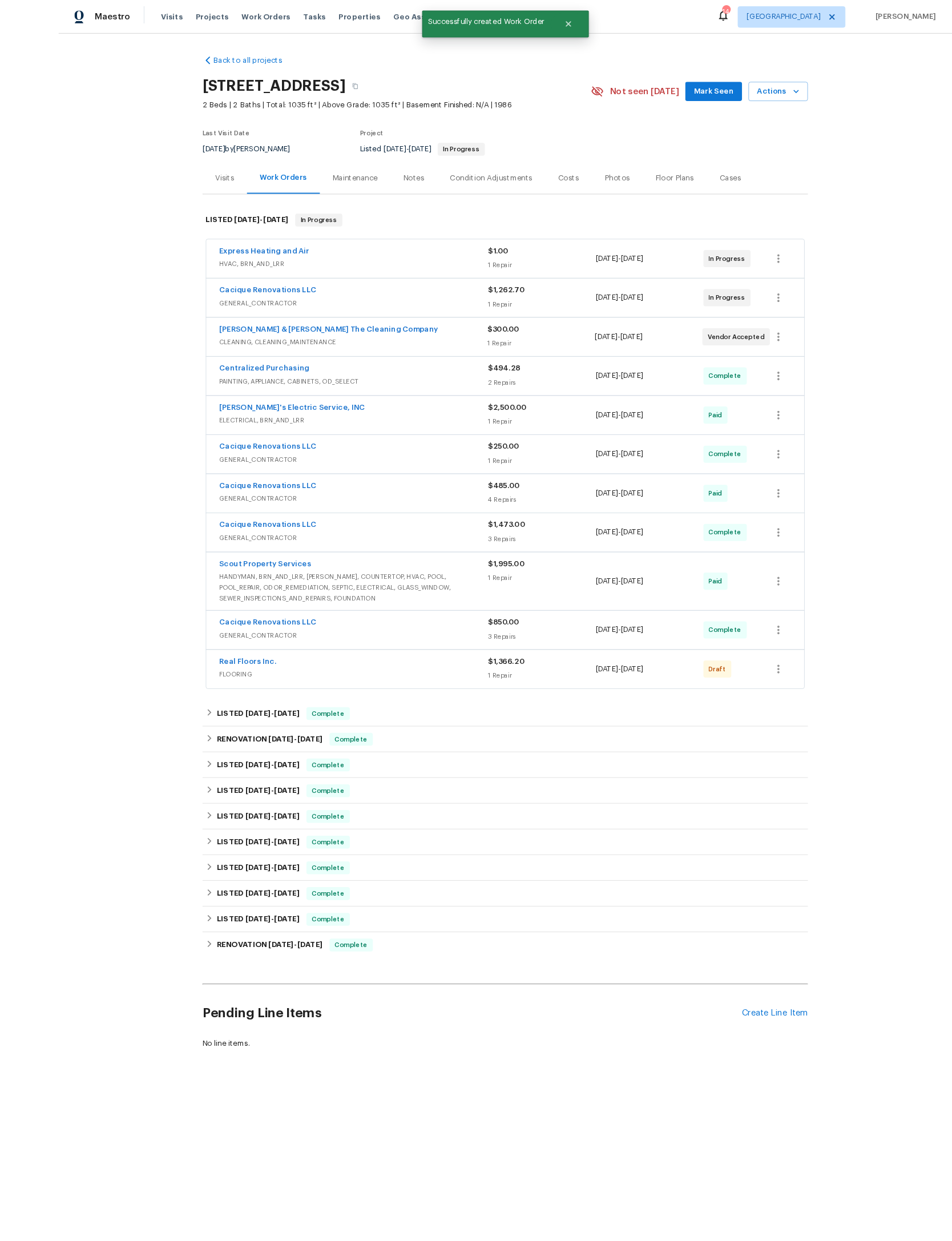
scroll to position [60, 0]
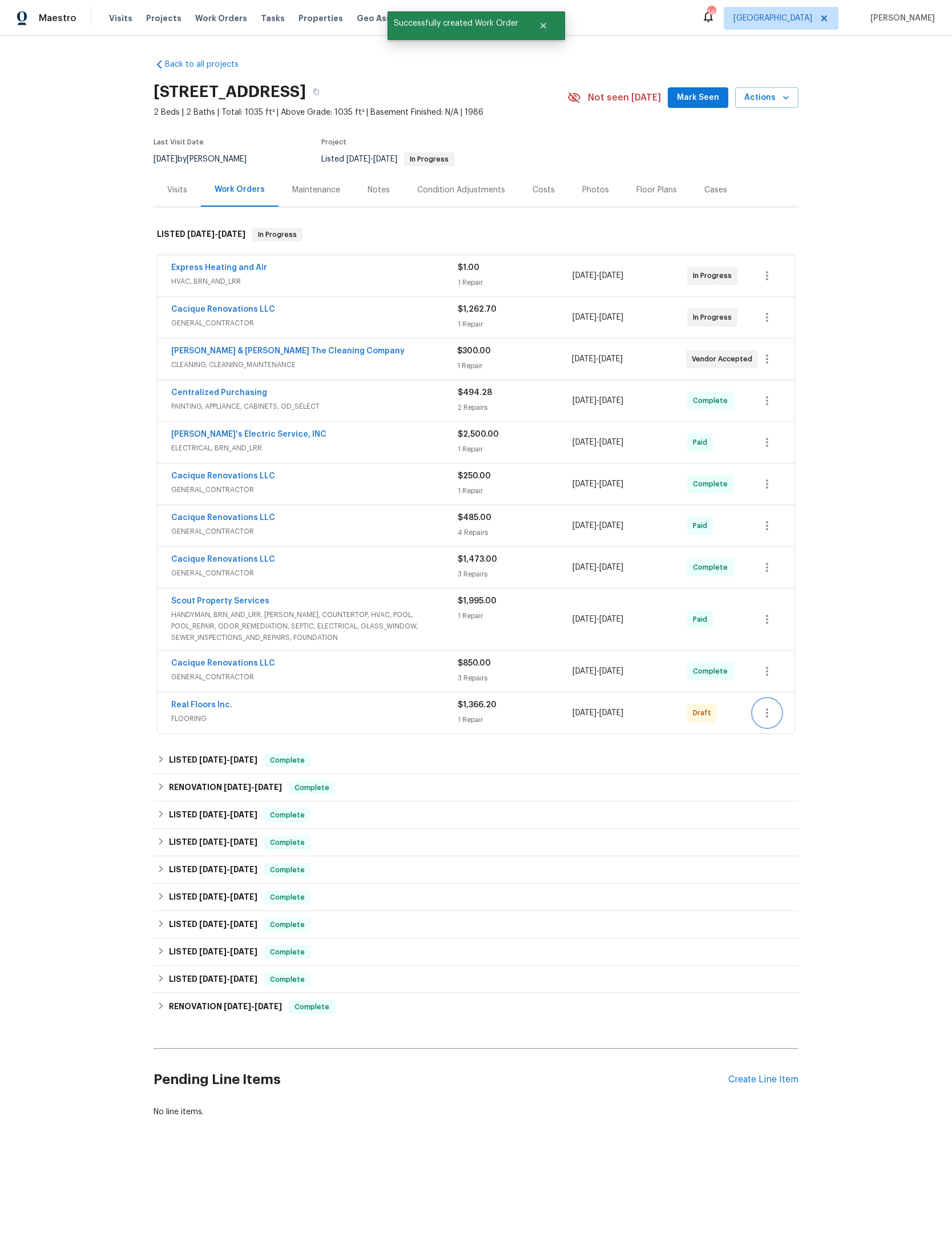
click at [774, 718] on icon "button" at bounding box center [767, 713] width 13 height 13
click at [860, 743] on li "Confirm and Send to Vendor" at bounding box center [817, 742] width 127 height 19
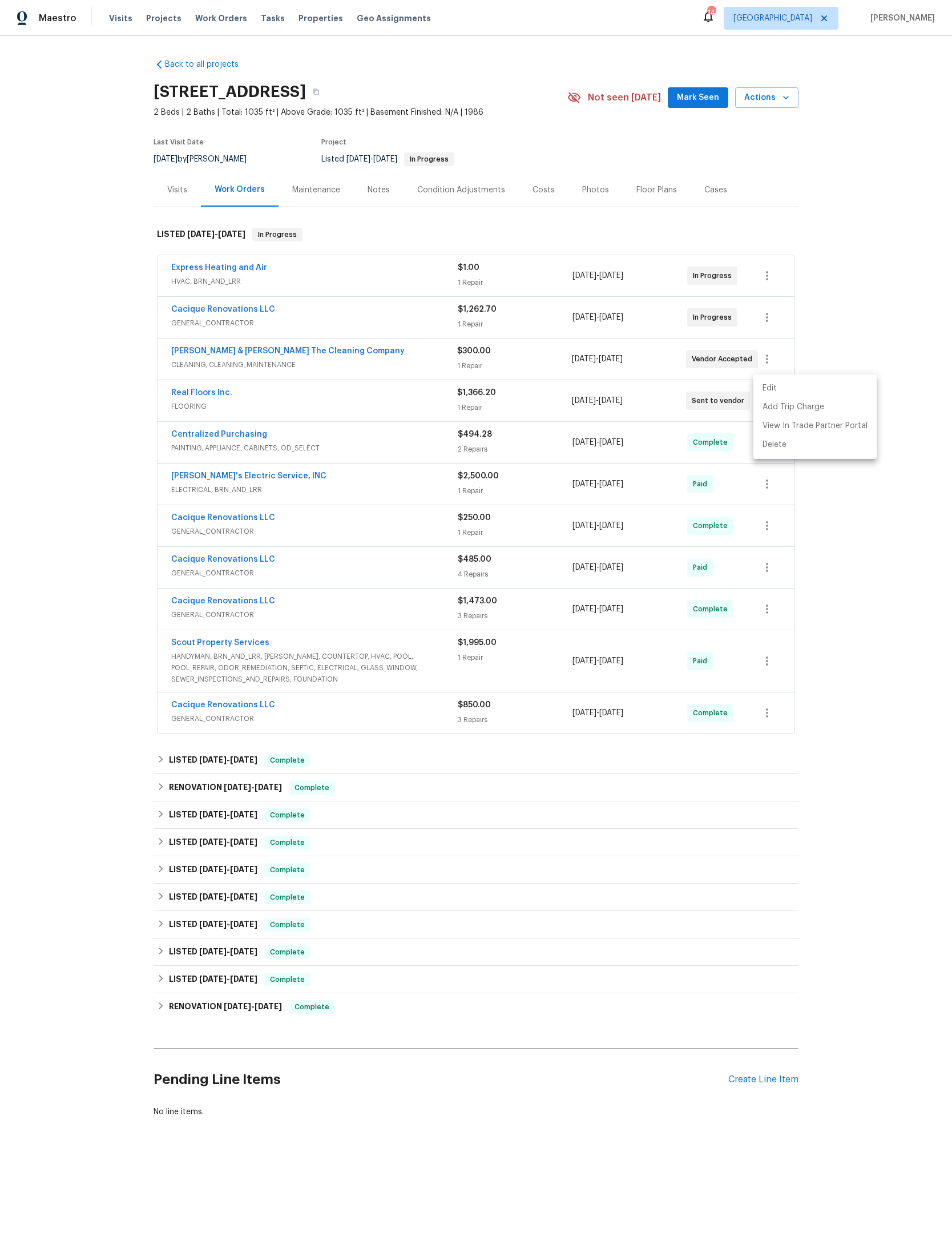
click at [872, 646] on div at bounding box center [476, 620] width 952 height 1241
click at [687, 103] on span "Mark Seen" at bounding box center [698, 98] width 42 height 14
